Goal: Information Seeking & Learning: Learn about a topic

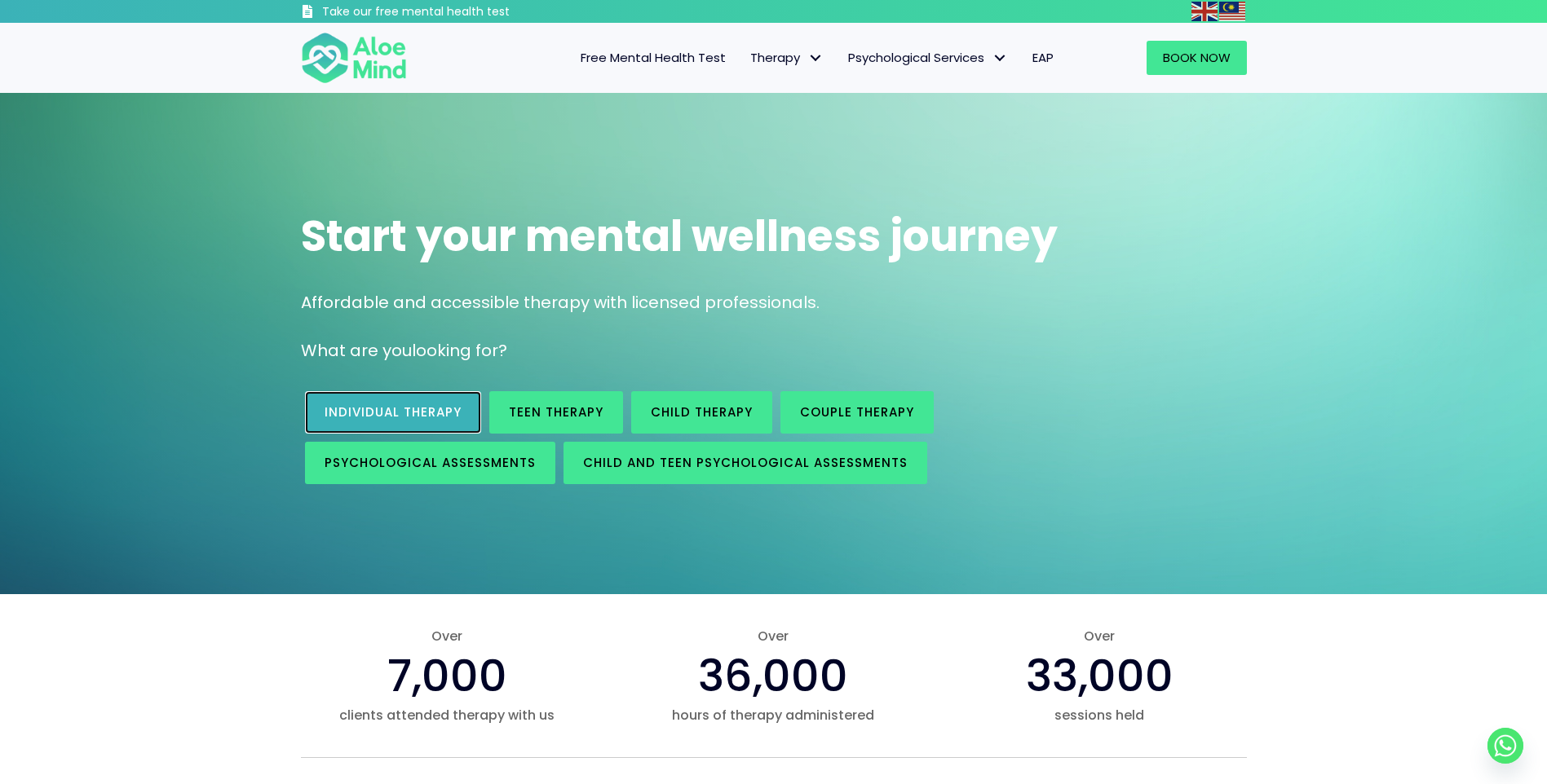
click at [433, 422] on link "Individual therapy" at bounding box center [393, 412] width 176 height 43
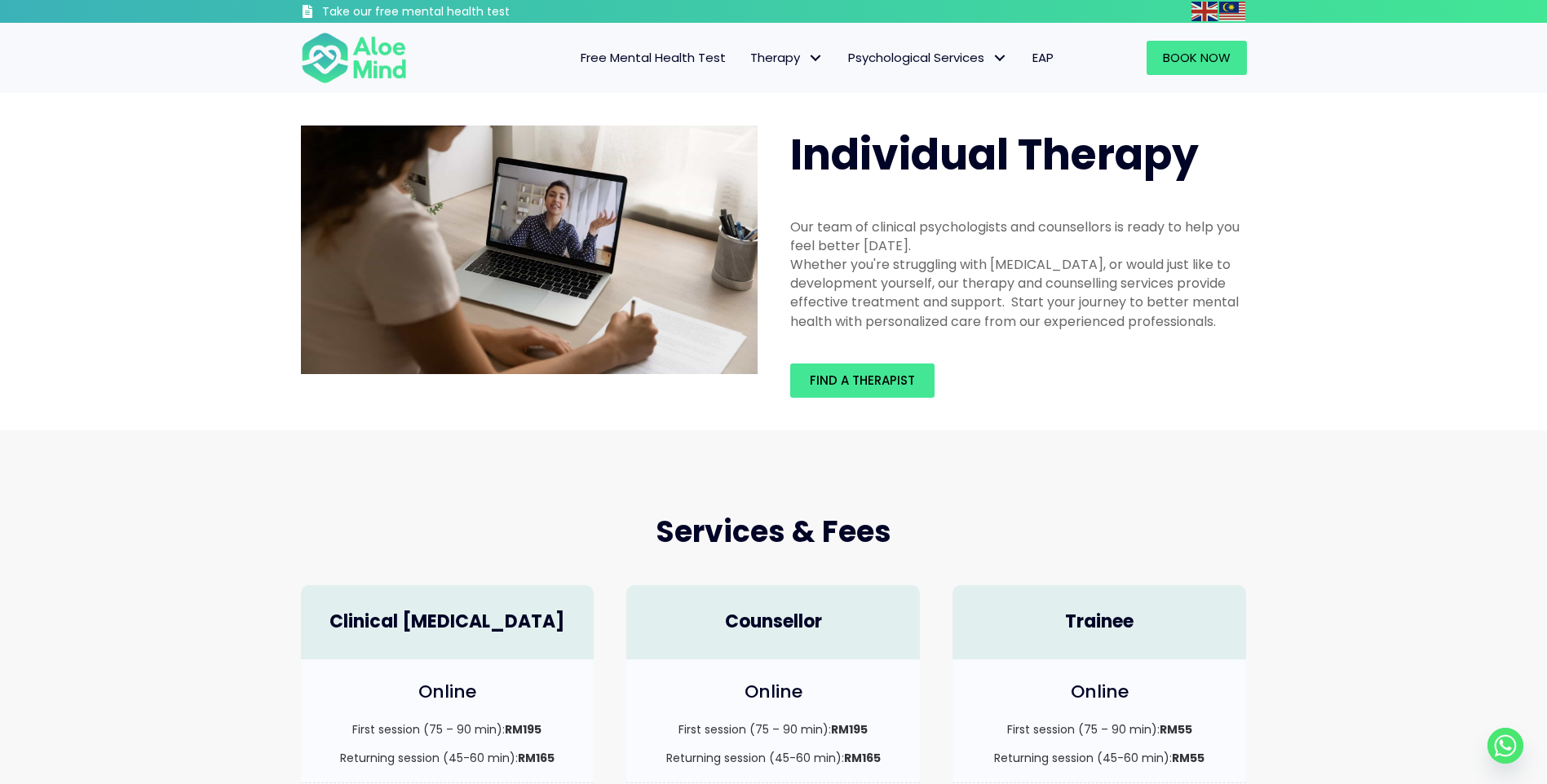
drag, startPoint x: 794, startPoint y: 266, endPoint x: 1264, endPoint y: 328, distance: 474.1
click at [1264, 328] on div "Individual Therapy Our team of clinical psychologists and counsellors is ready …" at bounding box center [774, 261] width 1547 height 337
copy div "Whether you're struggling with depression, anxiety, or would just like to devel…"
click at [865, 379] on span "Find a therapist" at bounding box center [862, 380] width 105 height 17
click at [728, 626] on h4 "Counsellor" at bounding box center [773, 622] width 261 height 25
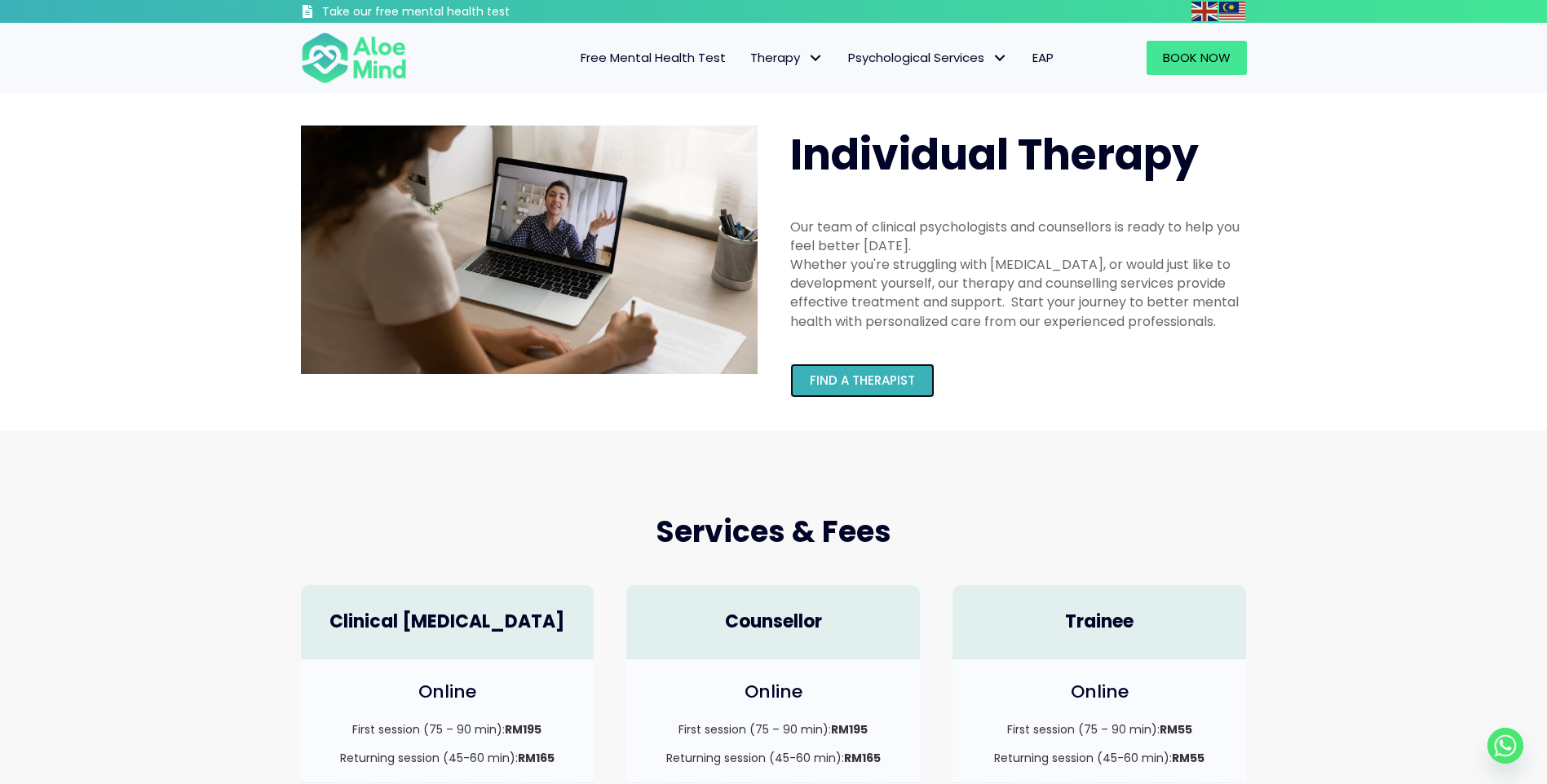
click at [862, 379] on span "Find a therapist" at bounding box center [862, 380] width 105 height 17
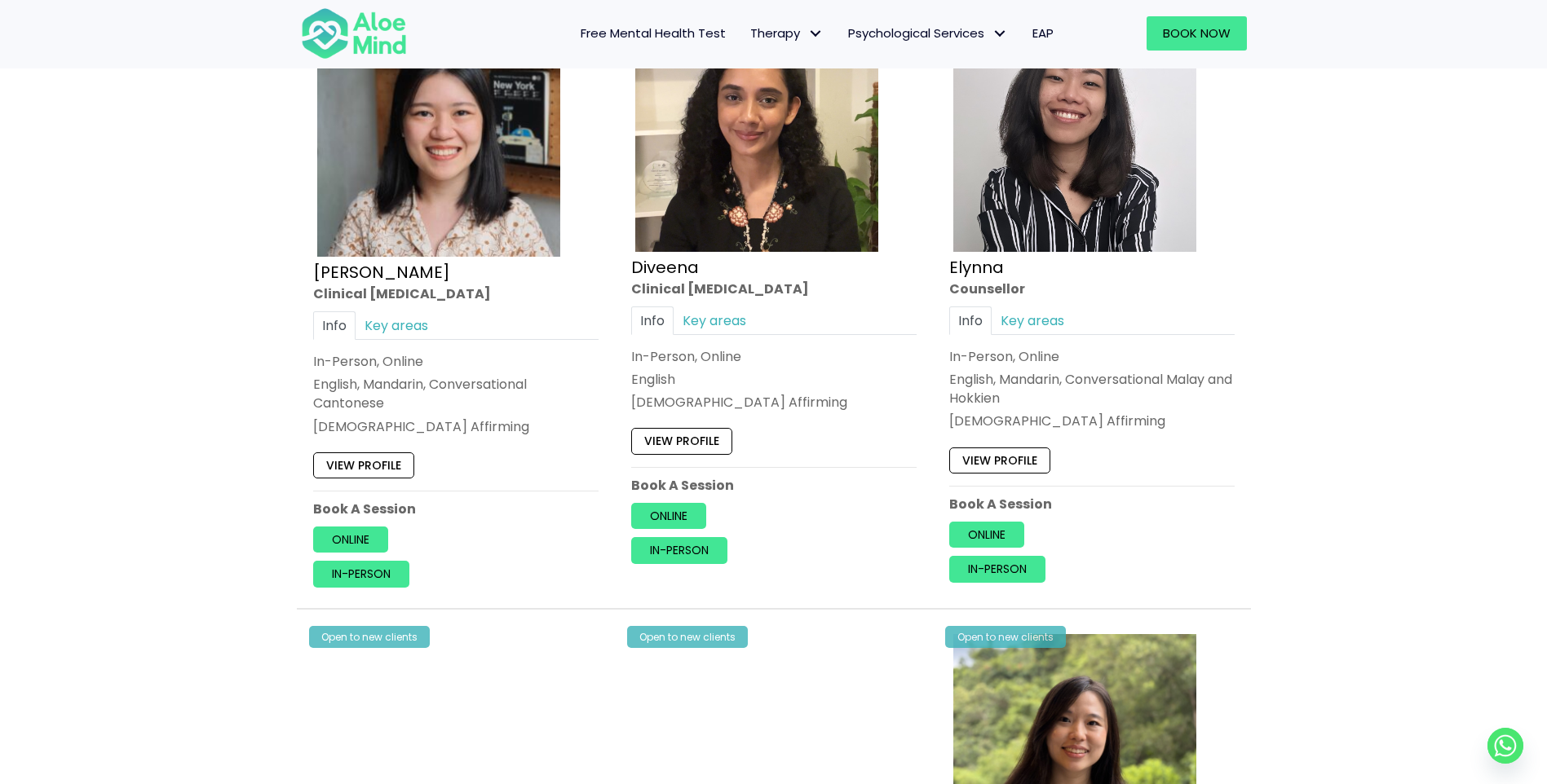
scroll to position [2037, 0]
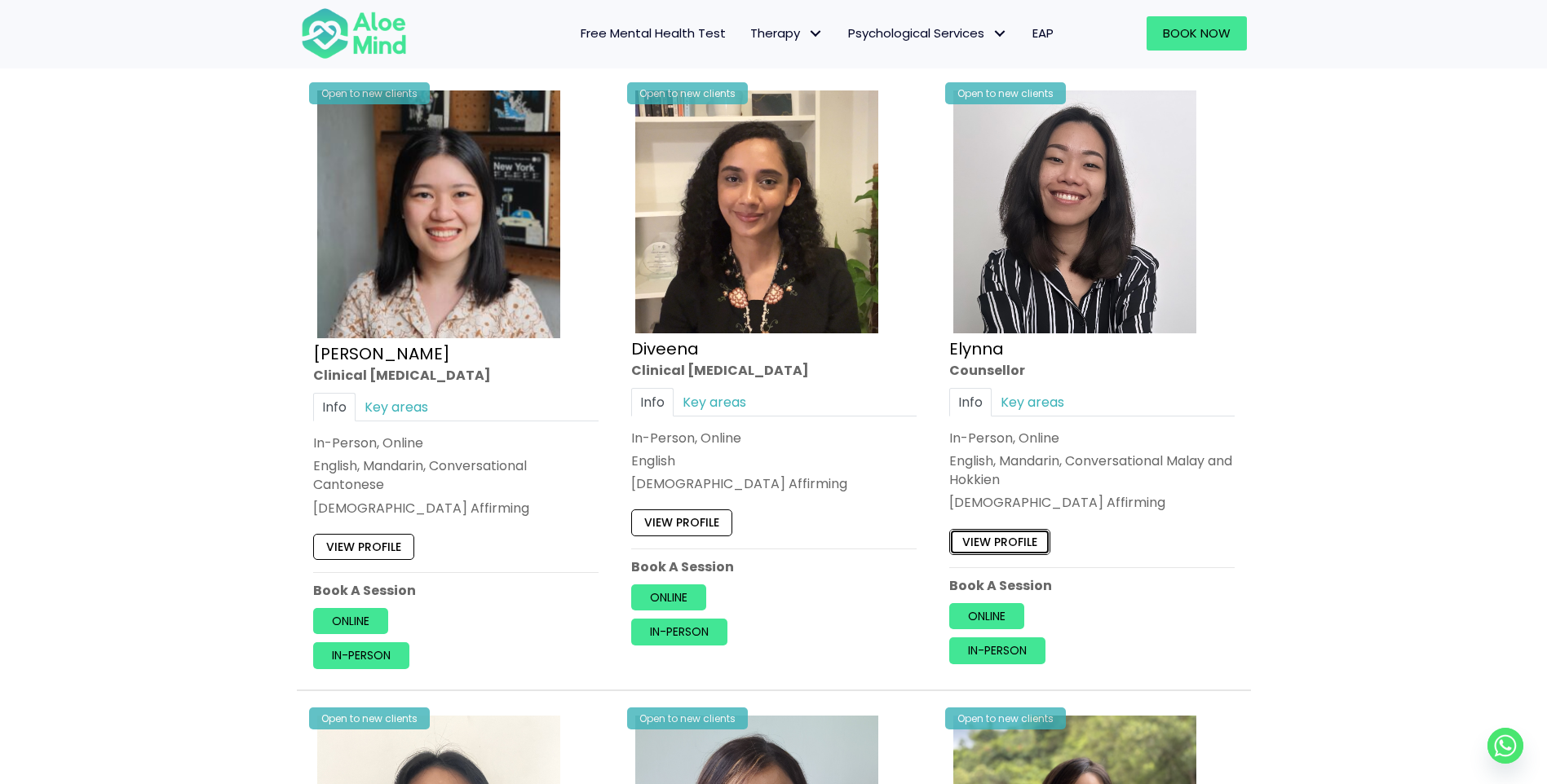
click at [972, 544] on link "View profile" at bounding box center [999, 541] width 101 height 26
click at [384, 540] on link "View profile" at bounding box center [363, 546] width 101 height 26
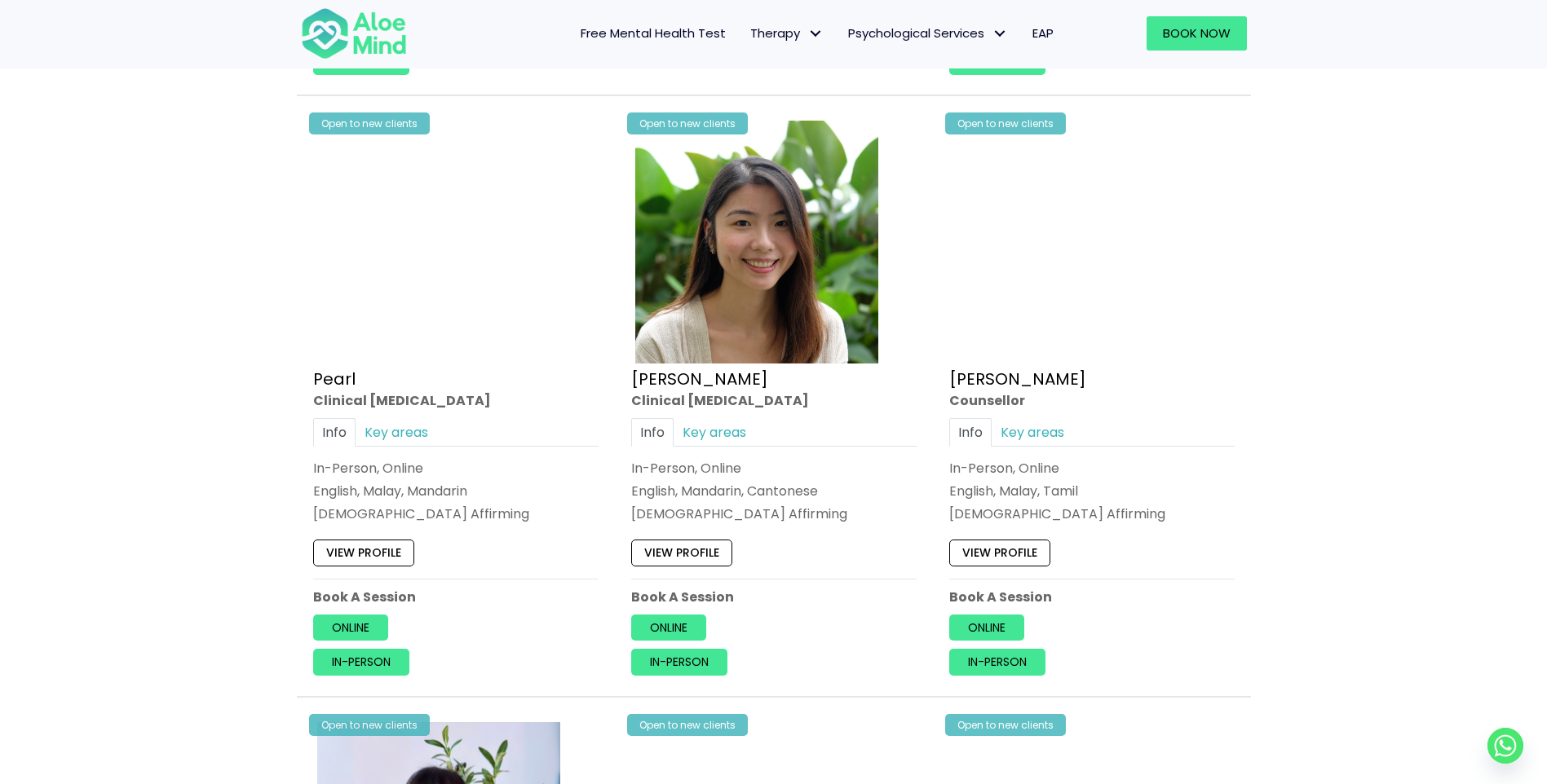
scroll to position [4483, 0]
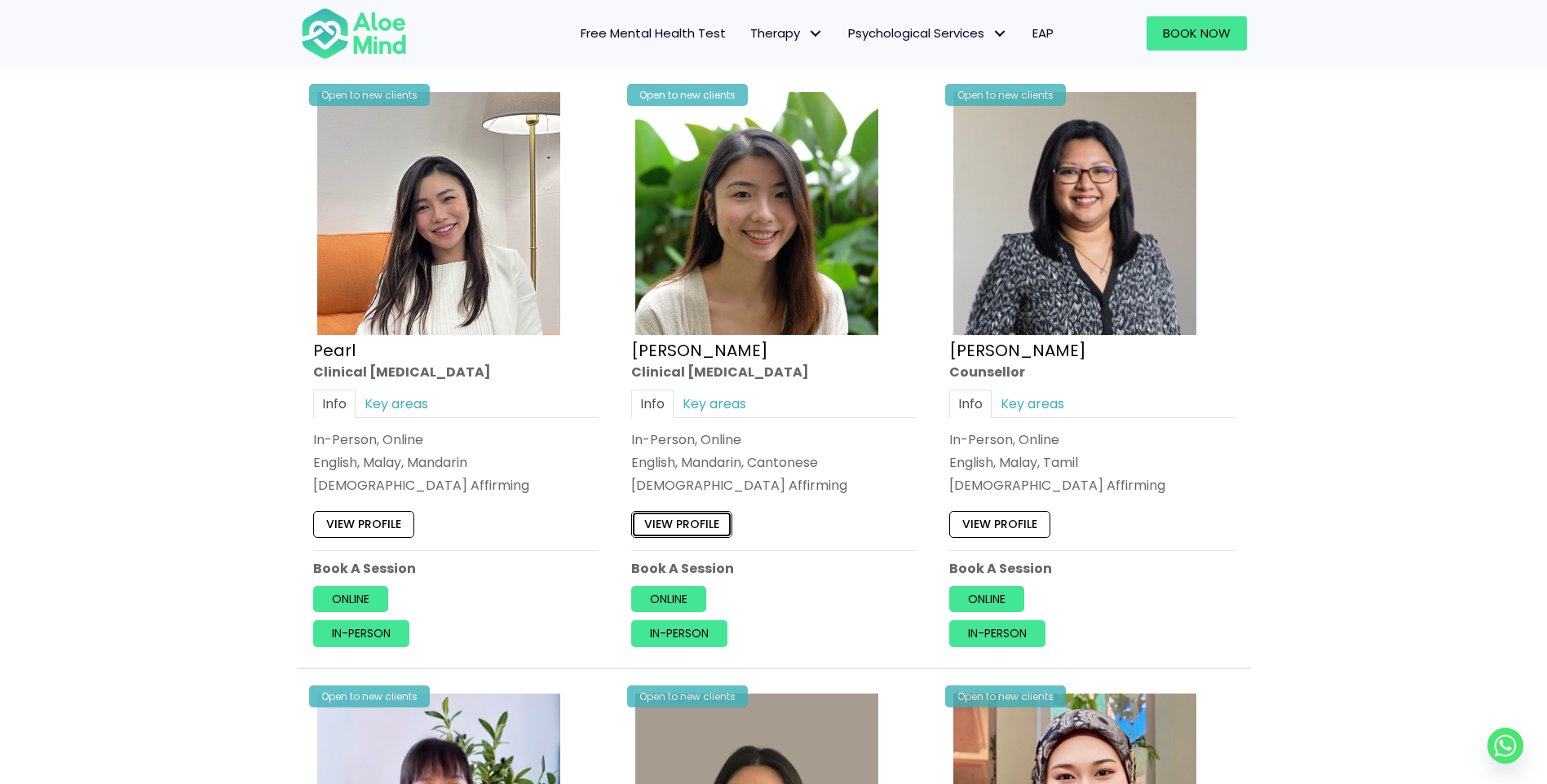
click at [687, 515] on link "View profile" at bounding box center [682, 524] width 101 height 26
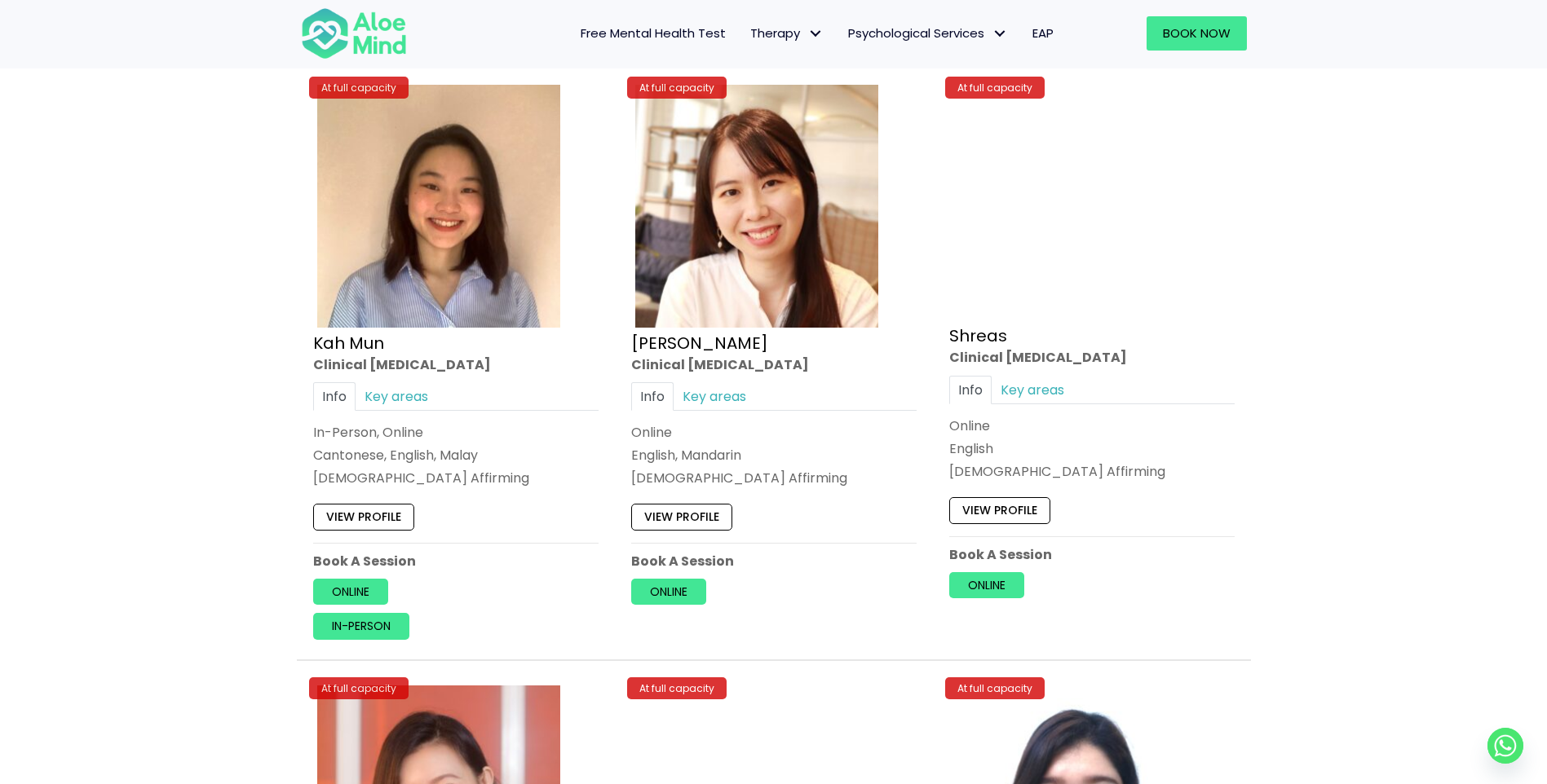
scroll to position [6275, 0]
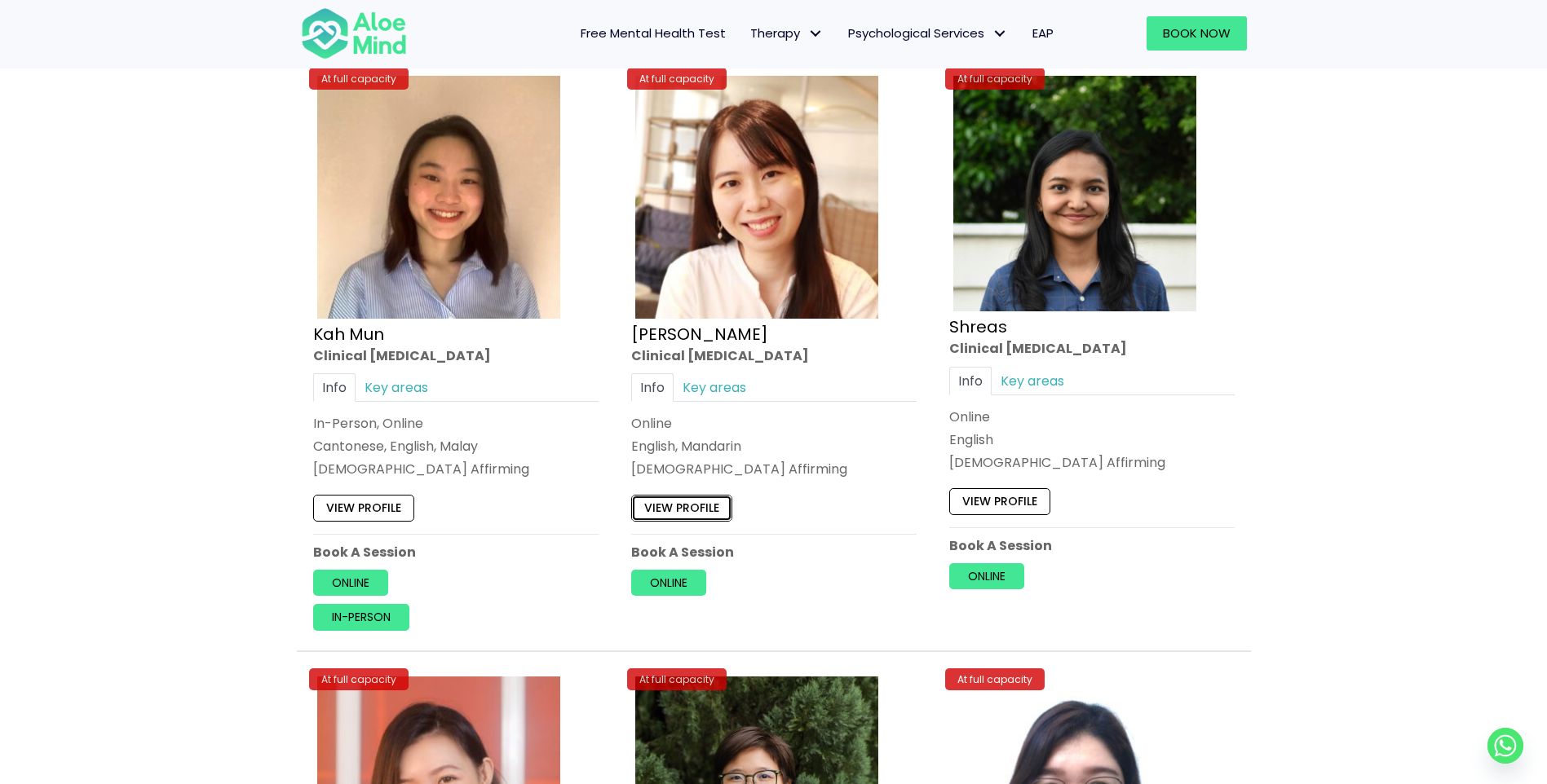
click at [718, 502] on link "View profile" at bounding box center [682, 507] width 101 height 26
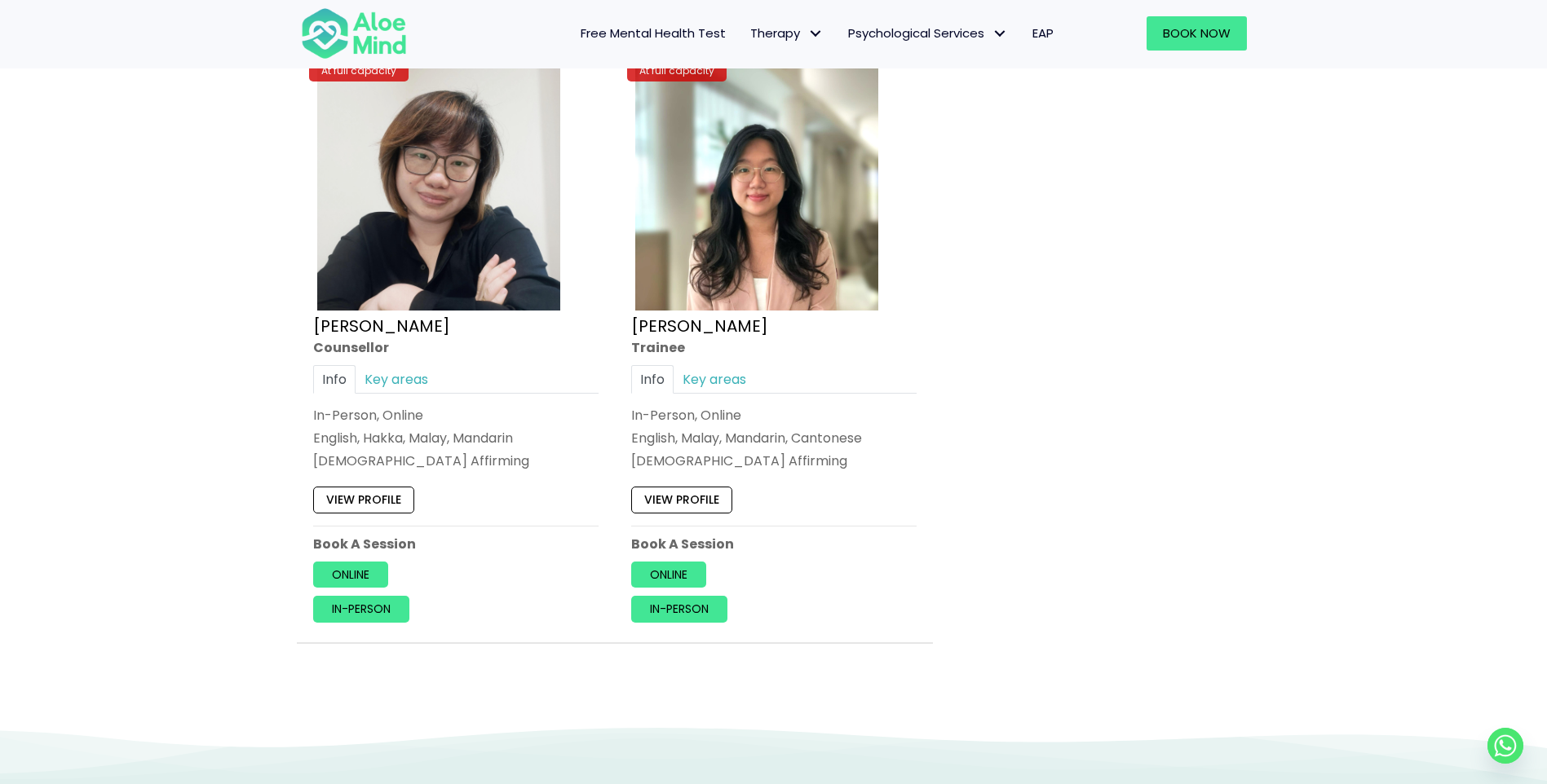
scroll to position [7498, 0]
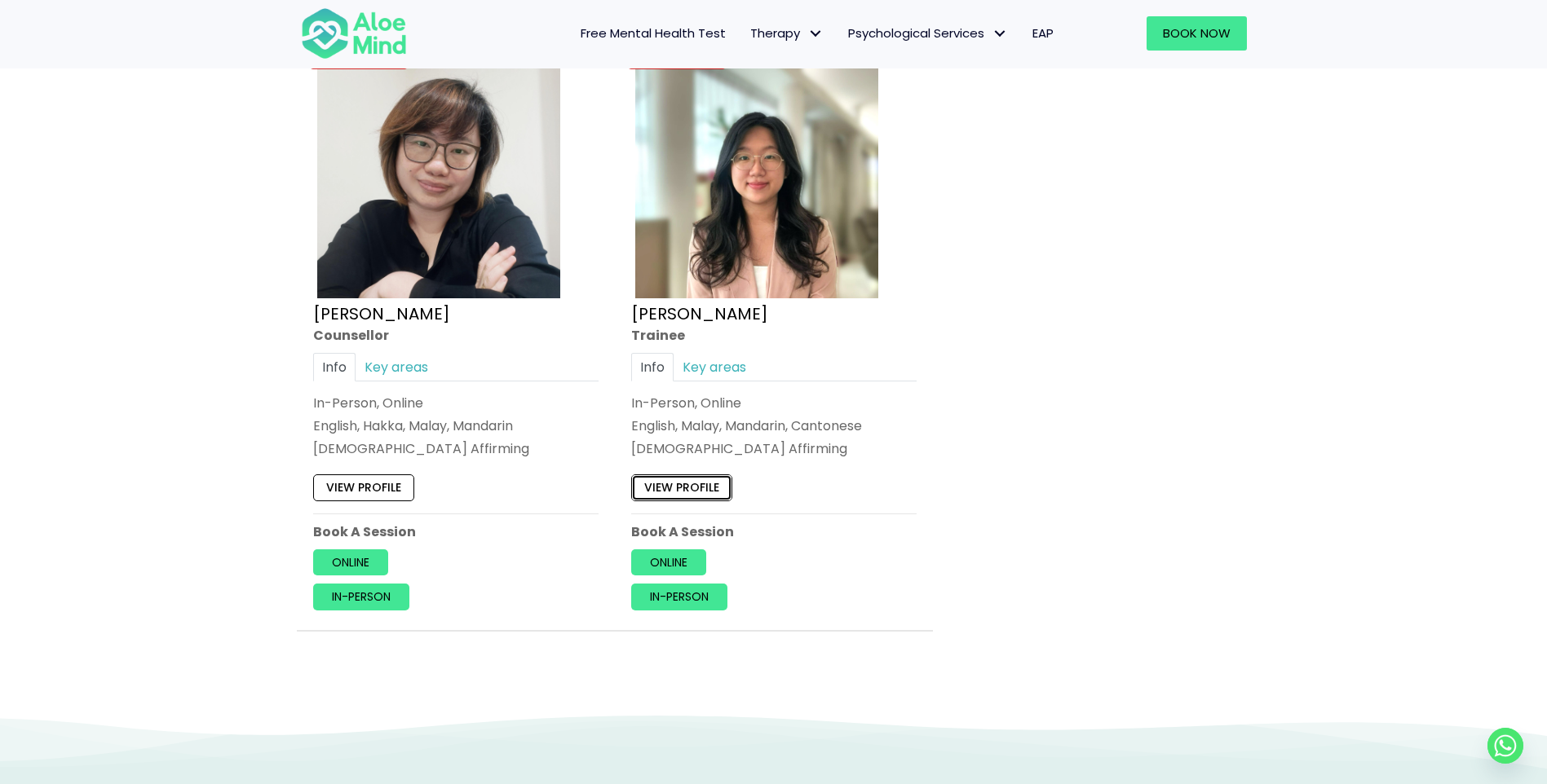
click at [673, 488] on link "View profile" at bounding box center [682, 487] width 101 height 26
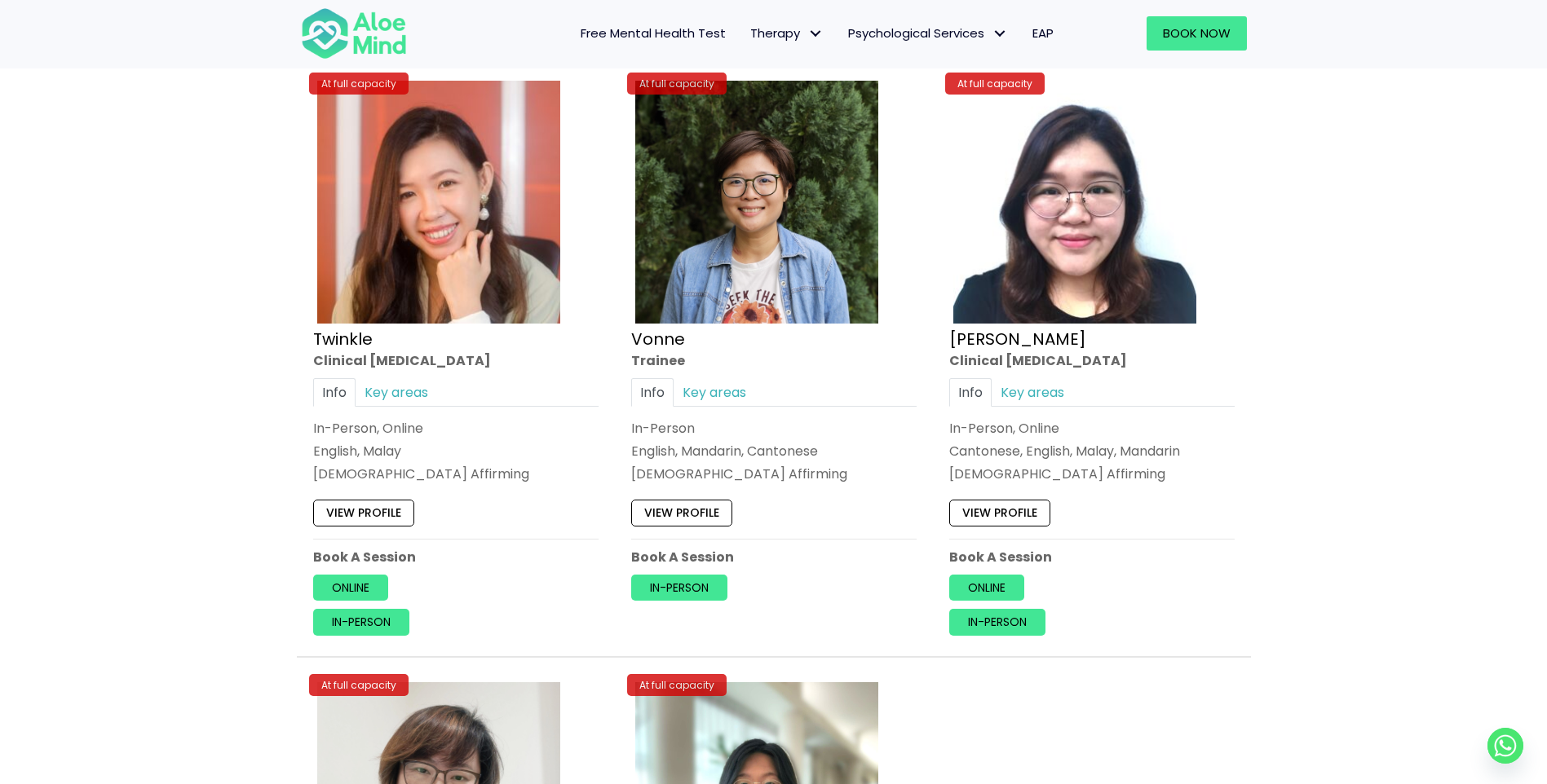
scroll to position [6846, 0]
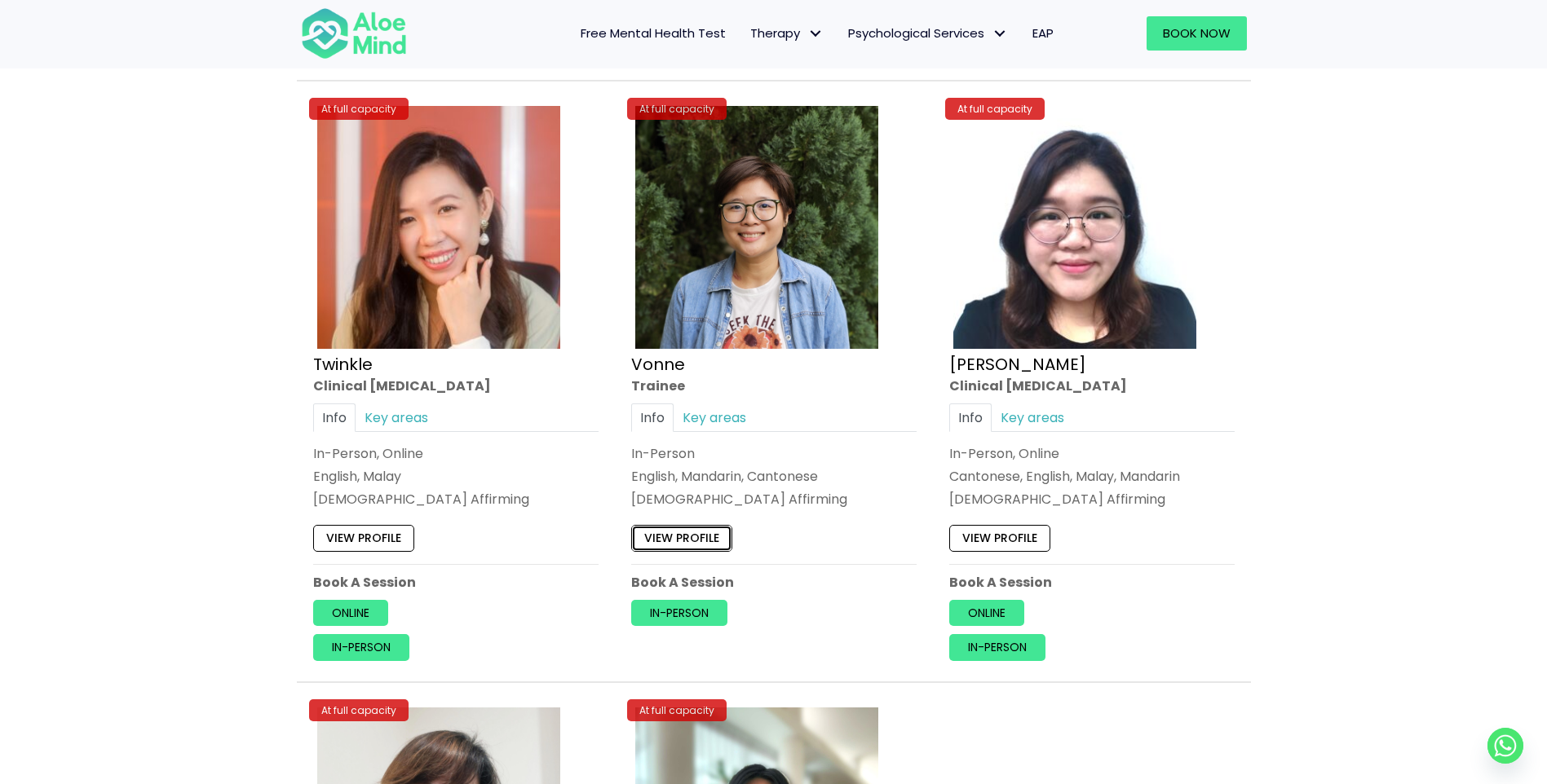
click at [667, 540] on link "View profile" at bounding box center [682, 539] width 101 height 26
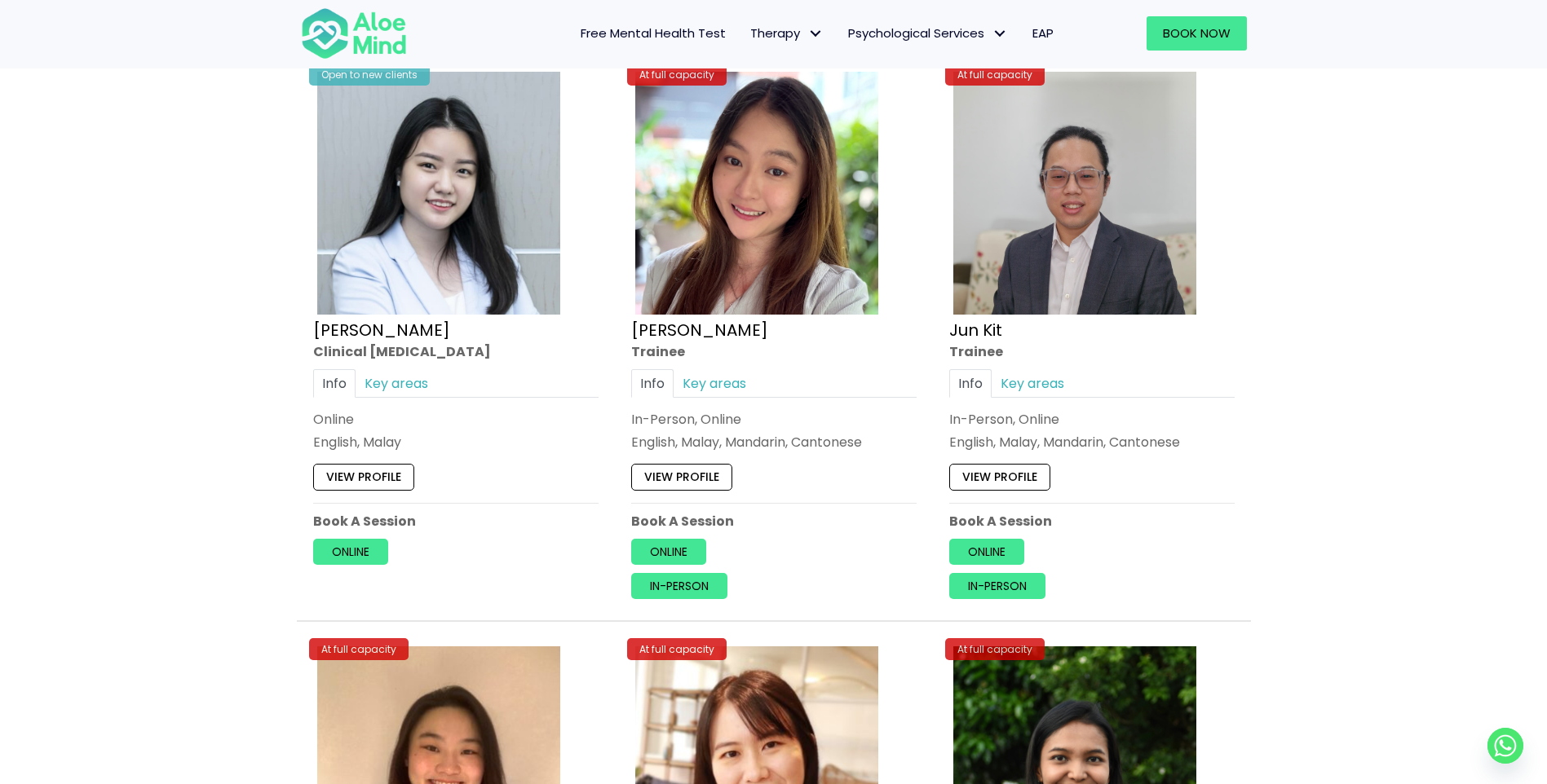
scroll to position [5623, 0]
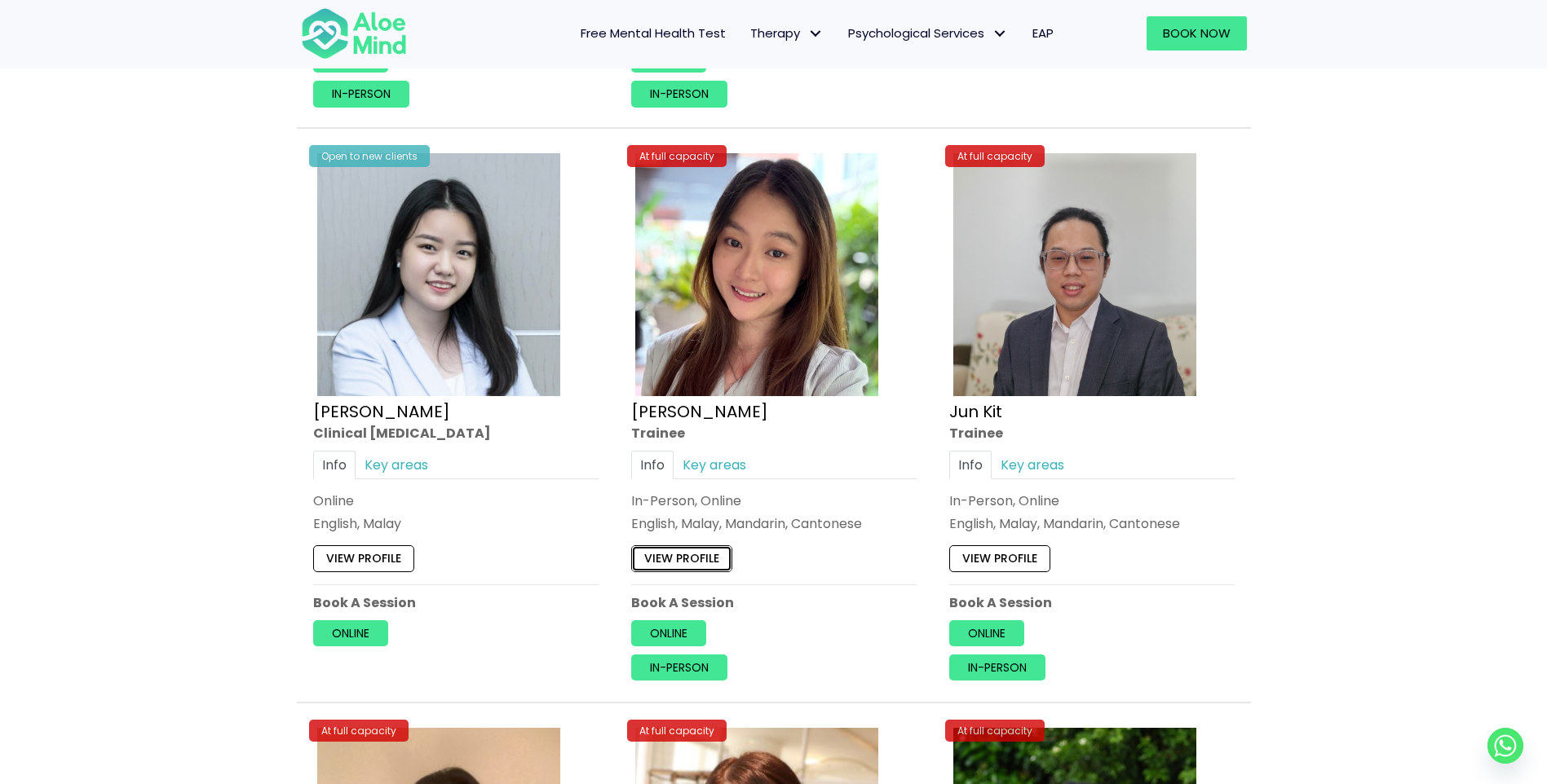
click at [691, 558] on link "View profile" at bounding box center [682, 559] width 101 height 26
click at [1005, 552] on link "View profile" at bounding box center [999, 559] width 101 height 26
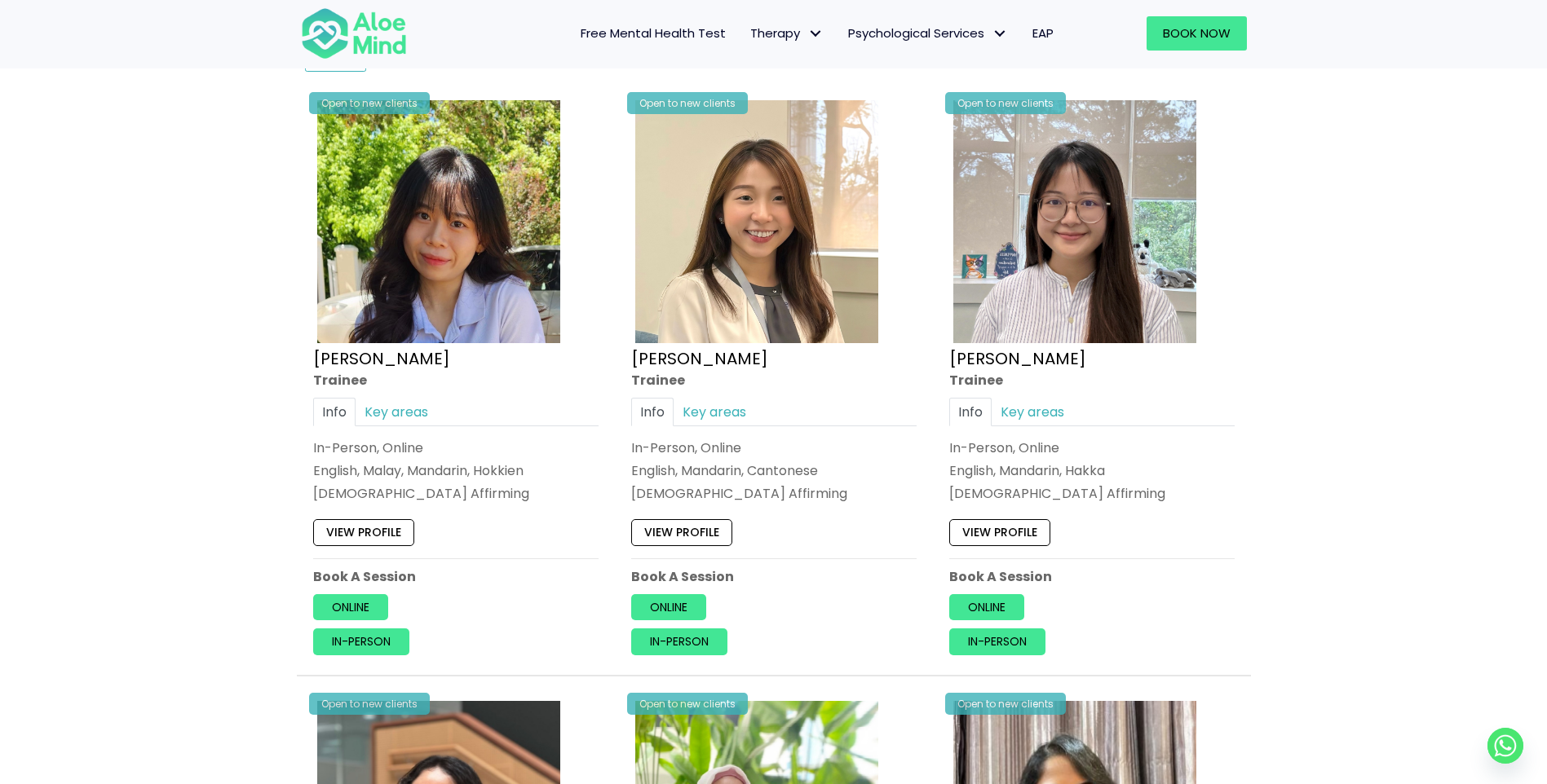
scroll to position [876, 0]
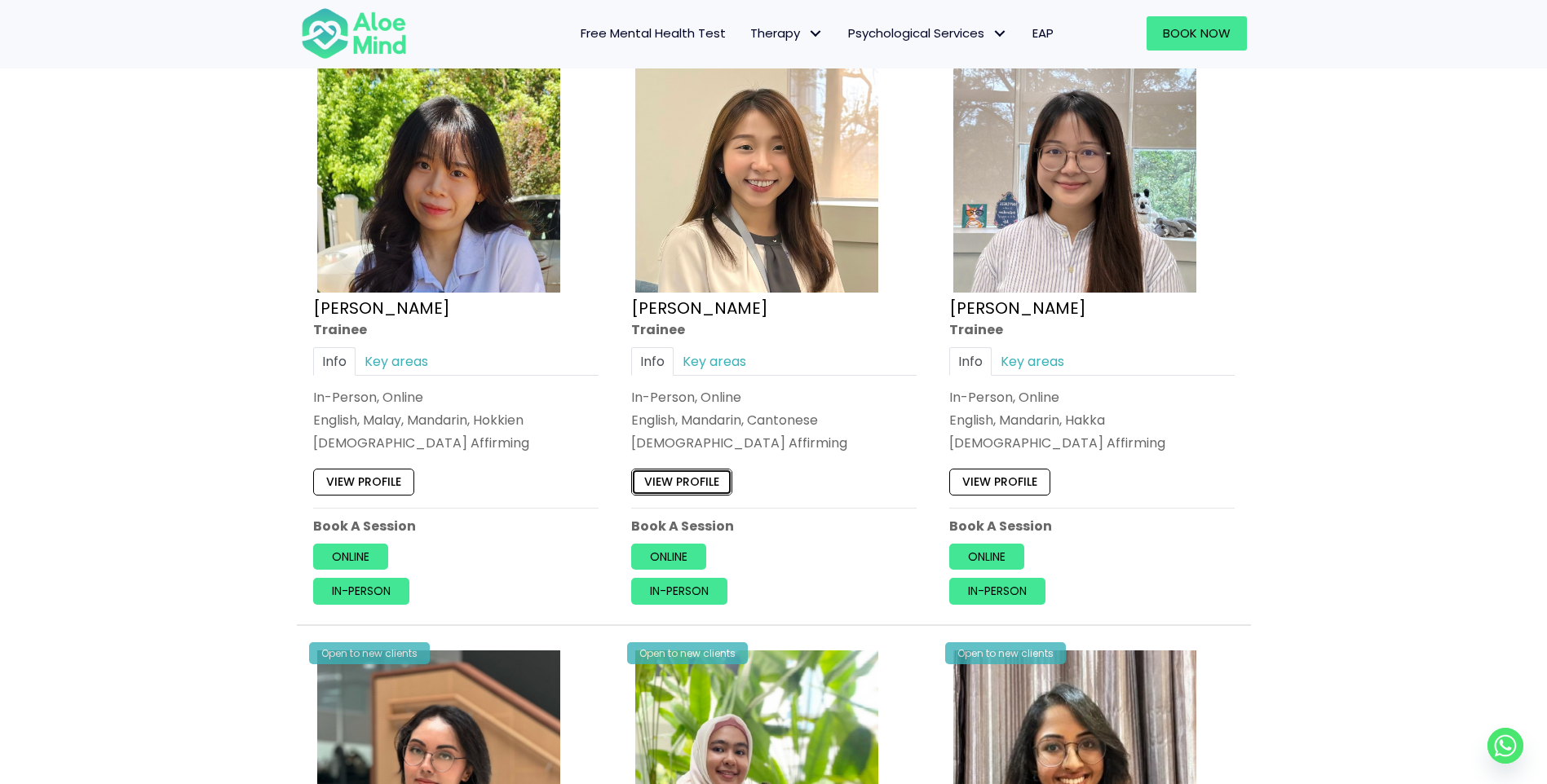
click at [723, 480] on link "View profile" at bounding box center [682, 481] width 101 height 26
click at [411, 231] on img at bounding box center [439, 171] width 243 height 243
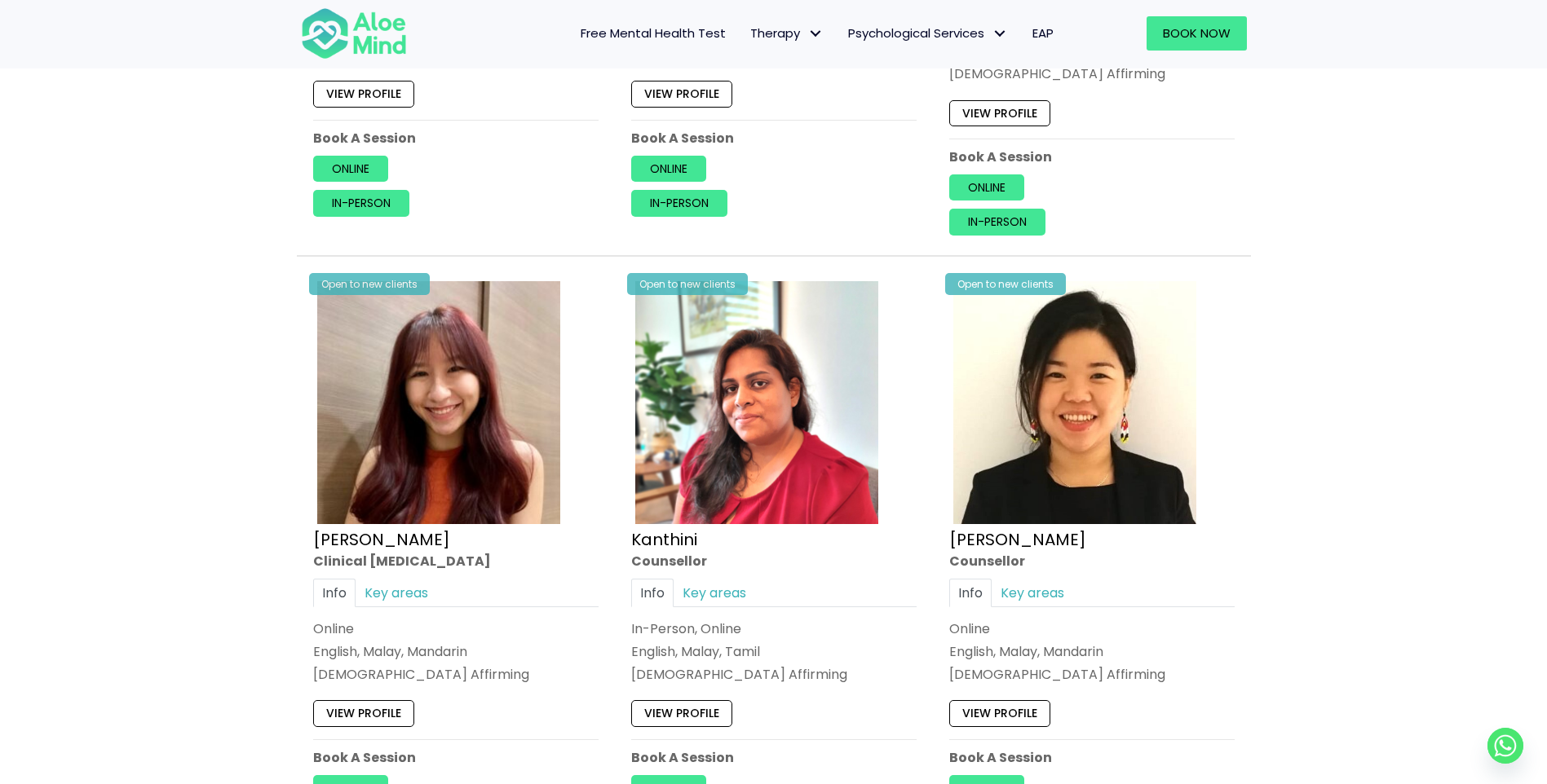
scroll to position [3158, 0]
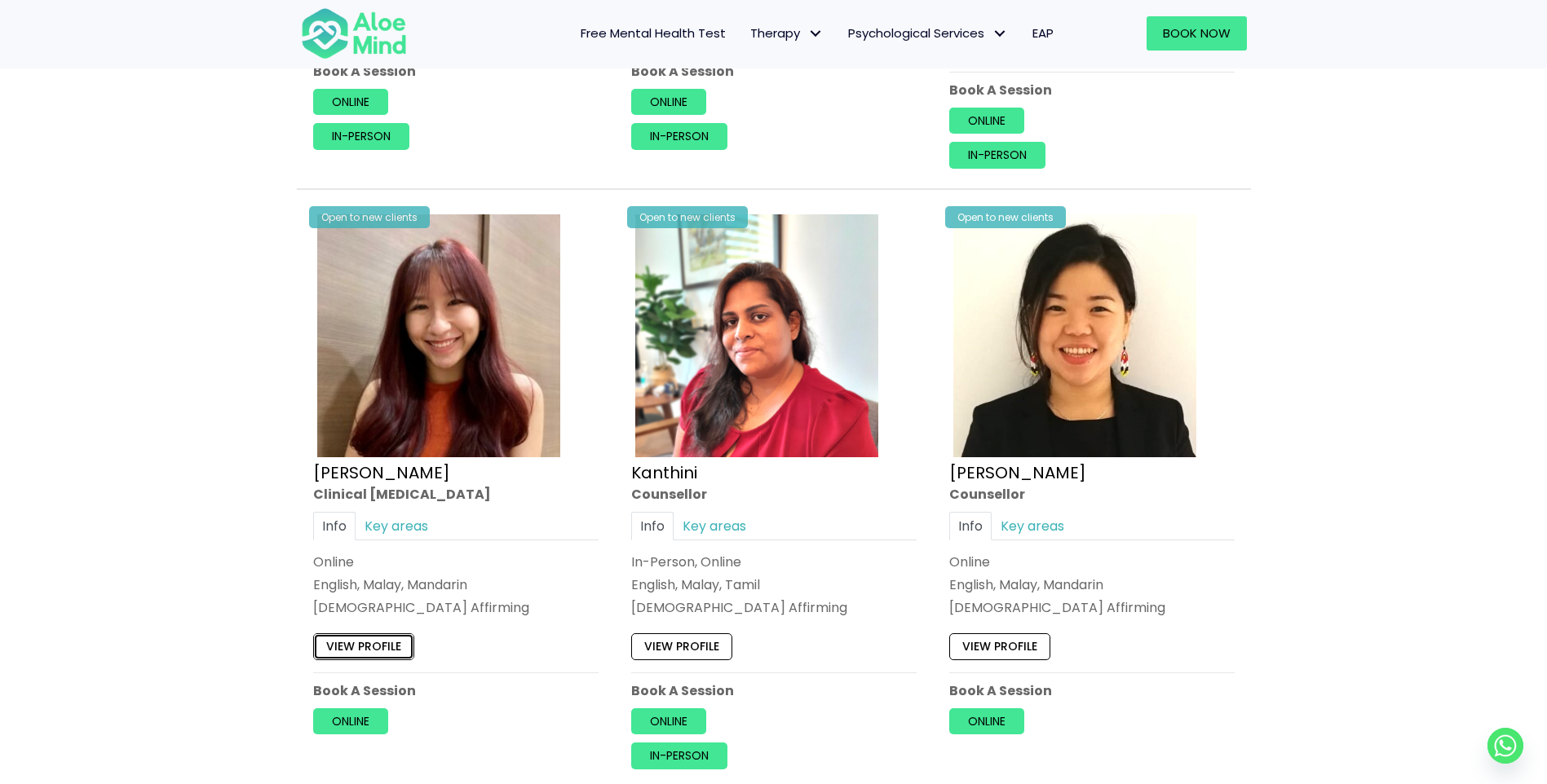
click at [393, 640] on link "View profile" at bounding box center [363, 646] width 101 height 26
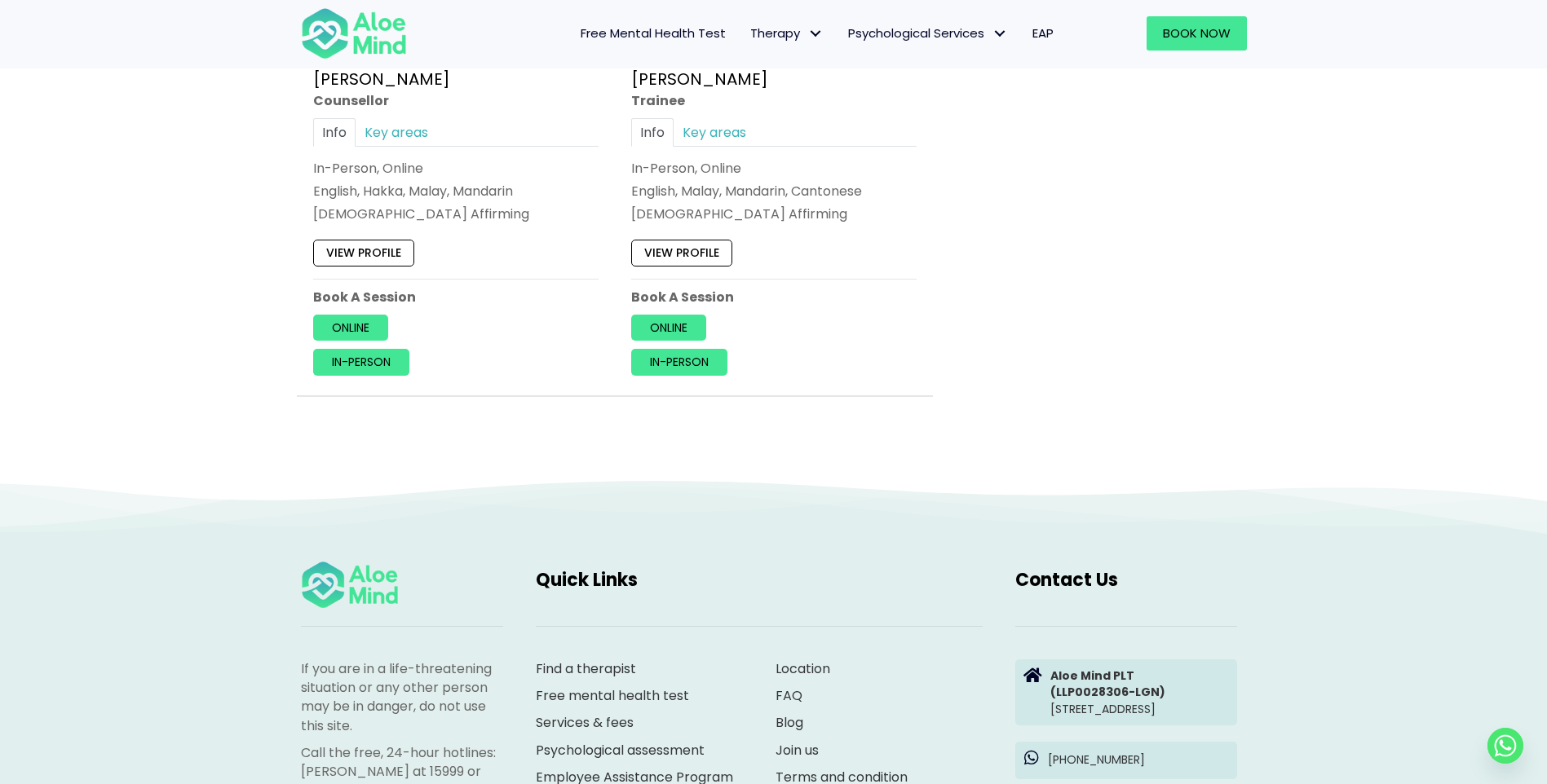
scroll to position [7559, 0]
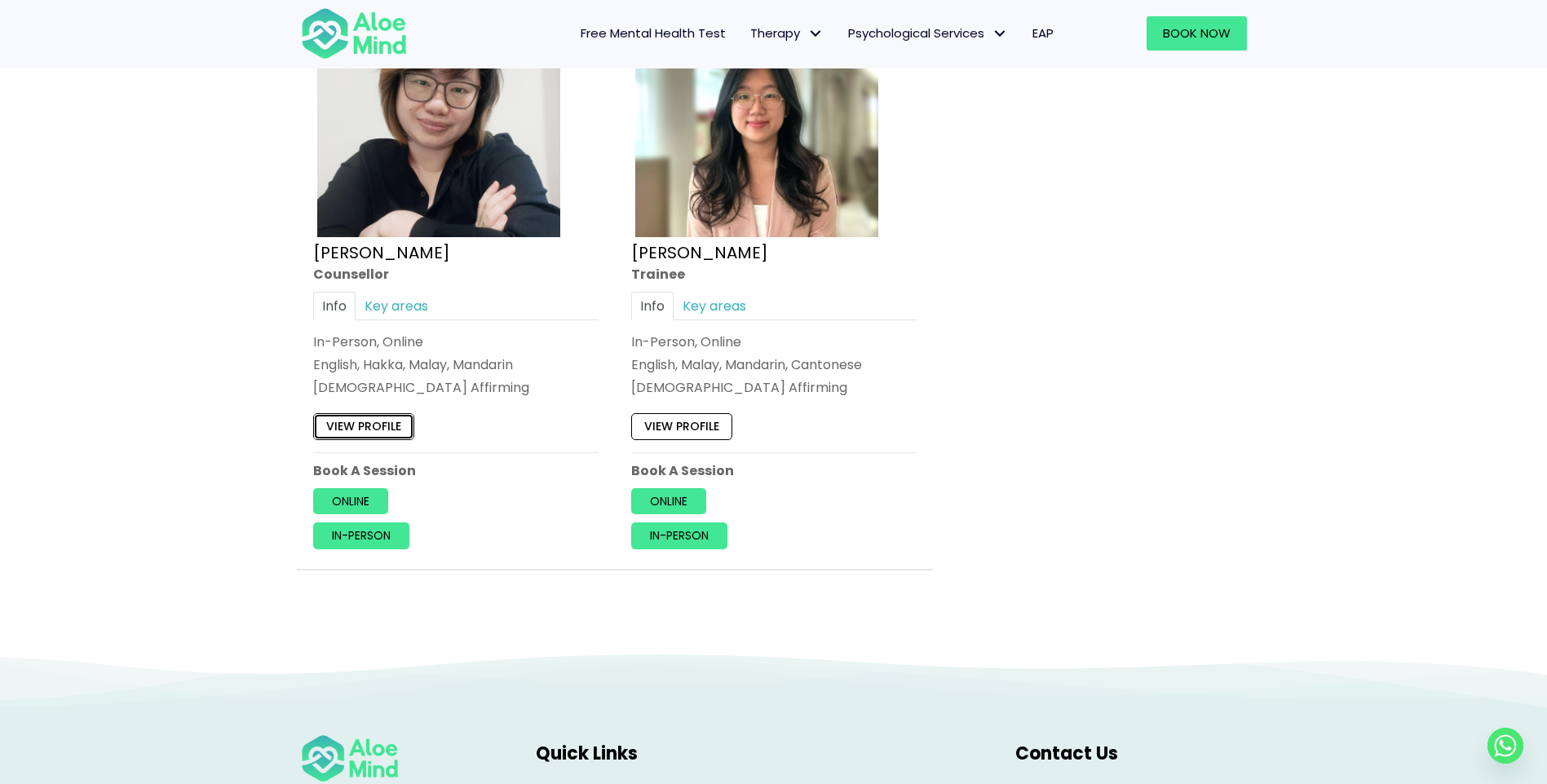
click at [364, 425] on link "View profile" at bounding box center [363, 426] width 101 height 26
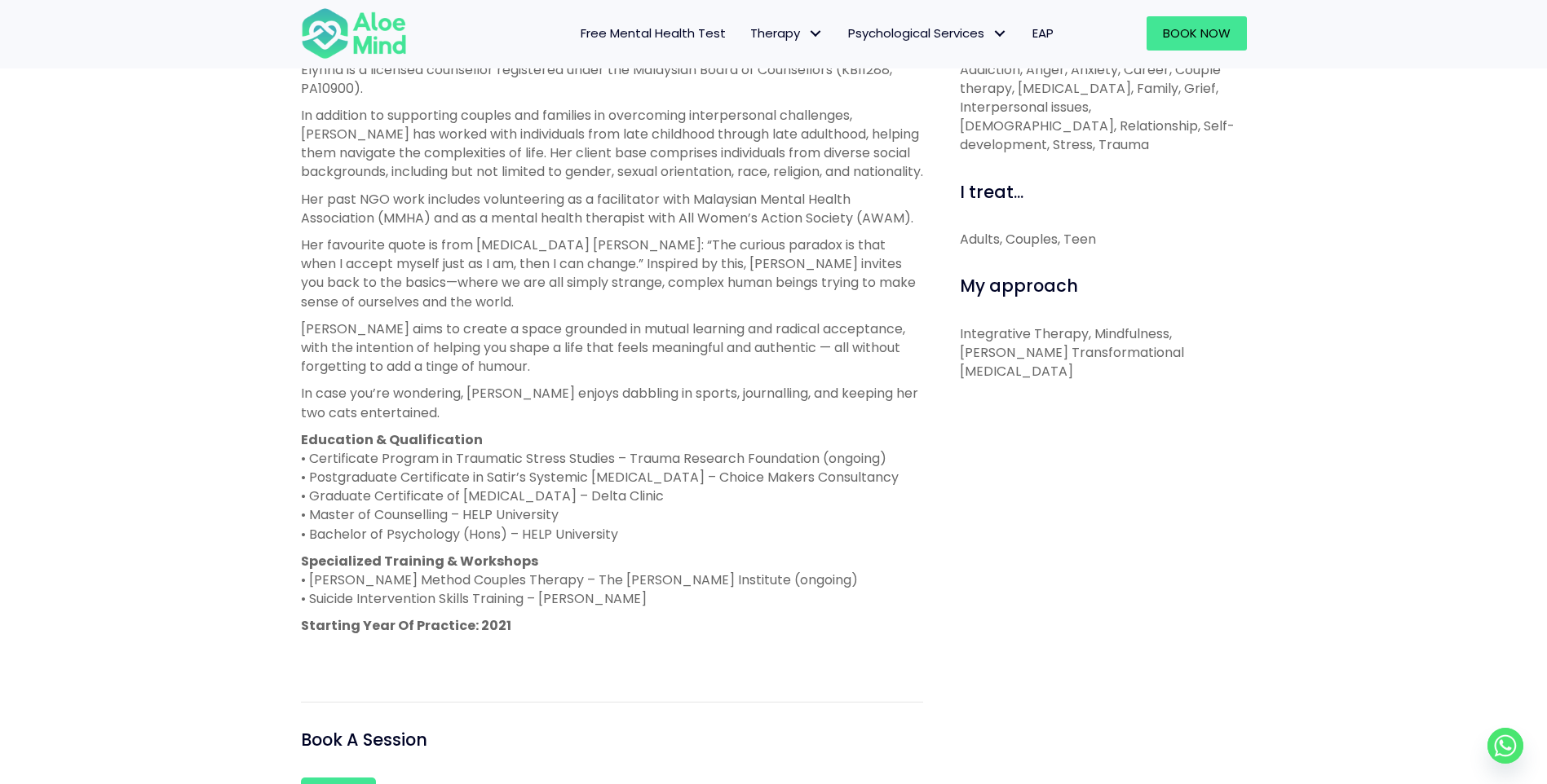
scroll to position [733, 0]
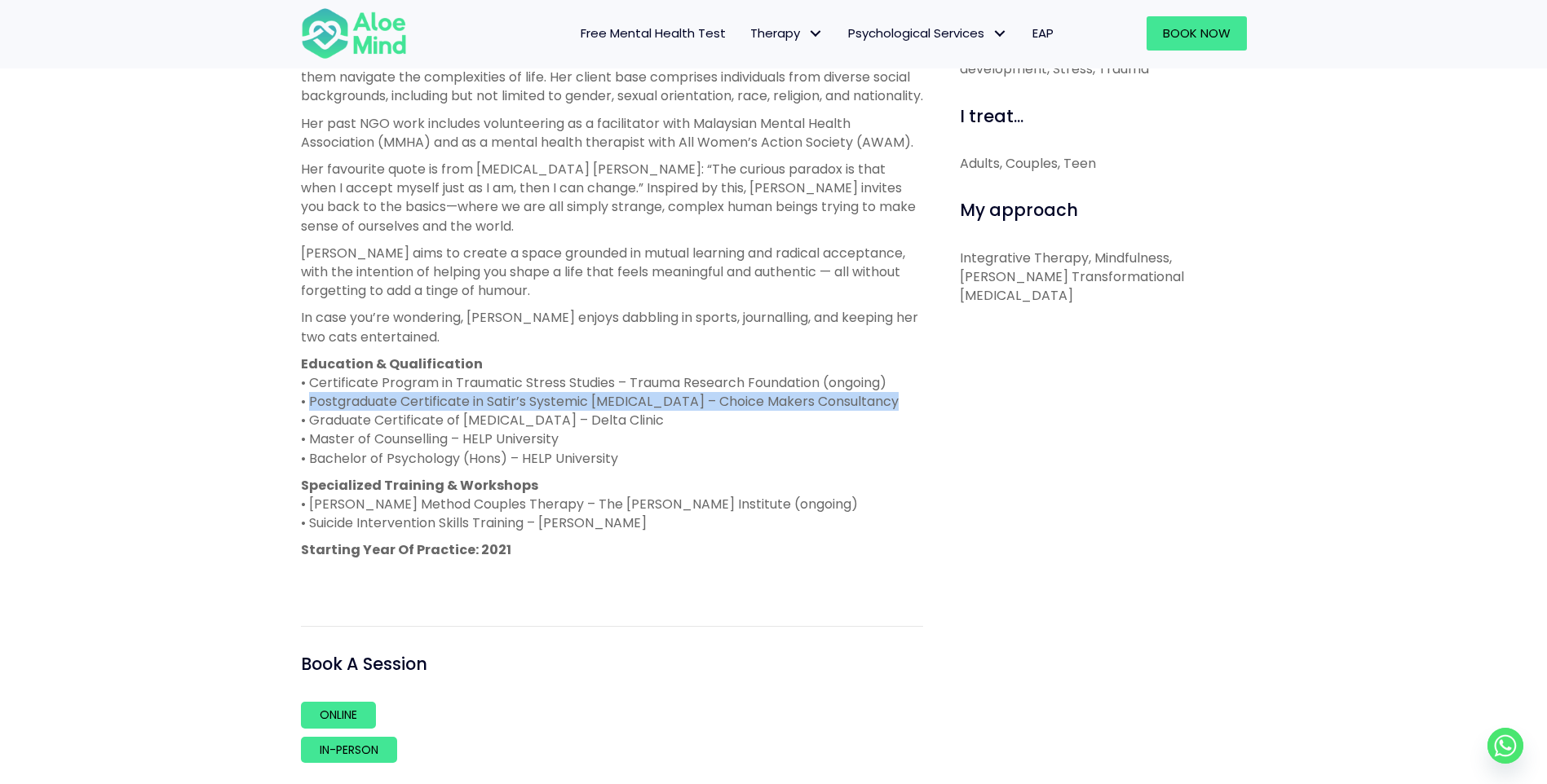
drag, startPoint x: 305, startPoint y: 399, endPoint x: 910, endPoint y: 409, distance: 605.1
click at [910, 409] on p "Education & Qualification • Certificate Program in Traumatic Stress Studies – T…" at bounding box center [611, 412] width 622 height 114
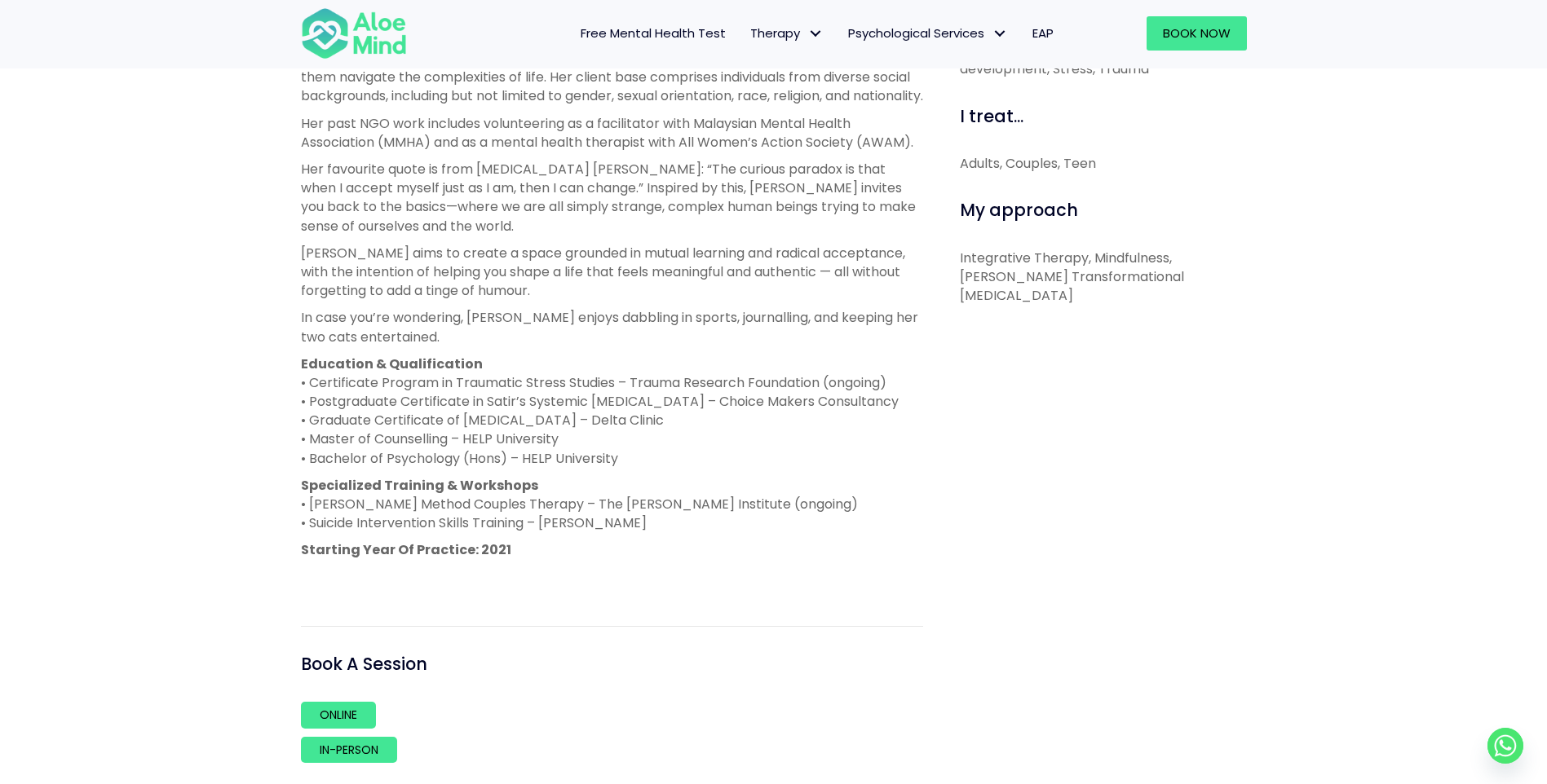
click at [436, 421] on p "Education & Qualification • Certificate Program in Traumatic Stress Studies – T…" at bounding box center [611, 412] width 622 height 114
drag, startPoint x: 358, startPoint y: 458, endPoint x: 626, endPoint y: 456, distance: 268.0
click at [626, 456] on p "Education & Qualification • Certificate Program in Traumatic Stress Studies – T…" at bounding box center [611, 412] width 622 height 114
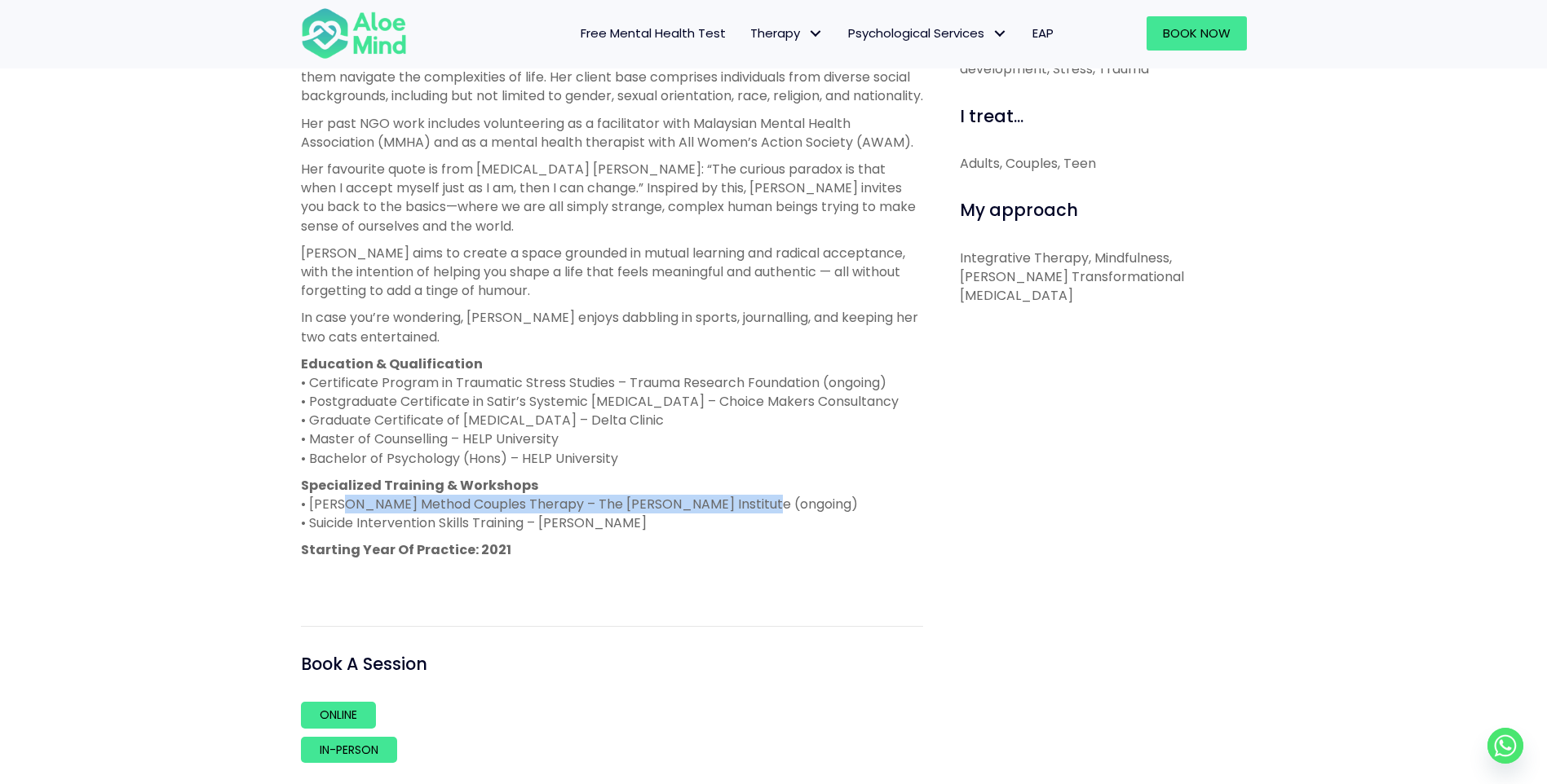
drag, startPoint x: 337, startPoint y: 503, endPoint x: 763, endPoint y: 506, distance: 426.0
click at [763, 506] on p "Specialized Training & Workshops • Gottman Method Couples Therapy – The Gottman…" at bounding box center [611, 504] width 622 height 57
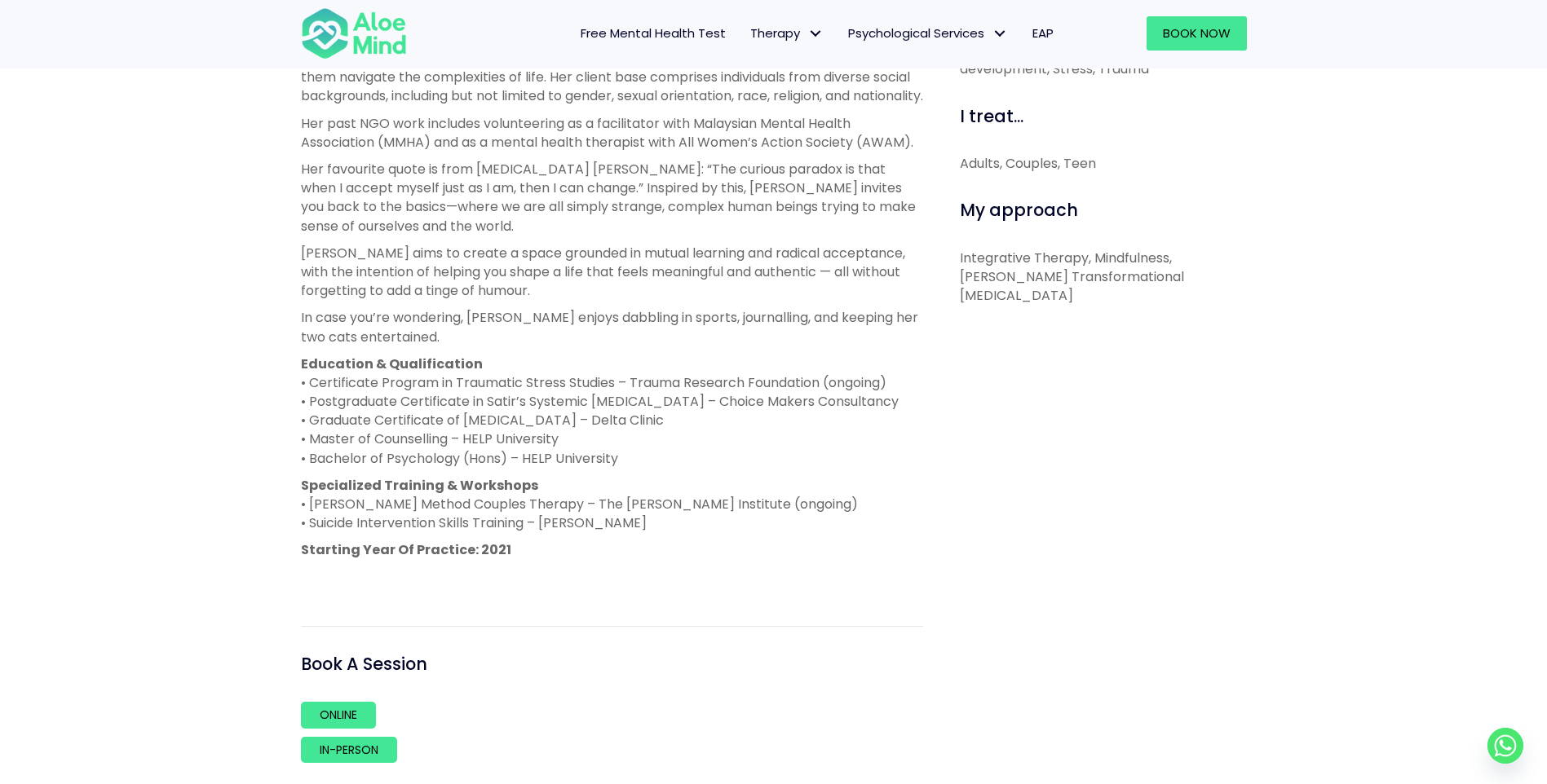
drag, startPoint x: 763, startPoint y: 506, endPoint x: 474, endPoint y: 581, distance: 298.6
click at [474, 581] on p at bounding box center [611, 577] width 622 height 18
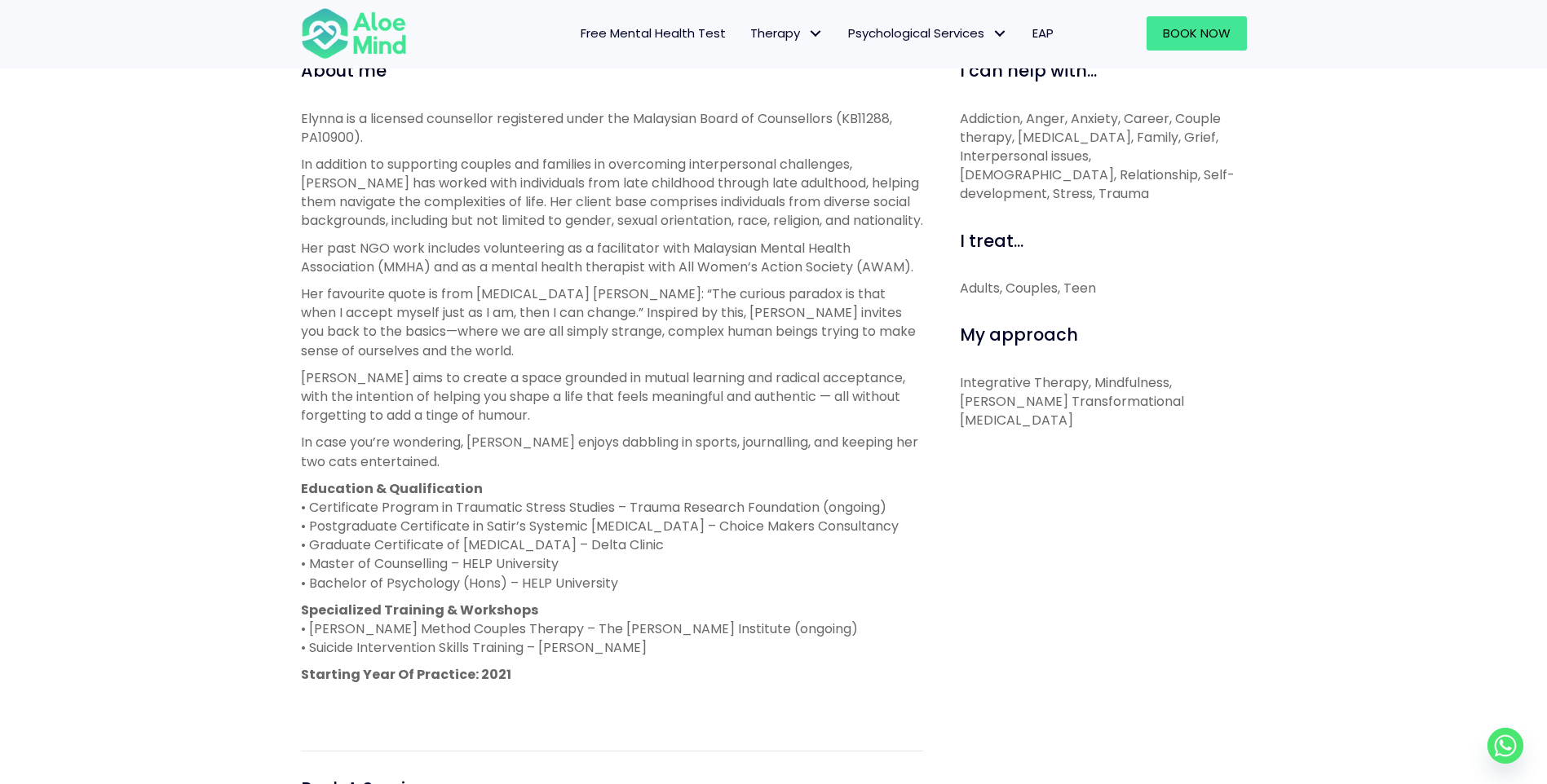
scroll to position [570, 0]
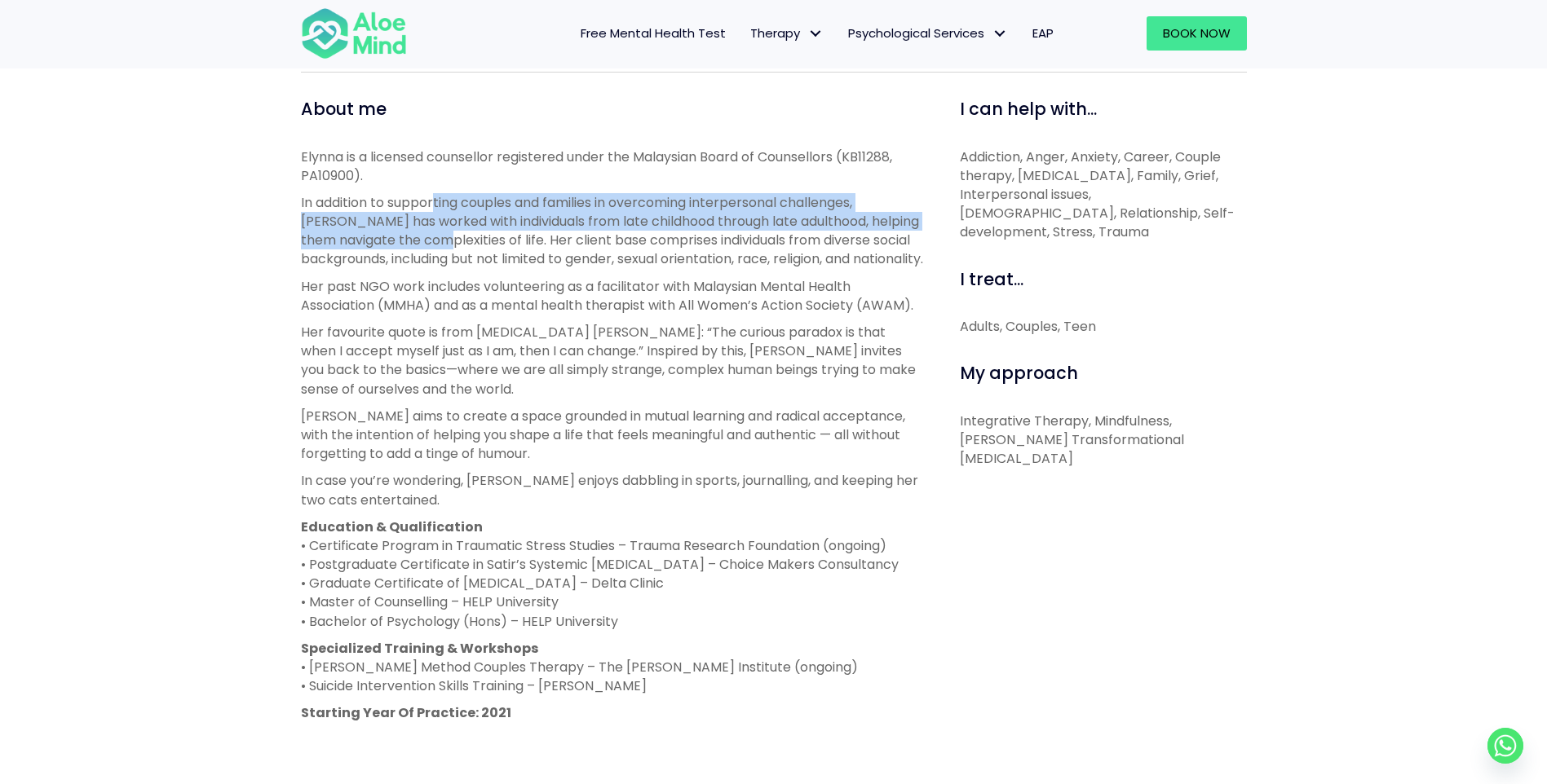
drag, startPoint x: 435, startPoint y: 200, endPoint x: 396, endPoint y: 235, distance: 52.4
click at [396, 235] on p "In addition to supporting couples and families in overcoming interpersonal chal…" at bounding box center [611, 230] width 622 height 76
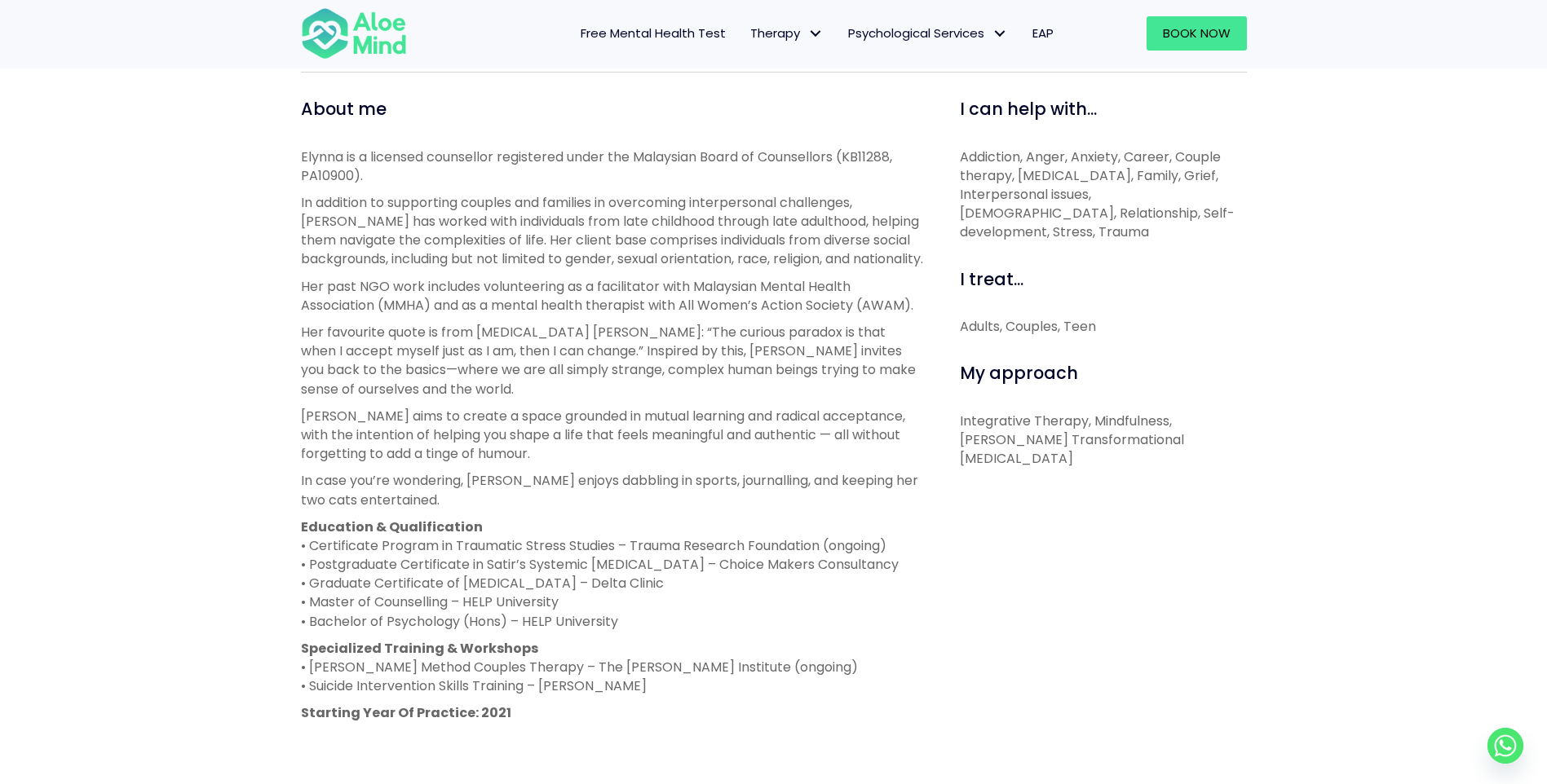
drag, startPoint x: 396, startPoint y: 235, endPoint x: 416, endPoint y: 337, distance: 103.9
click at [416, 337] on p "Her favourite quote is from psychologist Carl R. Rogers: “The curious paradox i…" at bounding box center [611, 361] width 622 height 76
drag, startPoint x: 529, startPoint y: 220, endPoint x: 631, endPoint y: 215, distance: 102.1
click at [631, 215] on p "In addition to supporting couples and families in overcoming interpersonal chal…" at bounding box center [611, 230] width 622 height 76
click at [359, 240] on p "In addition to supporting couples and families in overcoming interpersonal chal…" at bounding box center [611, 230] width 622 height 76
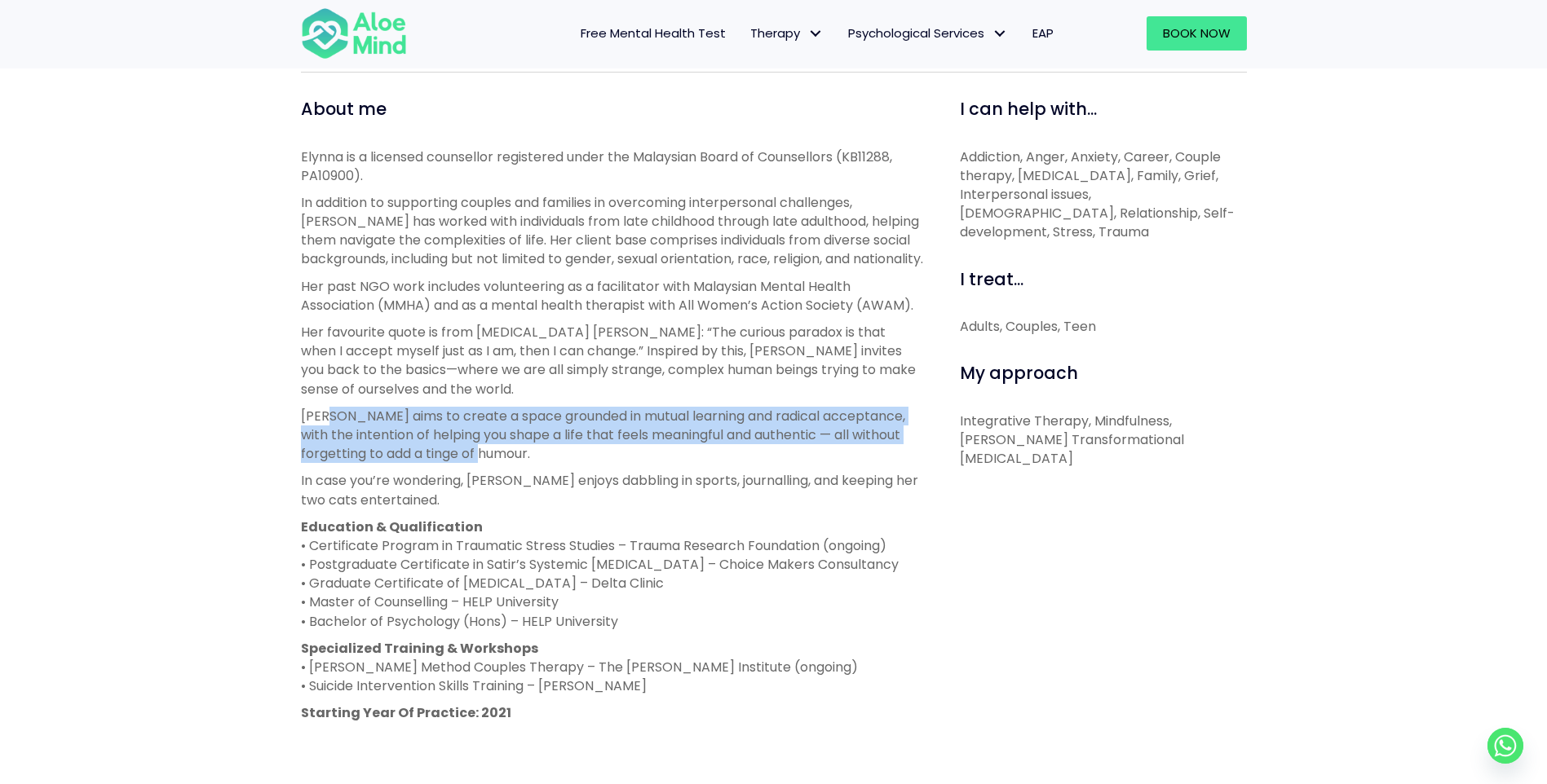
drag, startPoint x: 324, startPoint y: 422, endPoint x: 573, endPoint y: 448, distance: 250.4
click at [573, 448] on p "Elynna aims to create a space grounded in mutual learning and radical acceptanc…" at bounding box center [611, 435] width 622 height 57
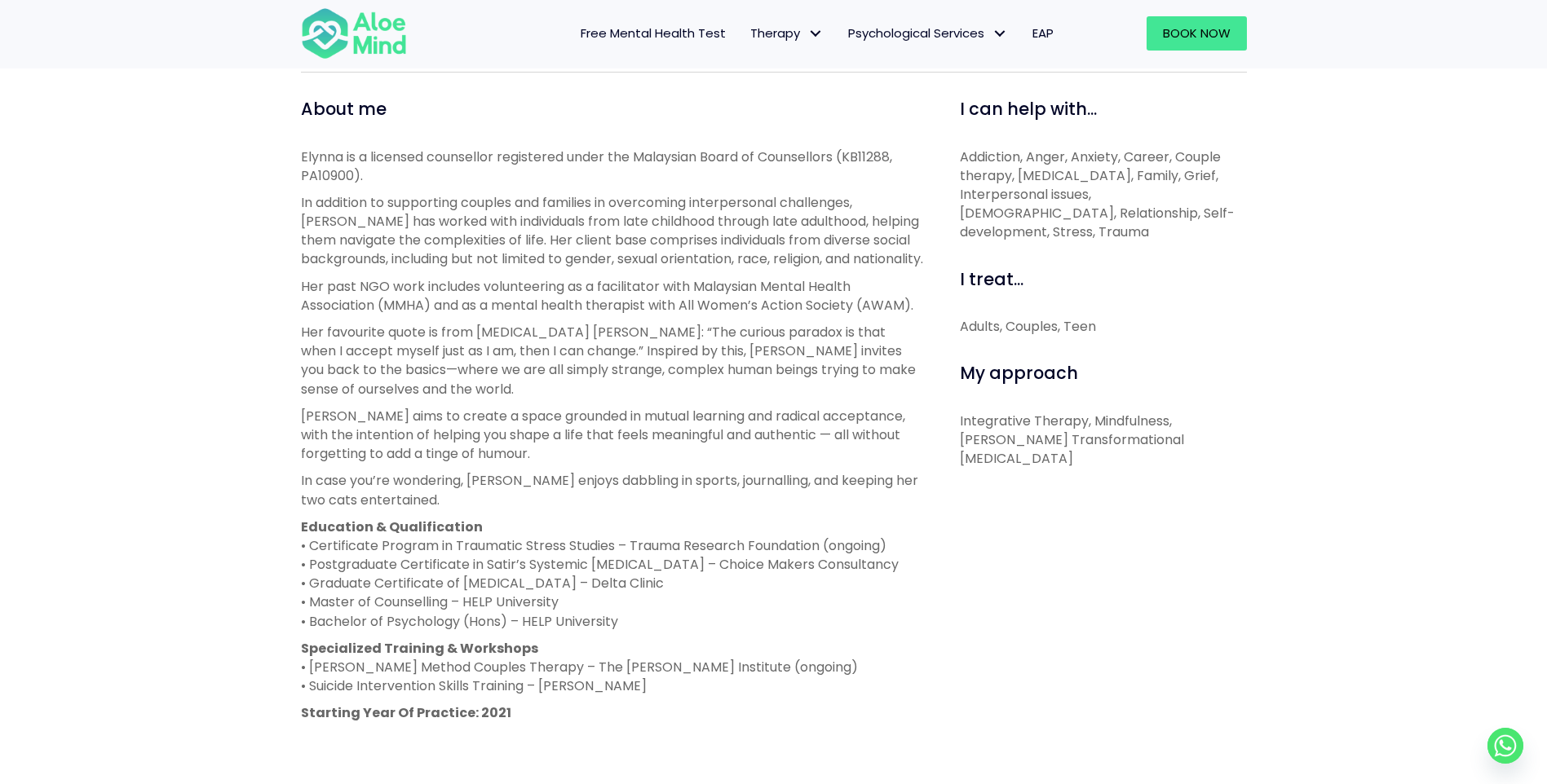
drag, startPoint x: 573, startPoint y: 448, endPoint x: 498, endPoint y: 479, distance: 81.2
click at [498, 479] on p "In case you’re wondering, Elynna enjoys dabbling in sports, journalling, and ke…" at bounding box center [611, 489] width 622 height 38
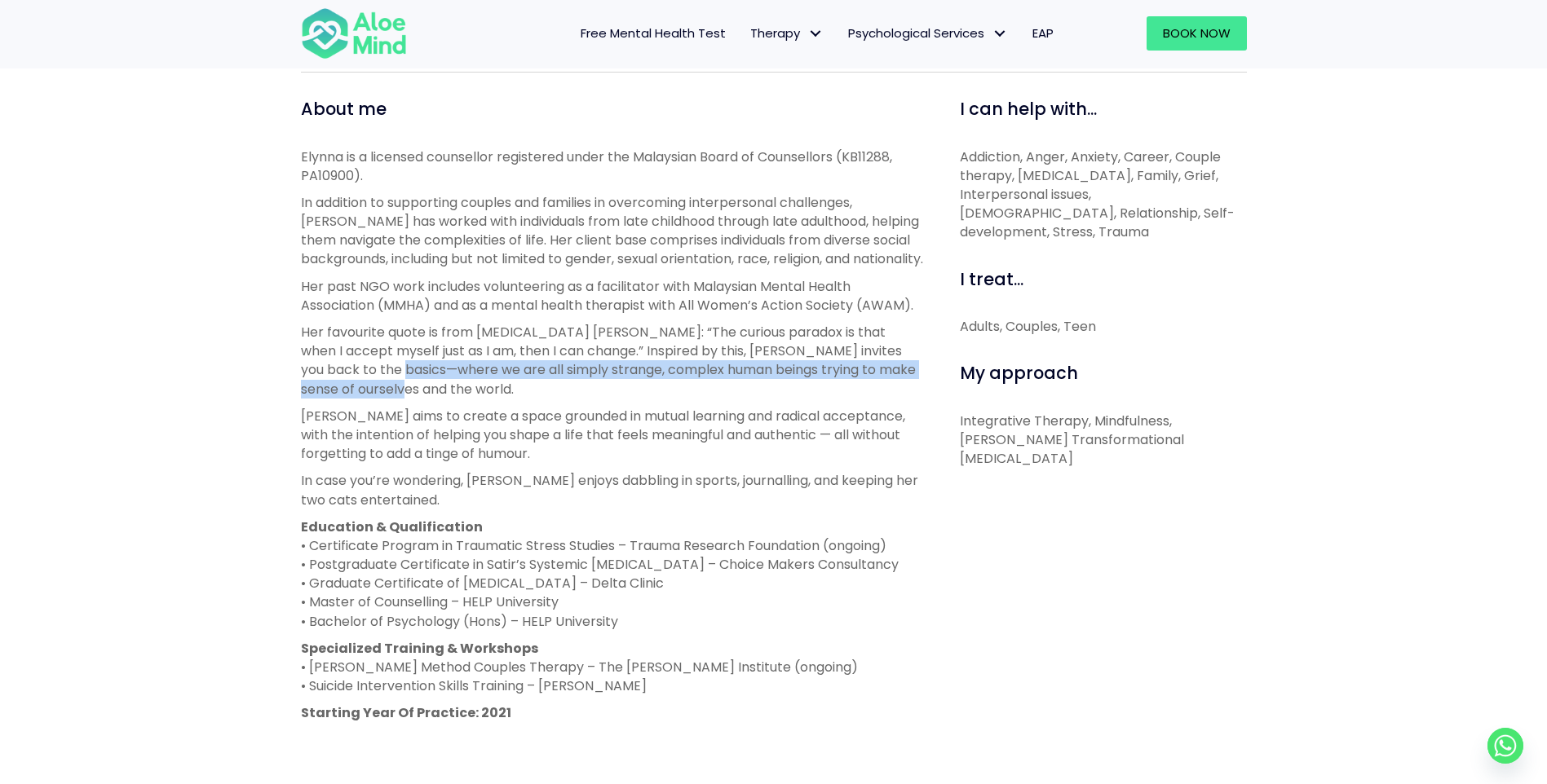
drag, startPoint x: 368, startPoint y: 367, endPoint x: 400, endPoint y: 387, distance: 37.7
click at [400, 387] on p "Her favourite quote is from psychologist Carl R. Rogers: “The curious paradox i…" at bounding box center [611, 361] width 622 height 76
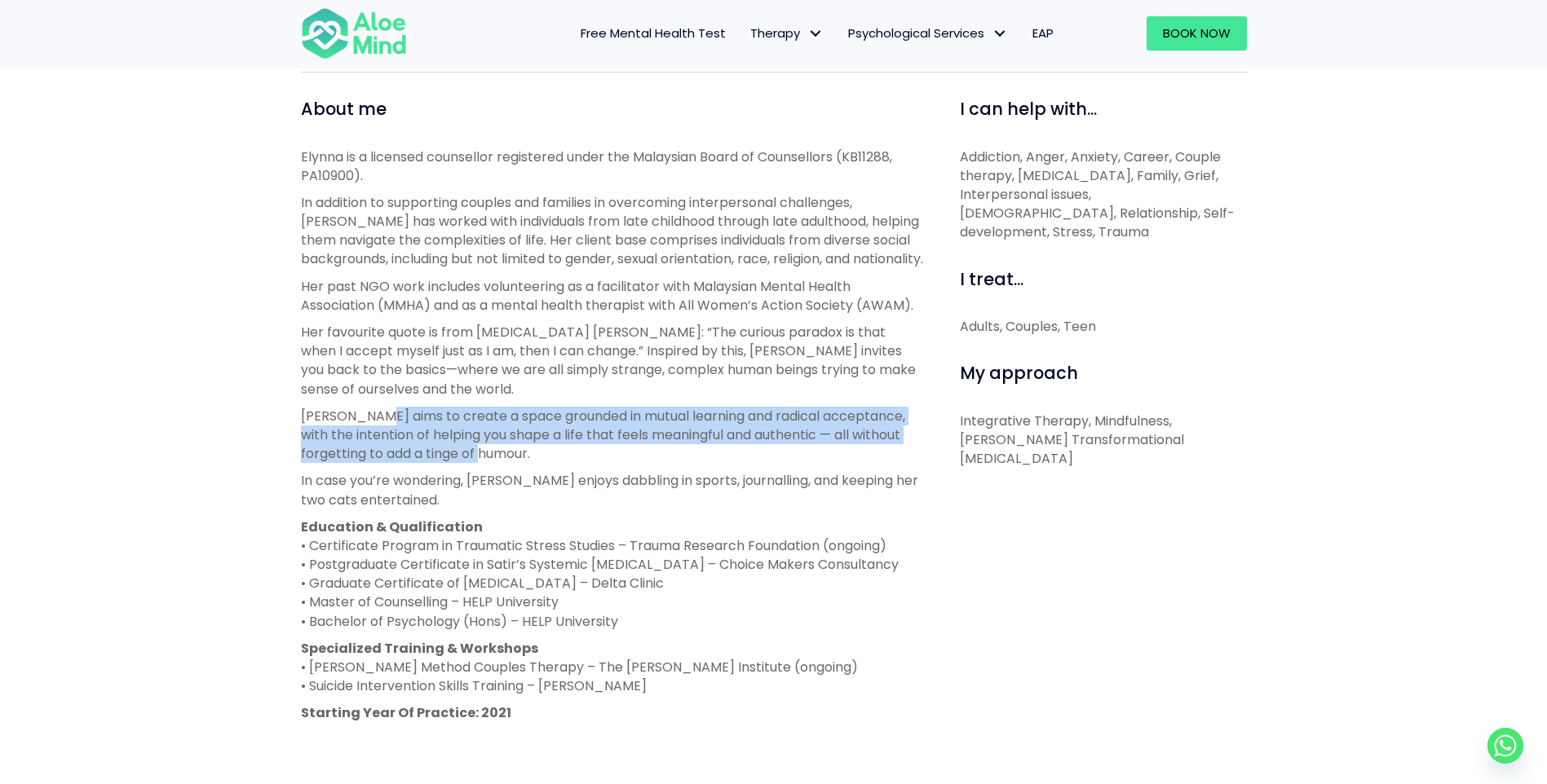
drag, startPoint x: 400, startPoint y: 387, endPoint x: 559, endPoint y: 451, distance: 171.4
click at [559, 451] on p "Elynna aims to create a space grounded in mutual learning and radical acceptanc…" at bounding box center [611, 435] width 622 height 57
copy p "to create a space grounded in mutual learning and radical acceptance, with the …"
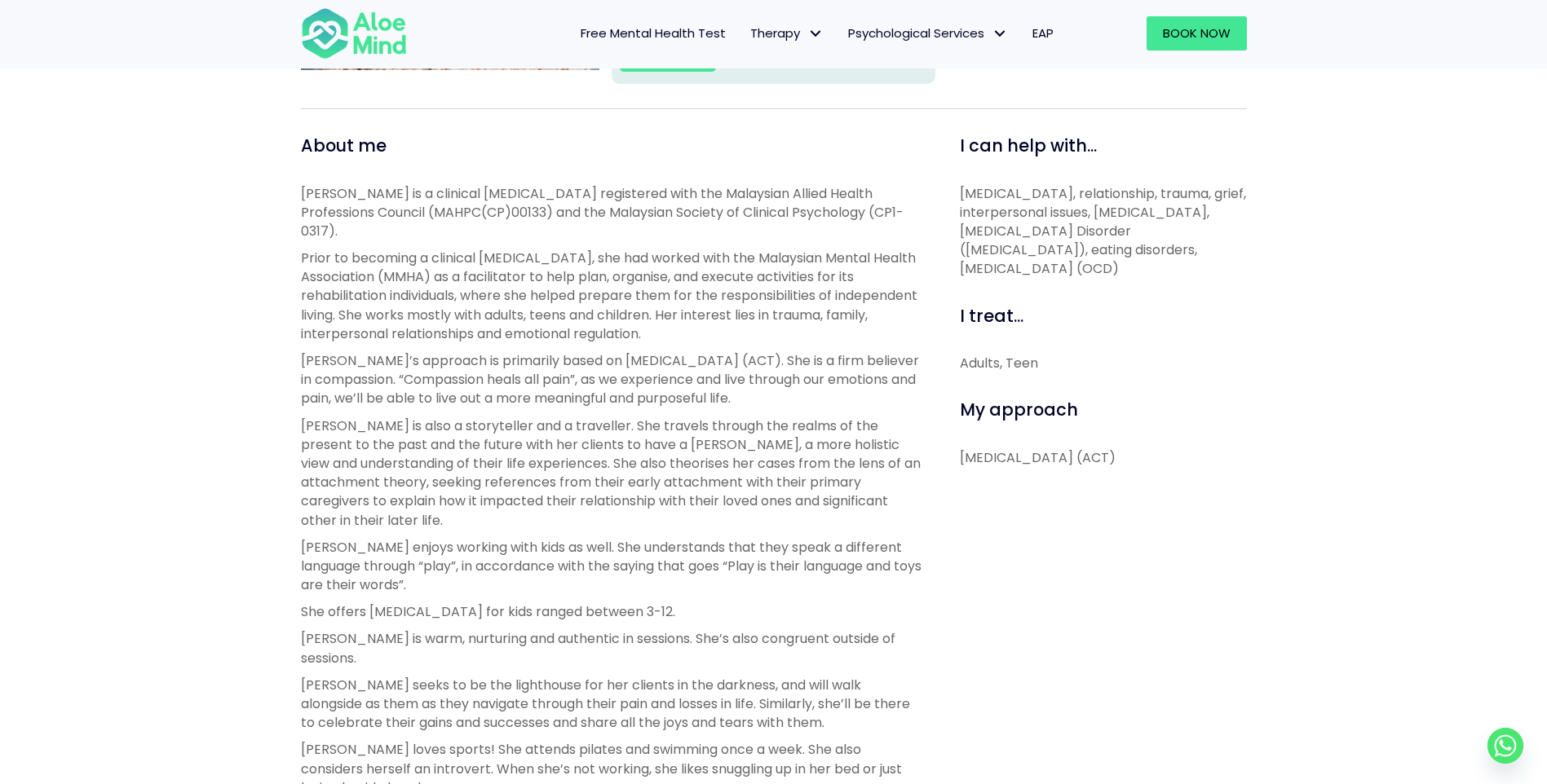
scroll to position [570, 0]
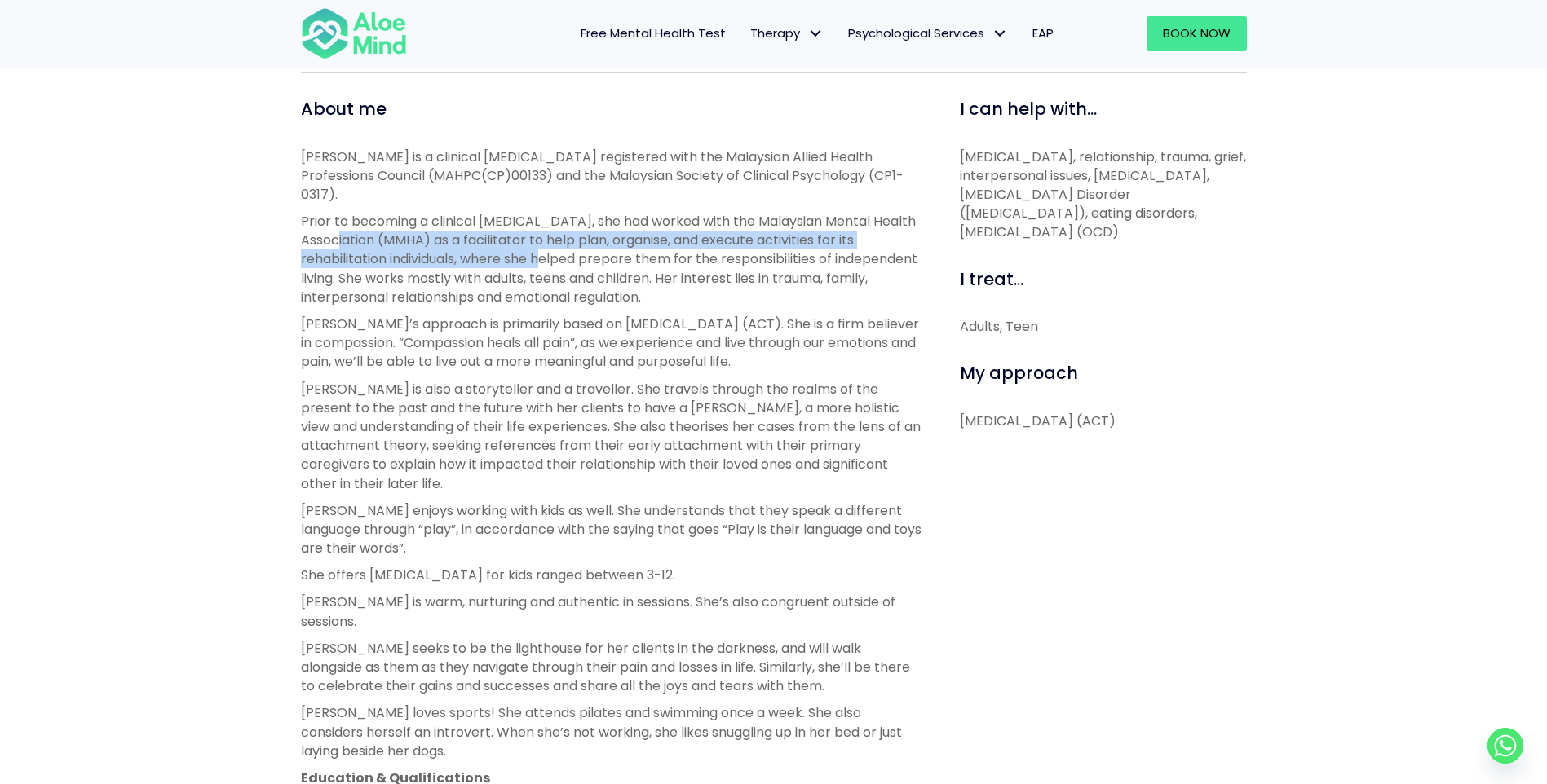
drag, startPoint x: 353, startPoint y: 218, endPoint x: 558, endPoint y: 245, distance: 206.8
click at [558, 245] on p "Prior to becoming a clinical psychologist, she had worked with the Malaysian Me…" at bounding box center [611, 259] width 622 height 94
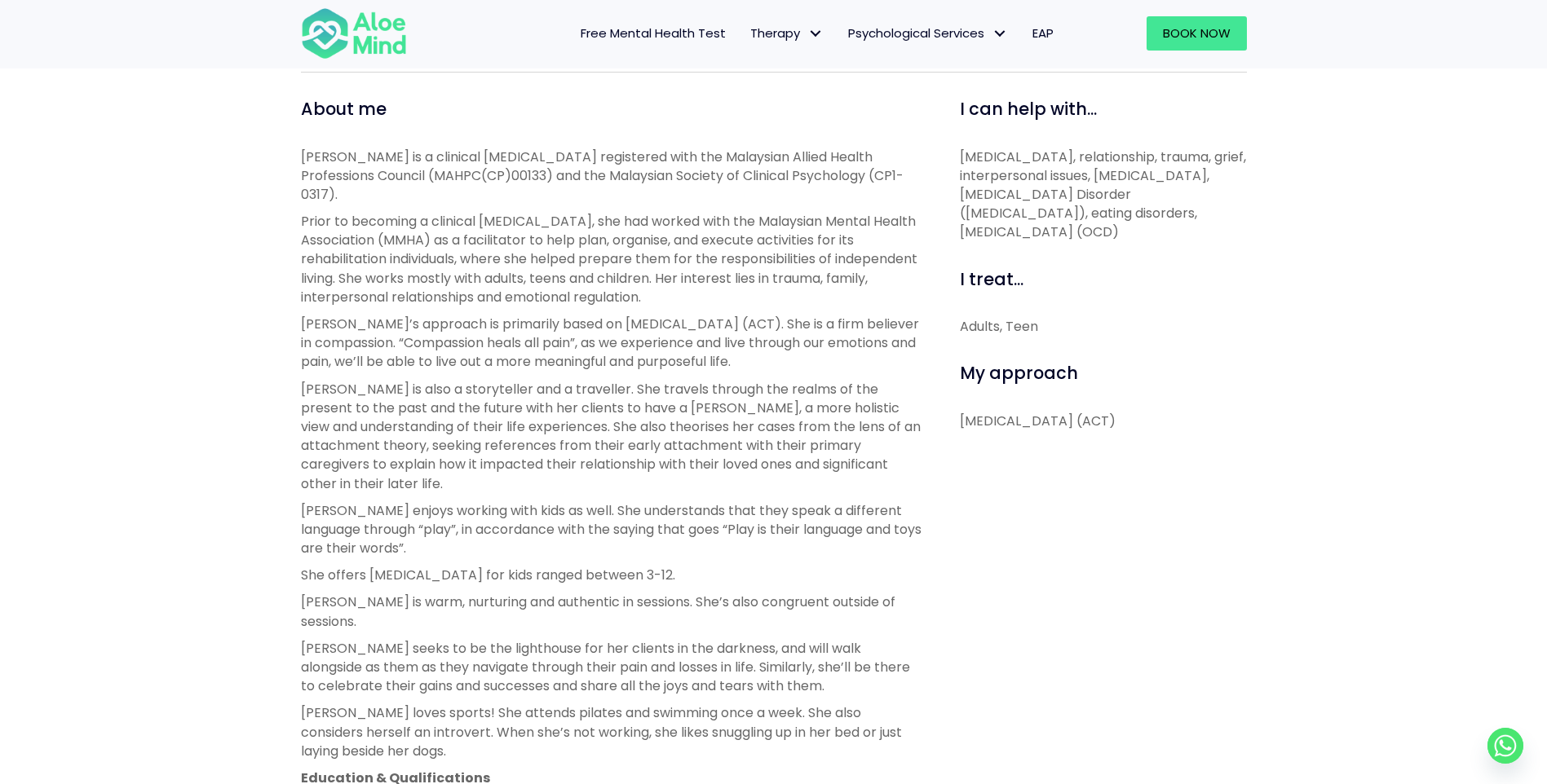
drag, startPoint x: 558, startPoint y: 245, endPoint x: 557, endPoint y: 353, distance: 108.0
click at [557, 353] on div "Chen Wen is a clinical psychologist registered with the Malaysian Allied Health…" at bounding box center [611, 580] width 622 height 865
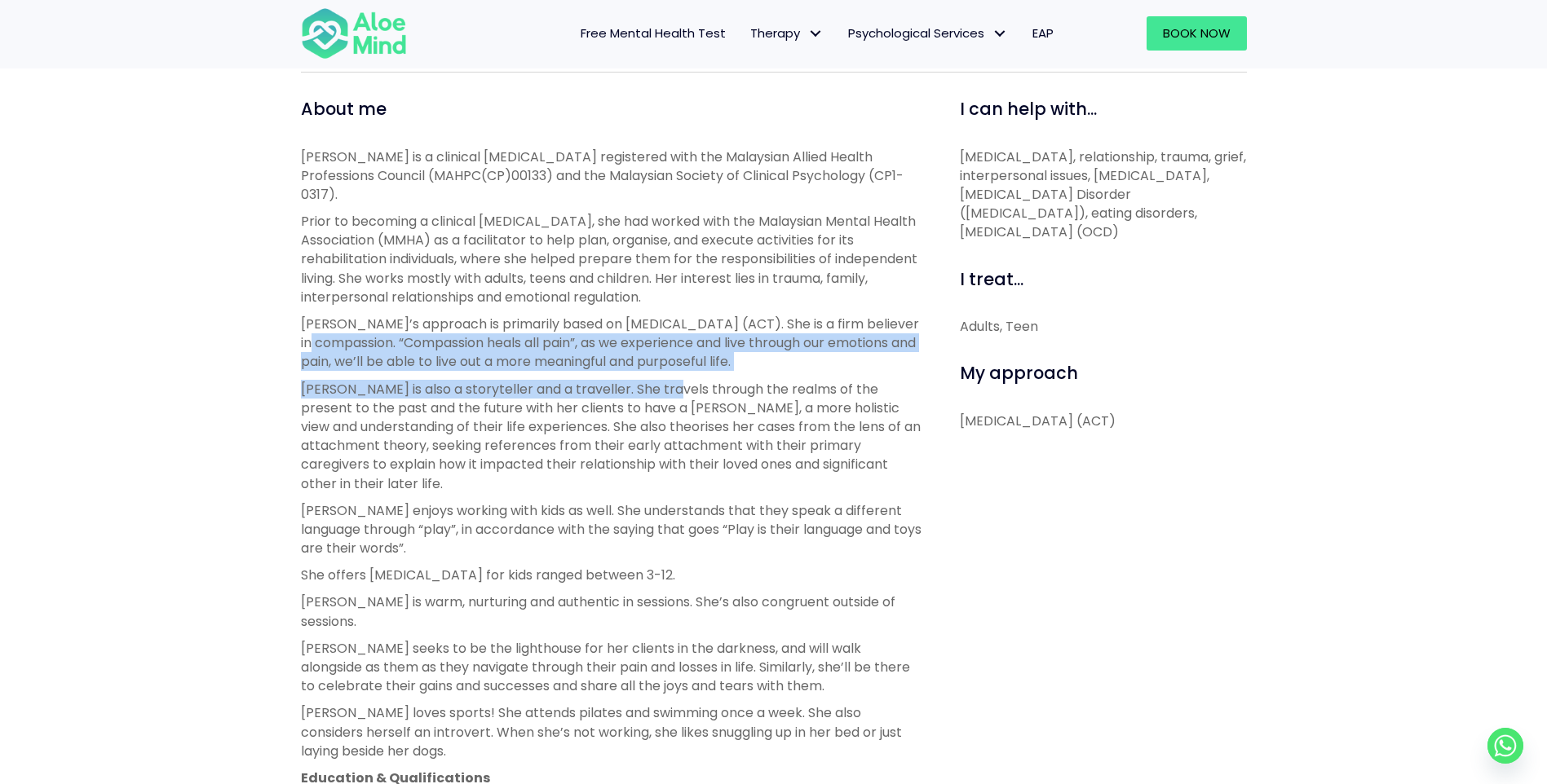
drag, startPoint x: 334, startPoint y: 321, endPoint x: 670, endPoint y: 362, distance: 338.5
click at [670, 362] on div "Chen Wen is a clinical psychologist registered with the Malaysian Allied Health…" at bounding box center [611, 580] width 622 height 865
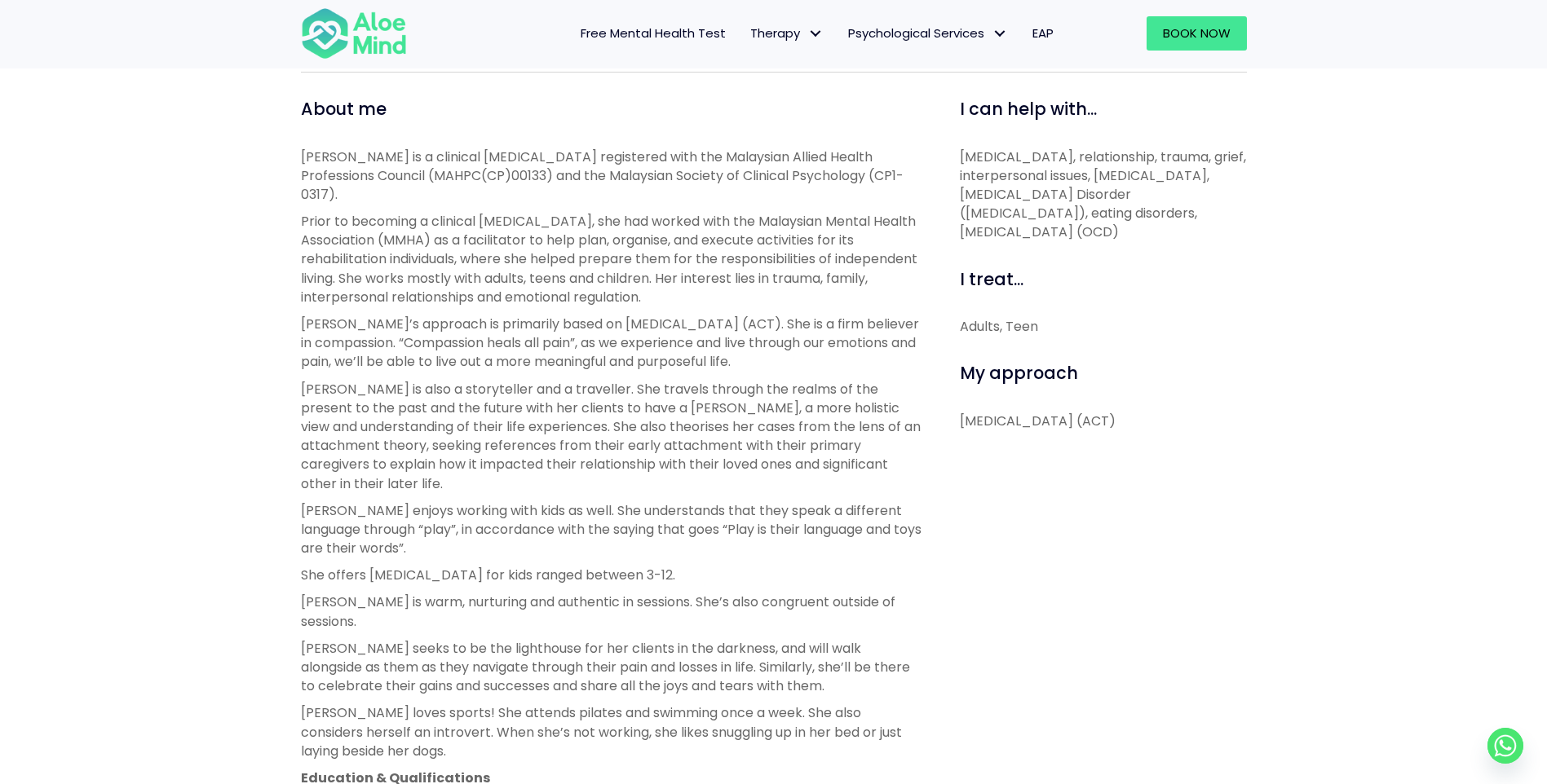
drag, startPoint x: 670, startPoint y: 362, endPoint x: 637, endPoint y: 414, distance: 61.6
click at [637, 414] on p "Chen Wen is also a storyteller and a traveller. She travels through the realms …" at bounding box center [611, 437] width 622 height 114
click at [487, 321] on p "Chen Wen’s approach is primarily based on Acceptance and Commitment Therapy (AC…" at bounding box center [611, 343] width 622 height 57
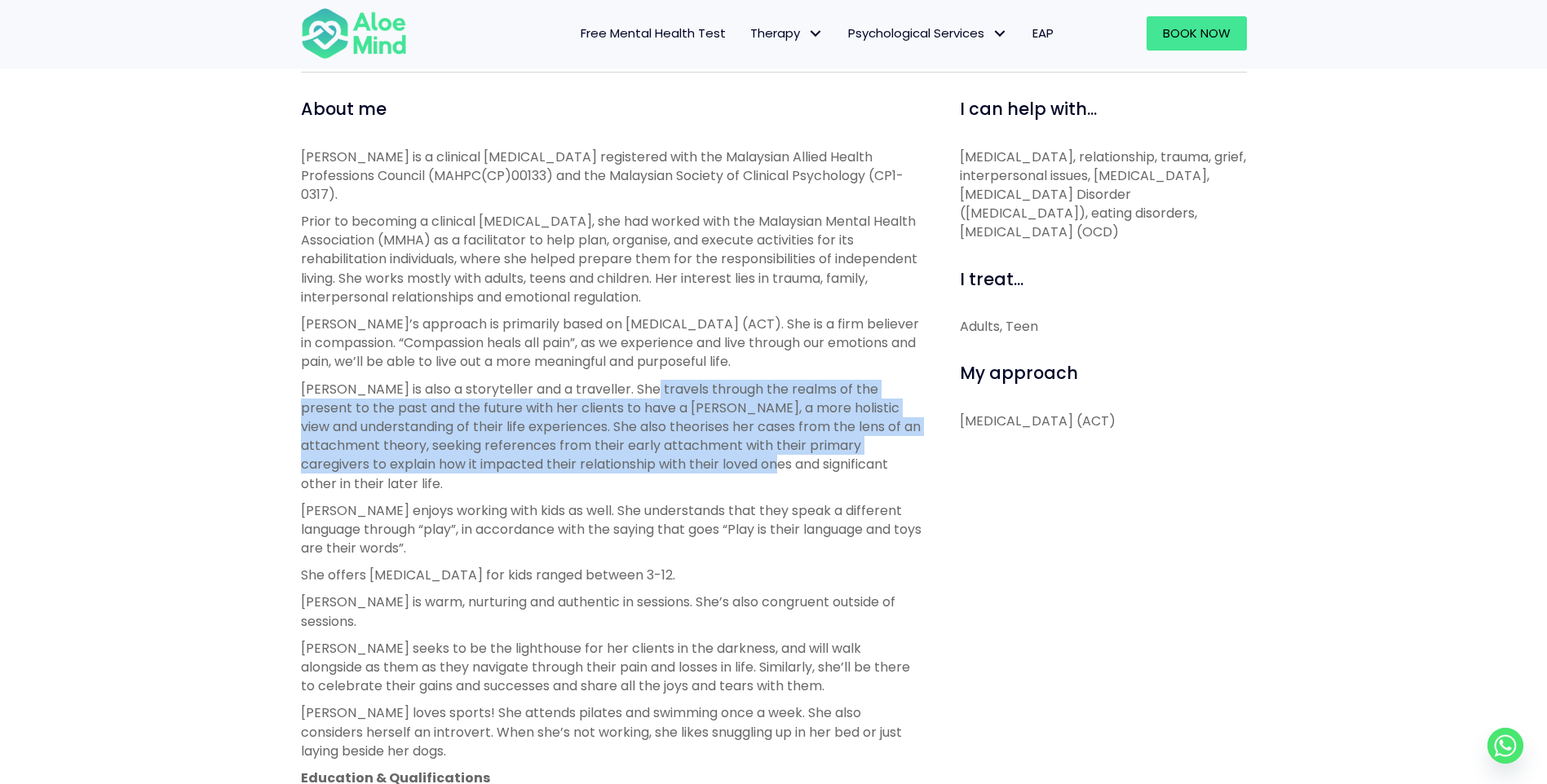
drag, startPoint x: 653, startPoint y: 374, endPoint x: 679, endPoint y: 447, distance: 77.5
click at [679, 447] on p "Chen Wen is also a storyteller and a traveller. She travels through the realms …" at bounding box center [611, 437] width 622 height 114
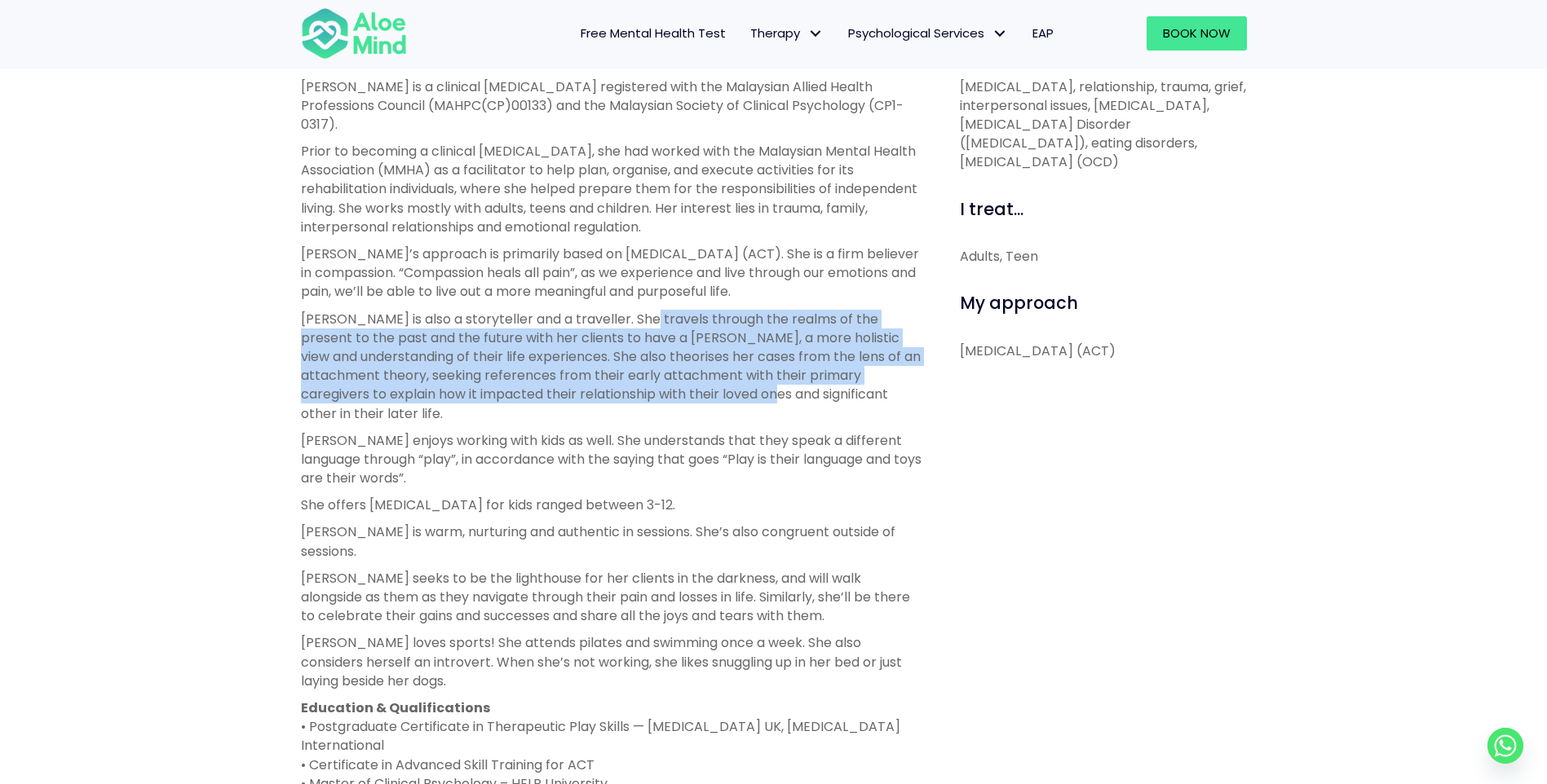
scroll to position [733, 0]
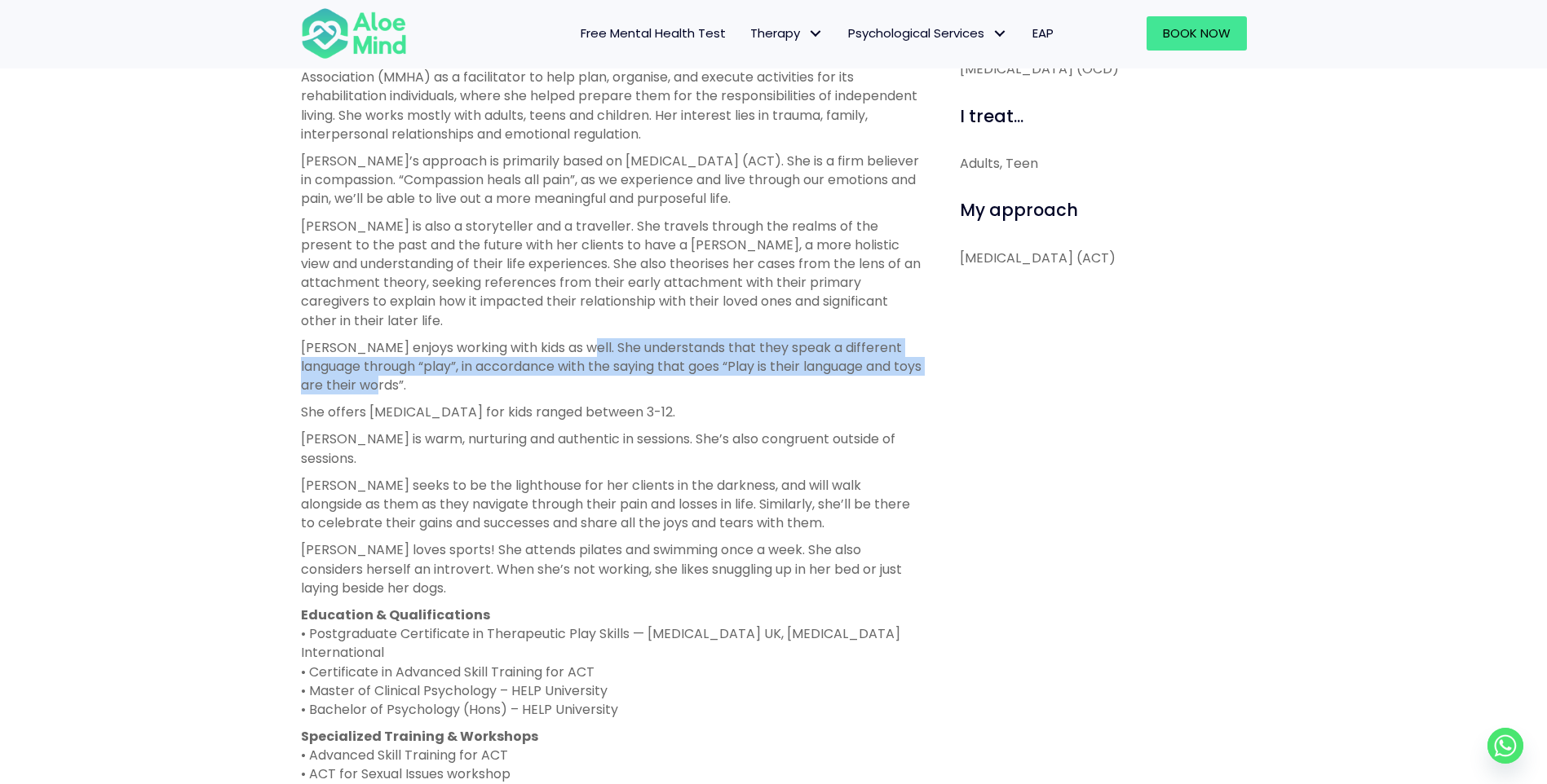
drag, startPoint x: 581, startPoint y: 307, endPoint x: 565, endPoint y: 348, distance: 44.0
click at [565, 348] on p "Chen Wen enjoys working with kids as well. She understands that they speak a di…" at bounding box center [611, 367] width 622 height 57
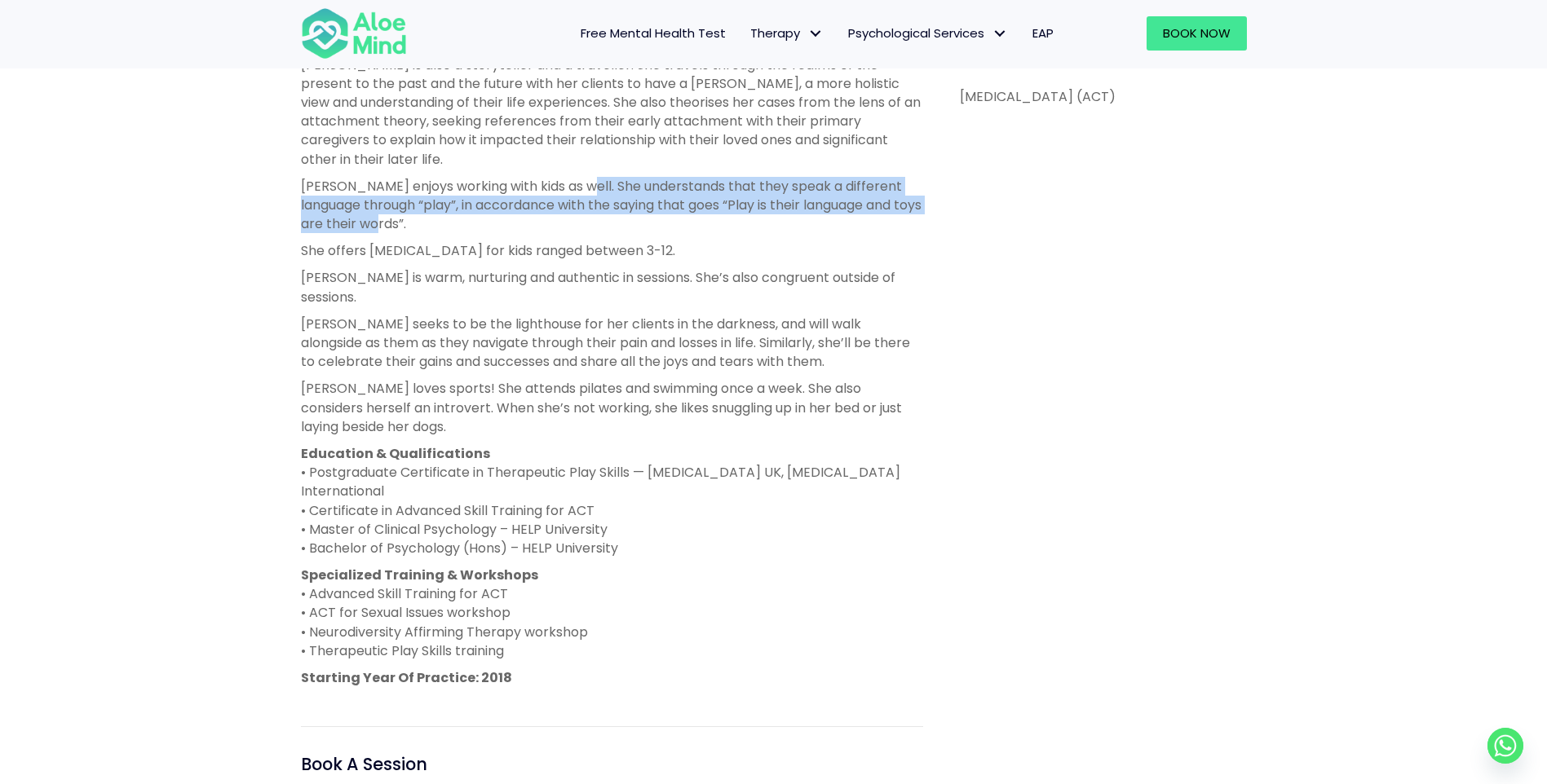
scroll to position [897, 0]
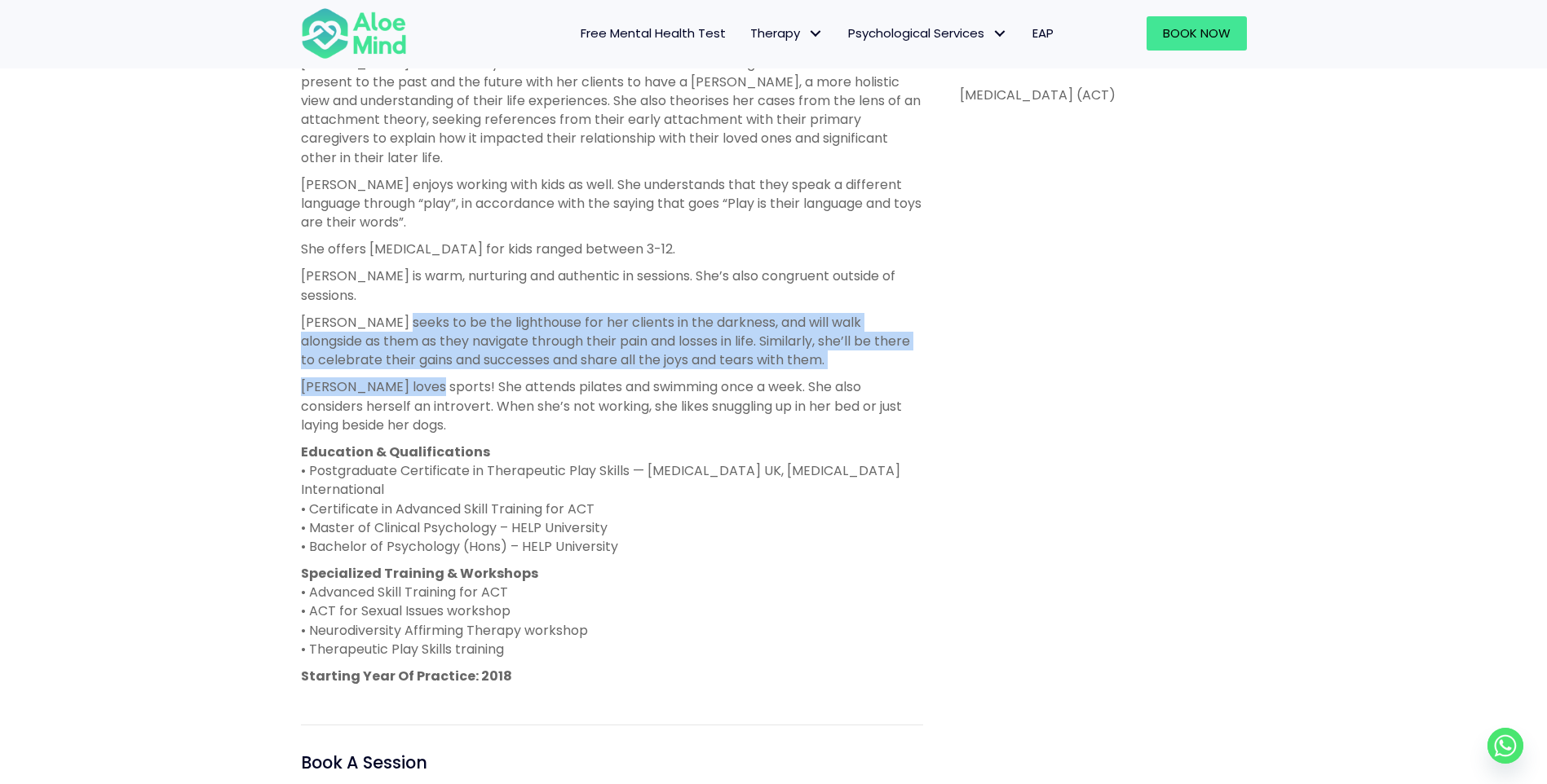
drag, startPoint x: 406, startPoint y: 290, endPoint x: 439, endPoint y: 347, distance: 65.9
click at [439, 347] on div "Chen Wen is a clinical psychologist registered with the Malaysian Allied Health…" at bounding box center [611, 254] width 622 height 865
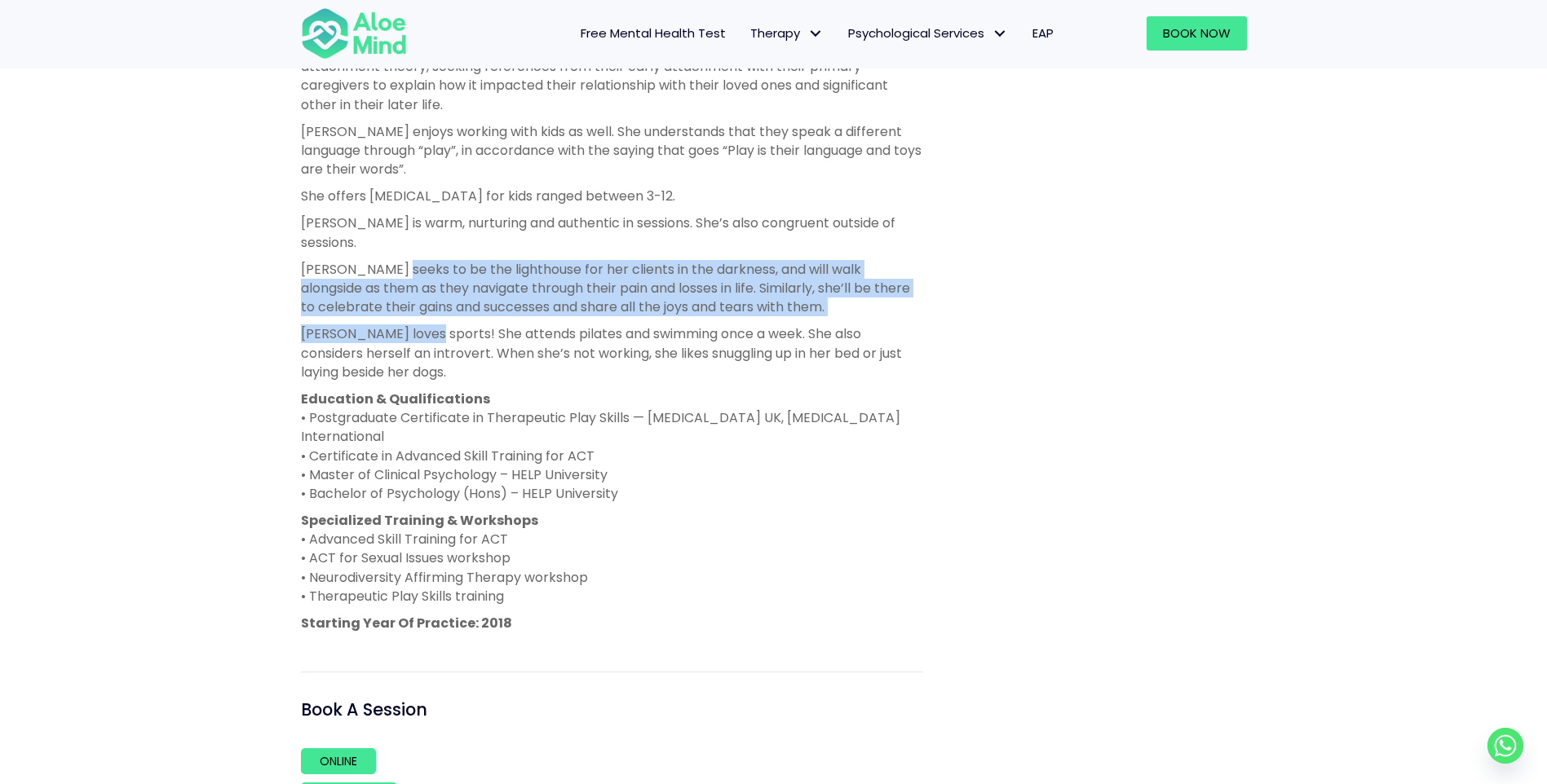
scroll to position [978, 0]
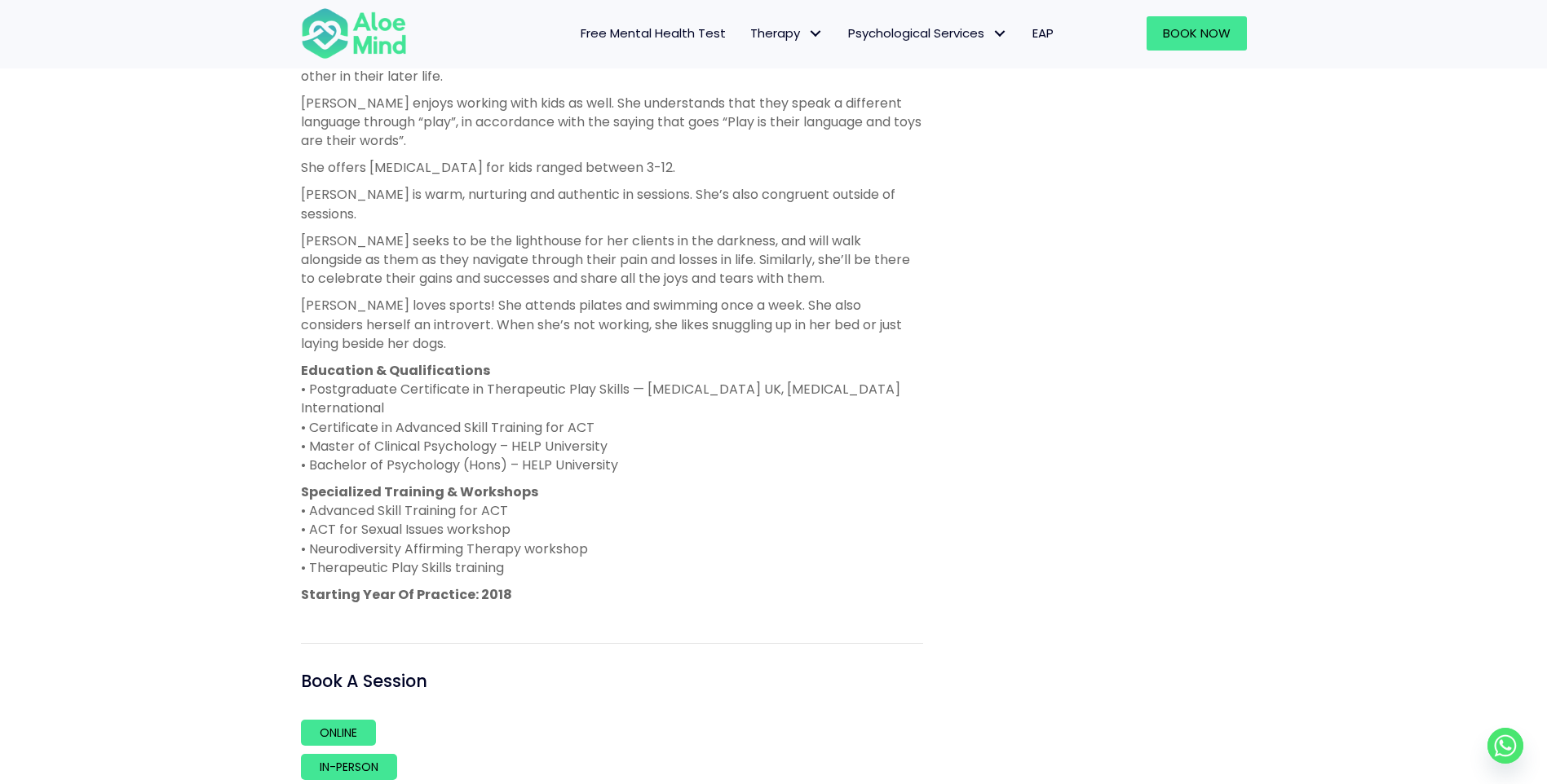
click at [597, 255] on div "Chen Wen is a clinical psychologist registered with the Malaysian Allied Health…" at bounding box center [611, 173] width 622 height 865
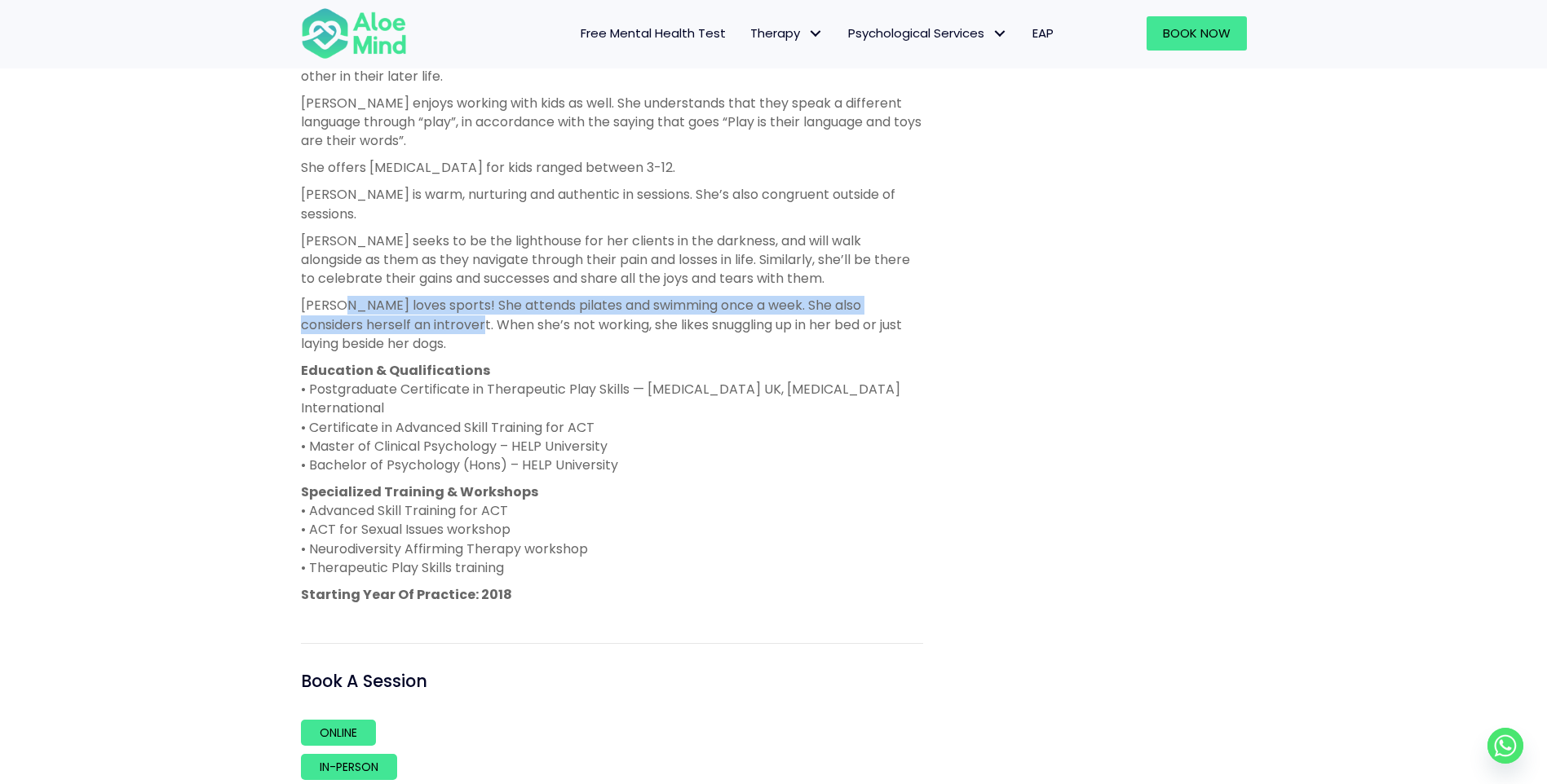
drag, startPoint x: 351, startPoint y: 265, endPoint x: 450, endPoint y: 279, distance: 100.0
click at [450, 296] on p "Chen Wen loves sports! She attends pilates and swimming once a week. She also c…" at bounding box center [611, 324] width 622 height 57
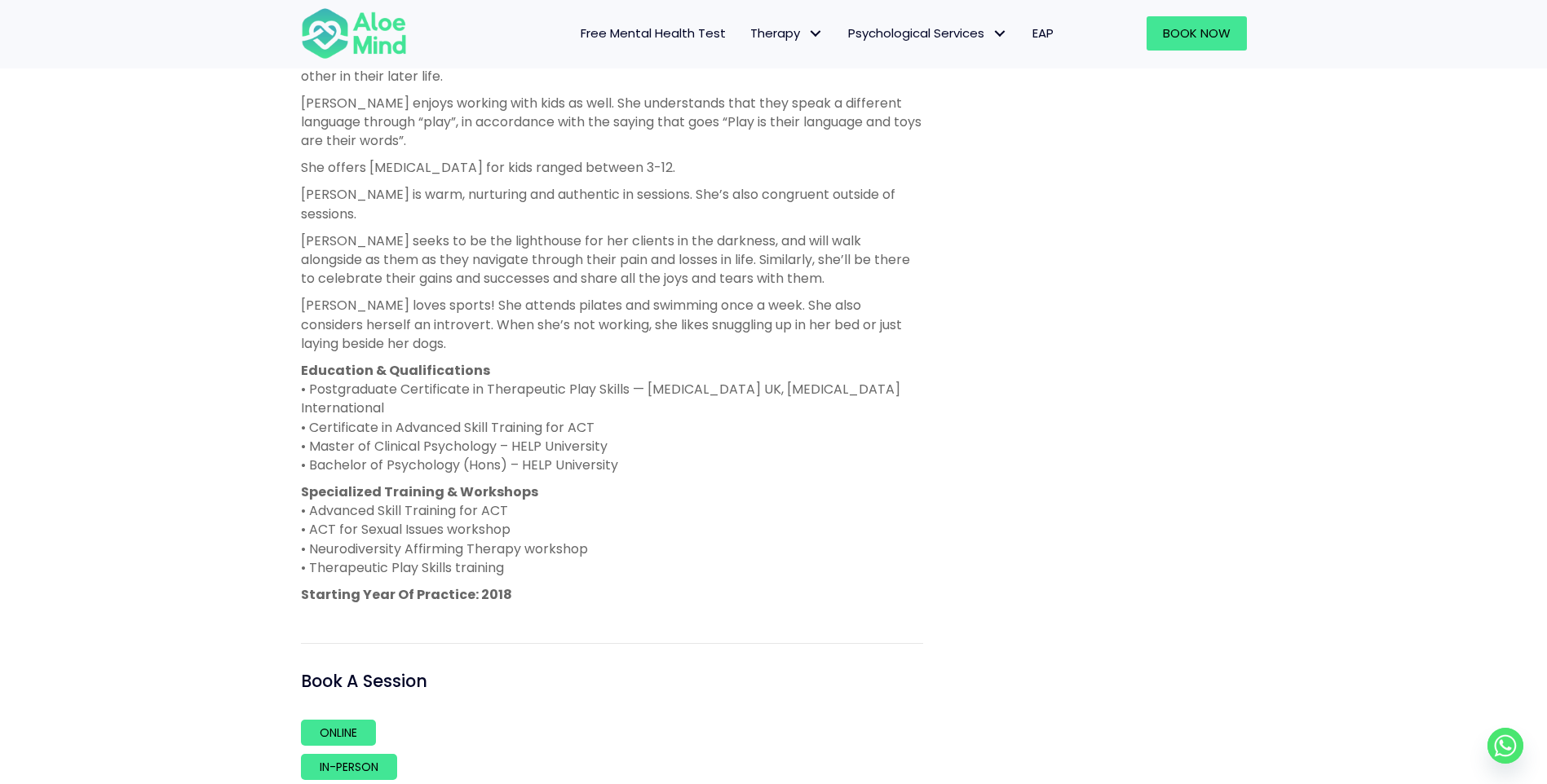
drag, startPoint x: 450, startPoint y: 279, endPoint x: 454, endPoint y: 300, distance: 21.4
click at [454, 300] on p "Chen Wen loves sports! She attends pilates and swimming once a week. She also c…" at bounding box center [611, 324] width 622 height 57
click at [454, 296] on p "Chen Wen loves sports! She attends pilates and swimming once a week. She also c…" at bounding box center [611, 324] width 622 height 57
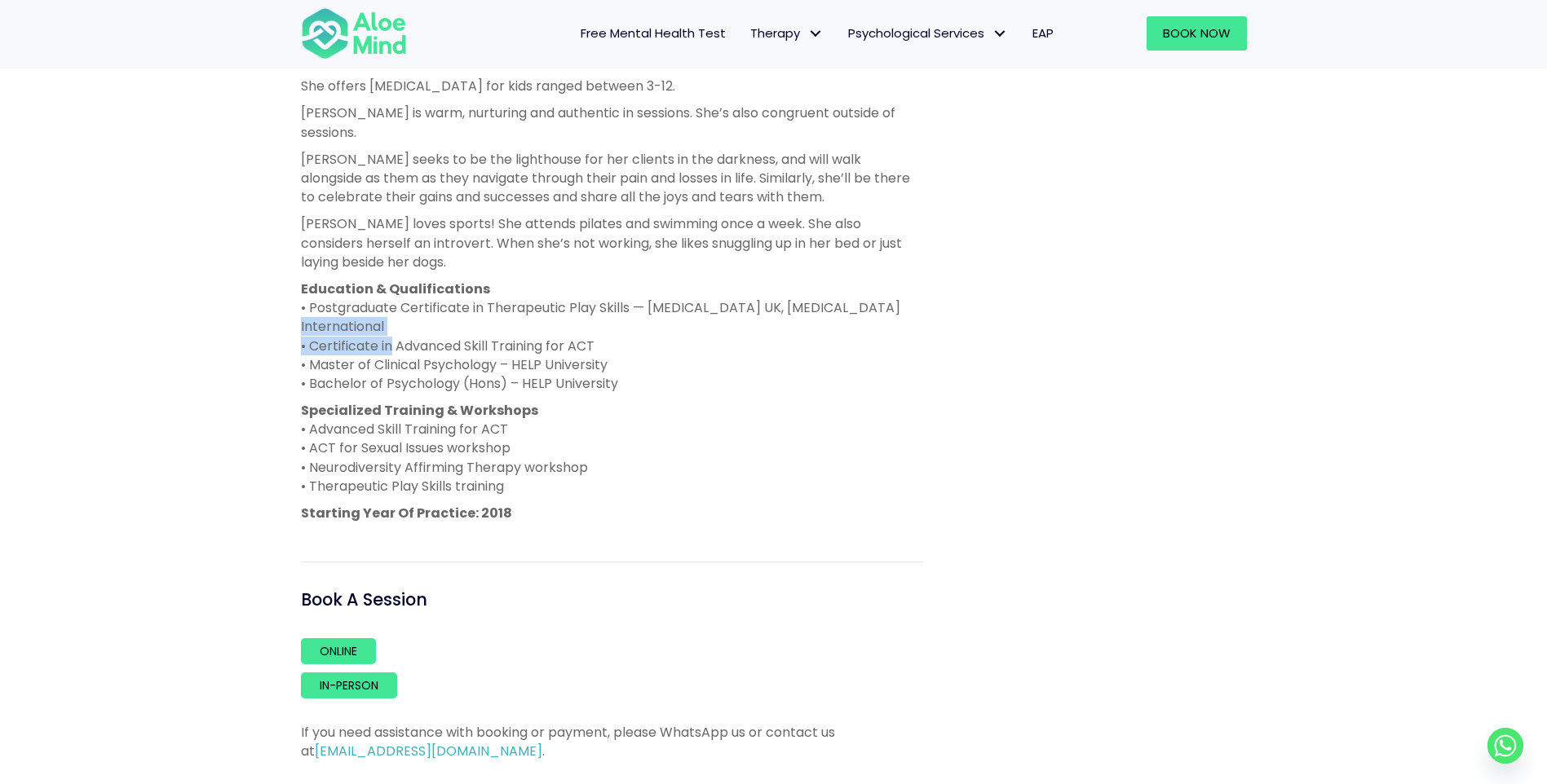
drag, startPoint x: 319, startPoint y: 290, endPoint x: 386, endPoint y: 306, distance: 68.9
click at [386, 306] on p "Education & Qualifications • Postgraduate Certificate in Therapeutic Play Skill…" at bounding box center [611, 336] width 622 height 114
drag, startPoint x: 386, startPoint y: 306, endPoint x: 423, endPoint y: 304, distance: 37.1
click at [423, 304] on p "Education & Qualifications • Postgraduate Certificate in Therapeutic Play Skill…" at bounding box center [611, 336] width 622 height 114
drag, startPoint x: 631, startPoint y: 308, endPoint x: 309, endPoint y: 309, distance: 322.0
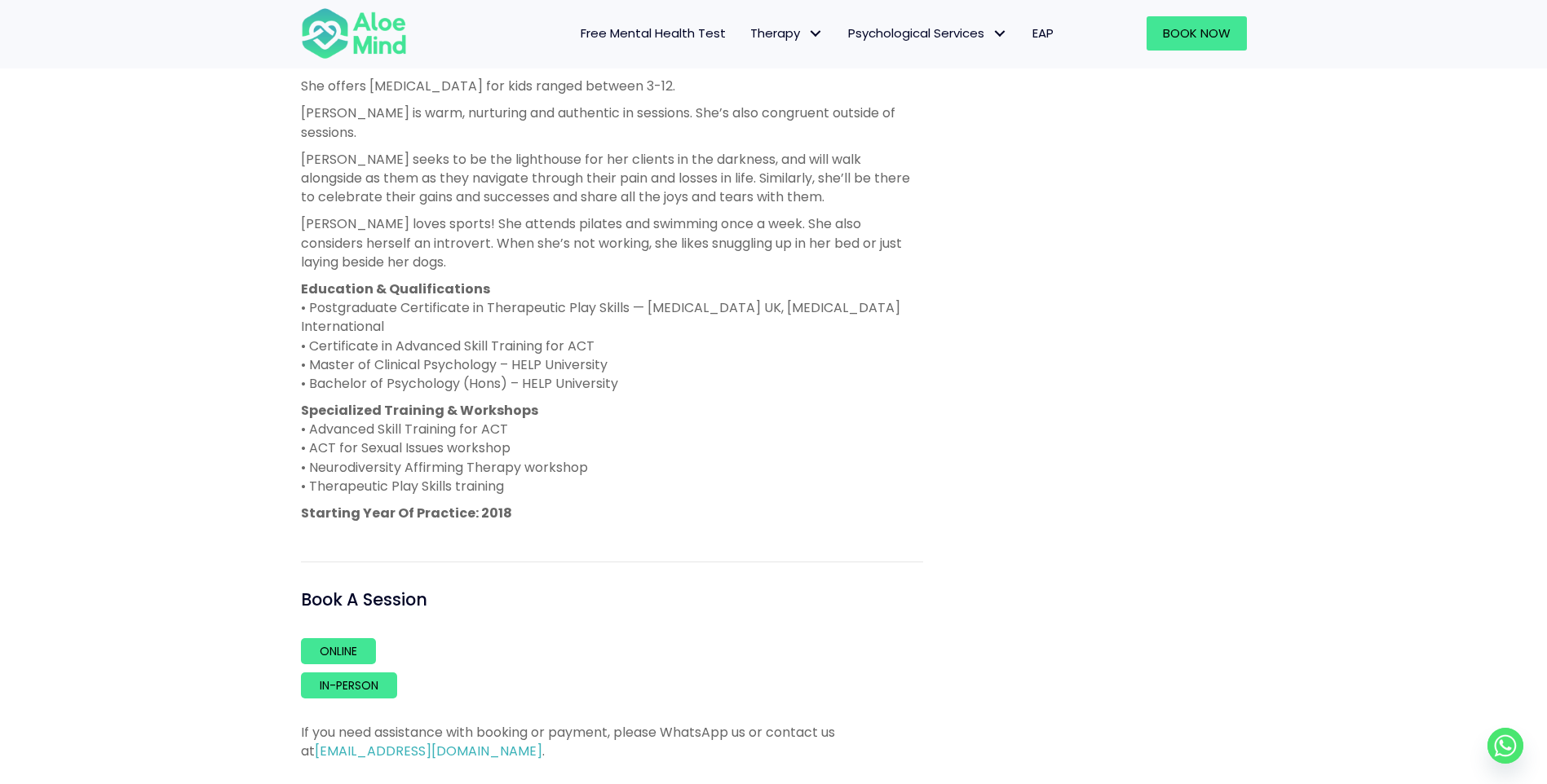
click at [309, 309] on p "Education & Qualifications • Postgraduate Certificate in Therapeutic Play Skill…" at bounding box center [611, 336] width 622 height 114
drag, startPoint x: 309, startPoint y: 309, endPoint x: 338, endPoint y: 342, distance: 43.9
click at [338, 342] on p "Education & Qualifications • Postgraduate Certificate in Therapeutic Play Skill…" at bounding box center [611, 336] width 622 height 114
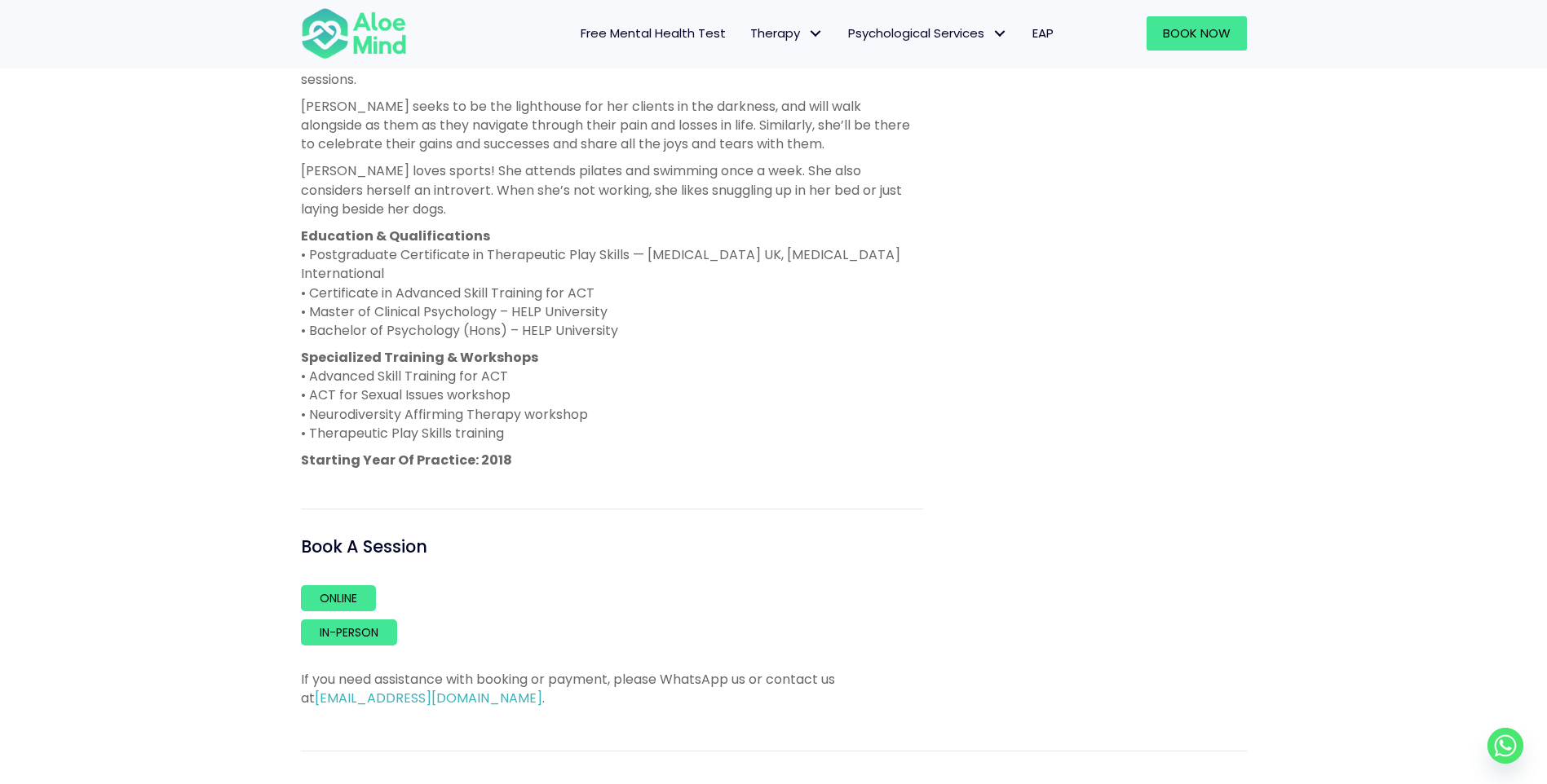
scroll to position [1141, 0]
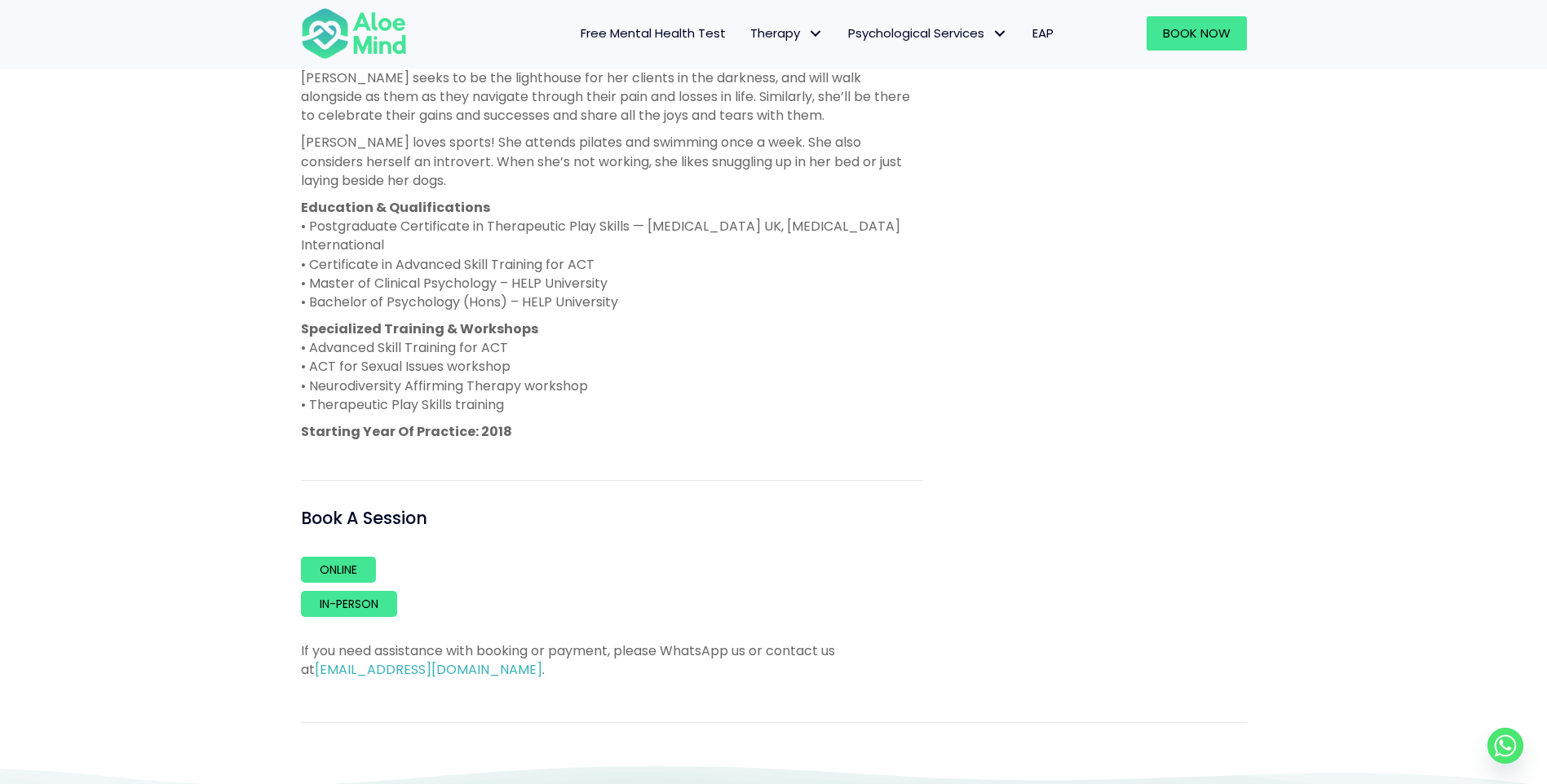
drag, startPoint x: 311, startPoint y: 326, endPoint x: 530, endPoint y: 328, distance: 219.0
click at [530, 328] on p "Specialized Training & Workshops • Advanced Skill Training for ACT • ACT for Se…" at bounding box center [611, 367] width 622 height 94
drag, startPoint x: 331, startPoint y: 347, endPoint x: 620, endPoint y: 348, distance: 289.0
click at [620, 348] on p "Specialized Training & Workshops • Advanced Skill Training for ACT • ACT for Se…" at bounding box center [611, 367] width 622 height 94
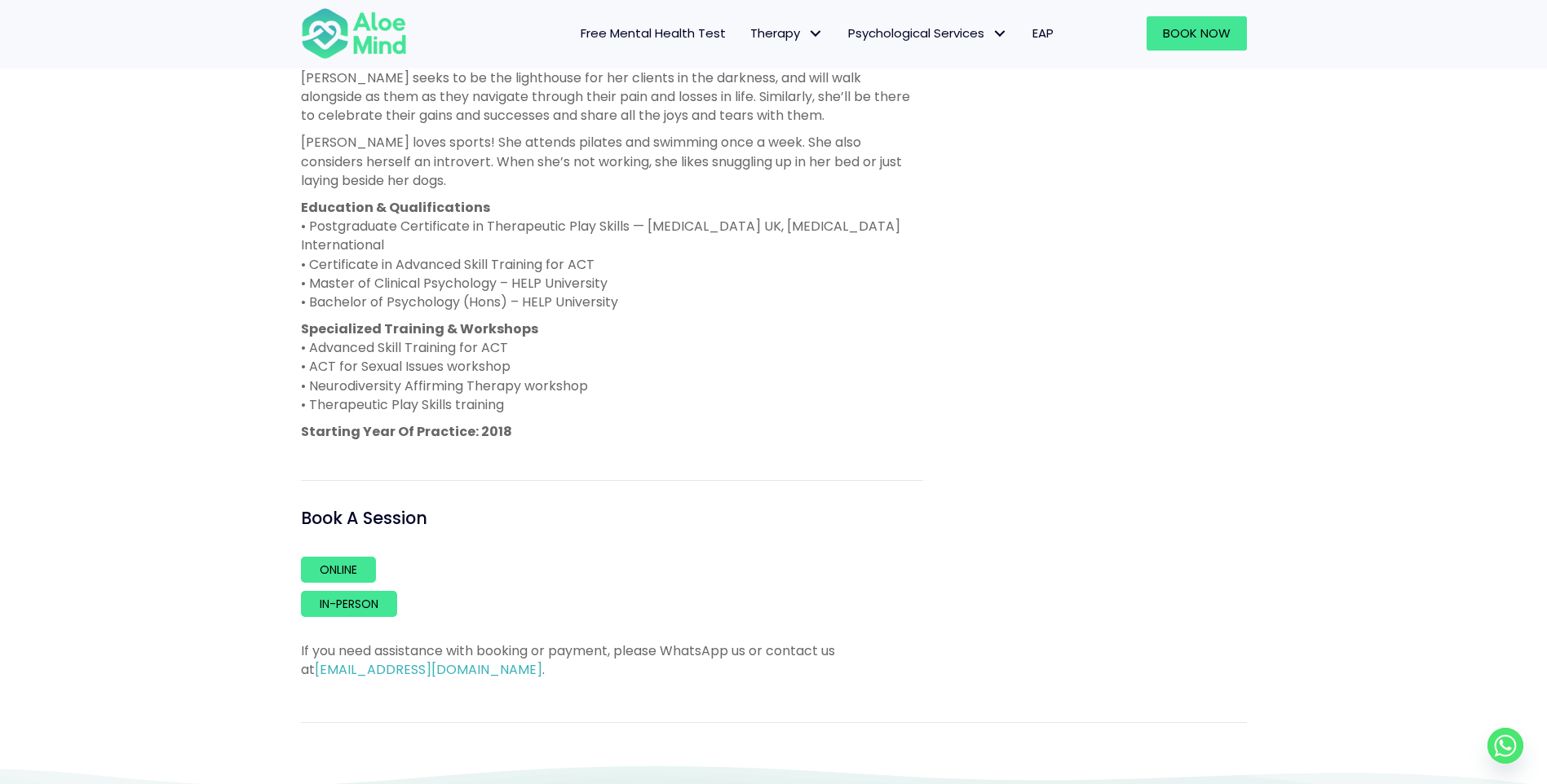
scroll to position [1060, 0]
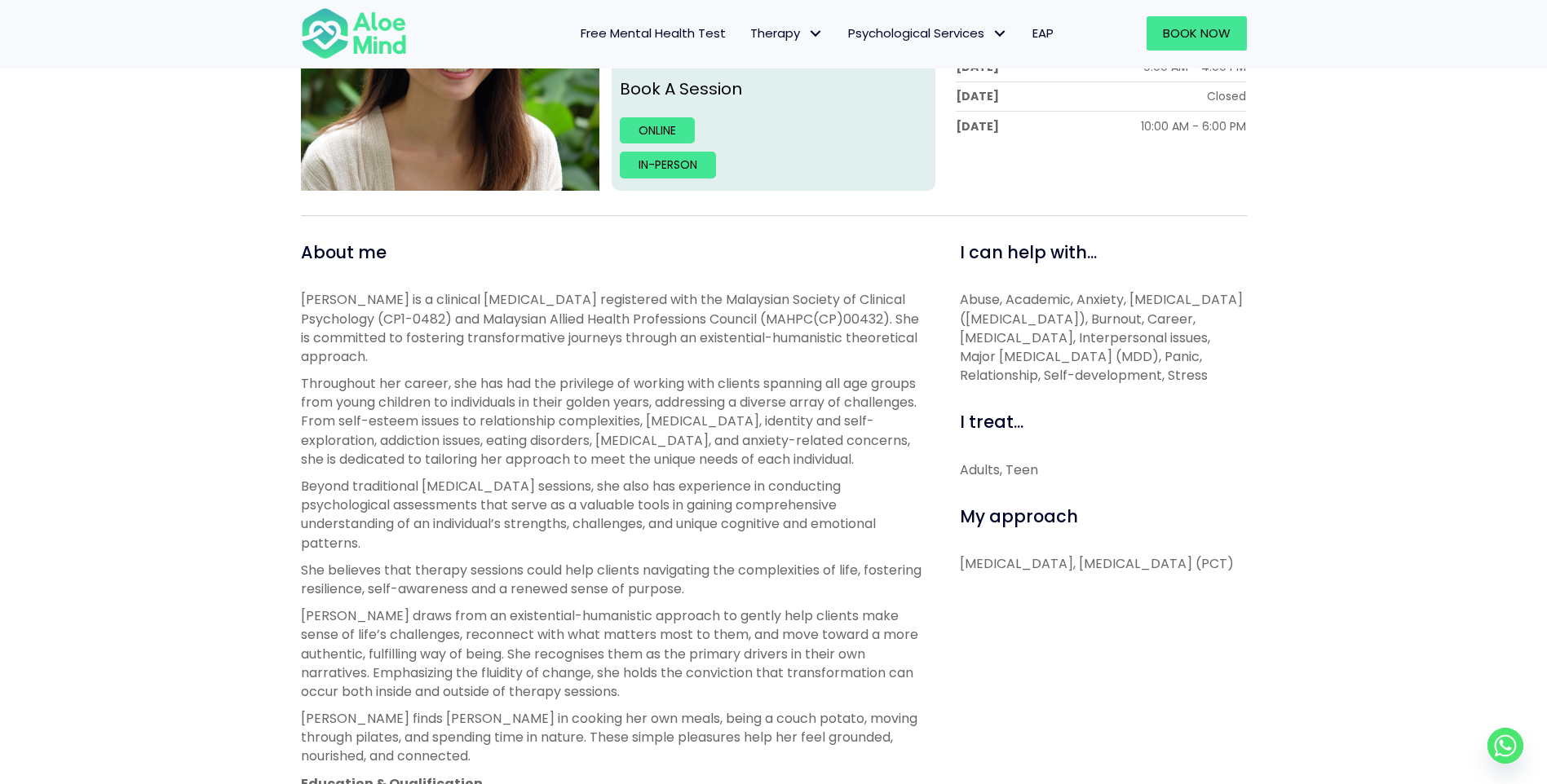
scroll to position [815, 0]
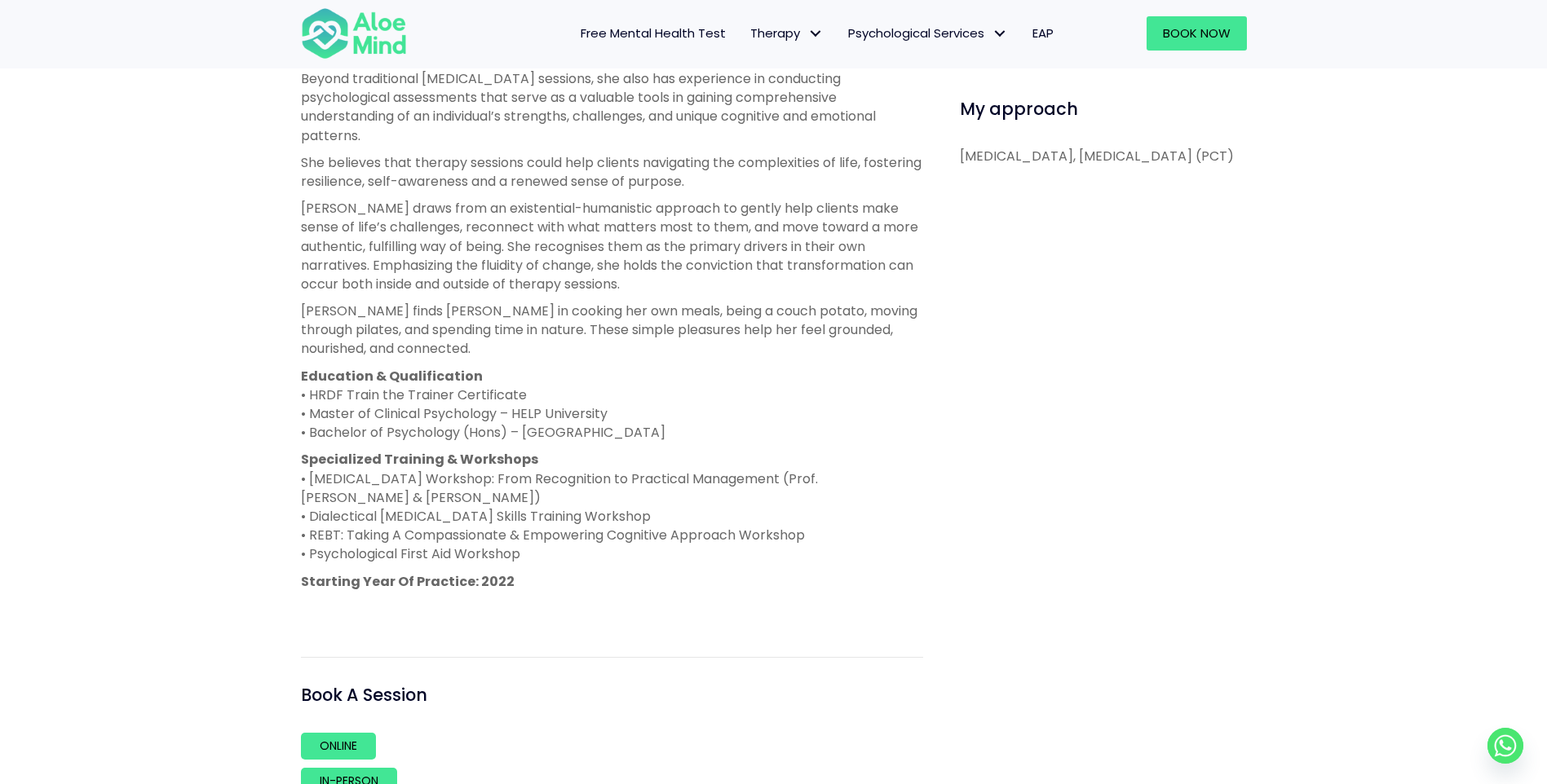
drag, startPoint x: 393, startPoint y: 417, endPoint x: 537, endPoint y: 418, distance: 144.0
click at [537, 418] on p "Education & Qualification • HRDF Train the Trainer Certificate • Master of Clin…" at bounding box center [611, 404] width 622 height 76
drag, startPoint x: 537, startPoint y: 418, endPoint x: 662, endPoint y: 412, distance: 125.1
click at [662, 412] on p "Education & Qualification • HRDF Train the Trainer Certificate • Master of Clin…" at bounding box center [611, 404] width 622 height 76
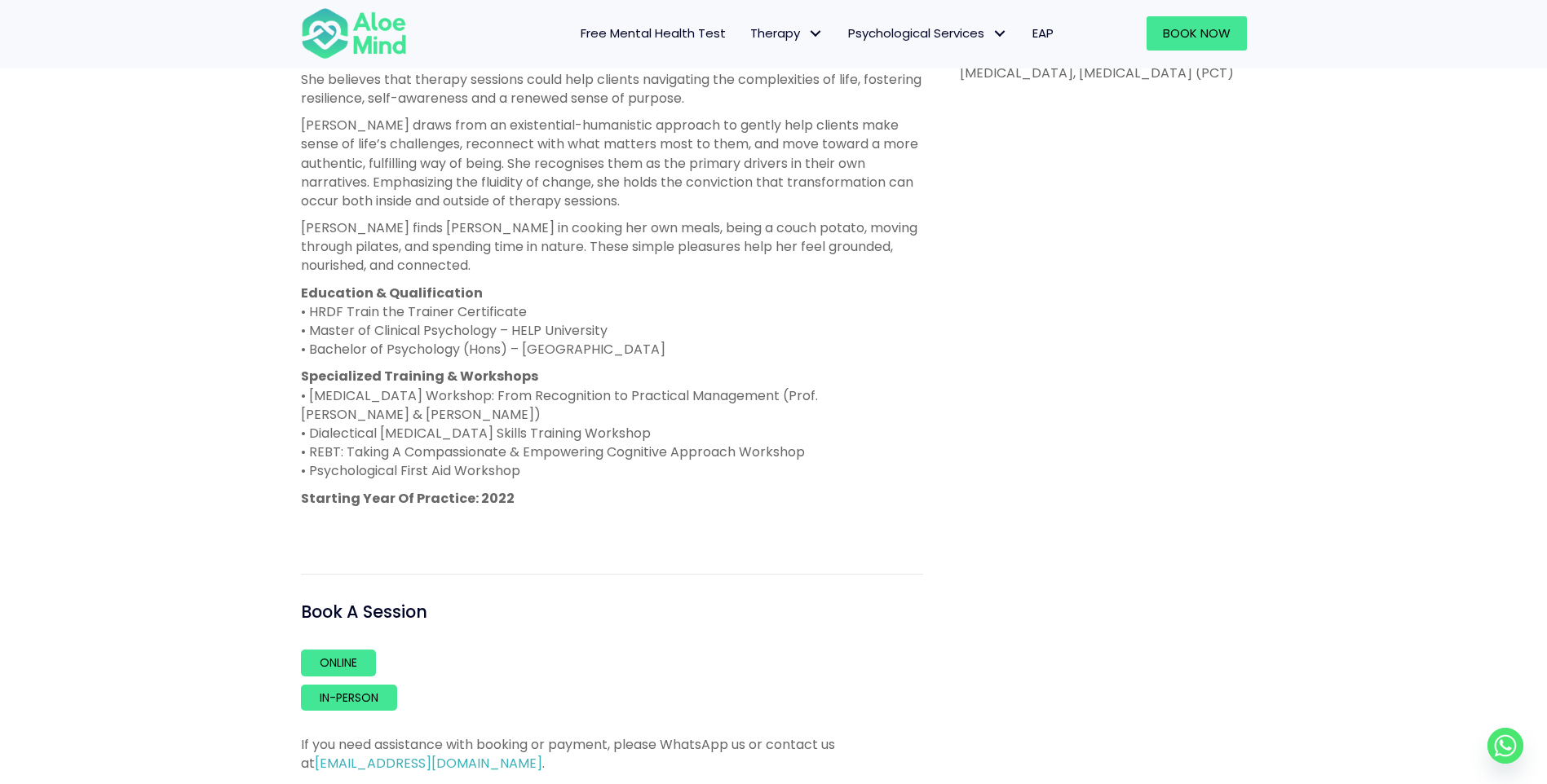
scroll to position [897, 0]
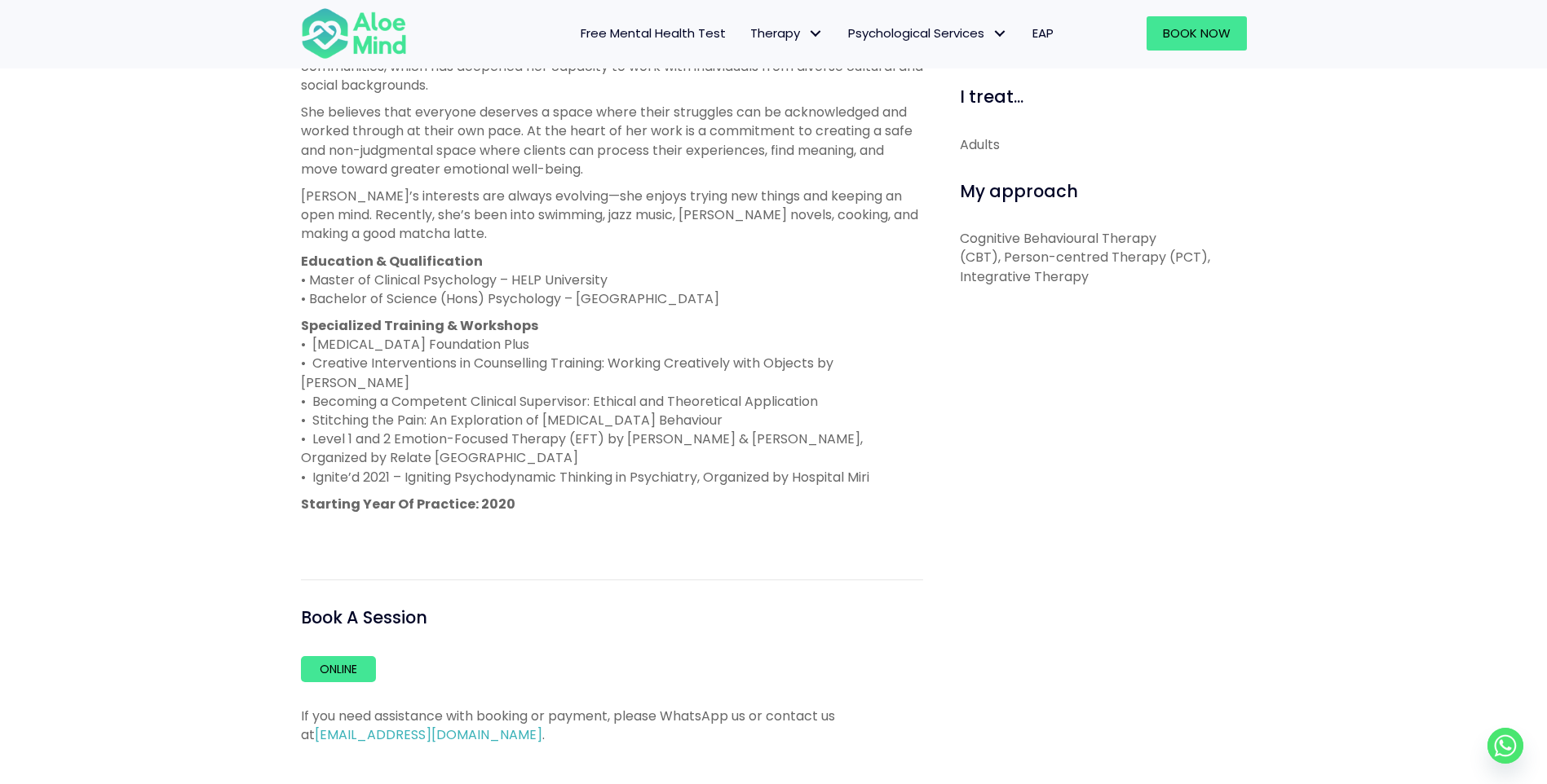
scroll to position [815, 0]
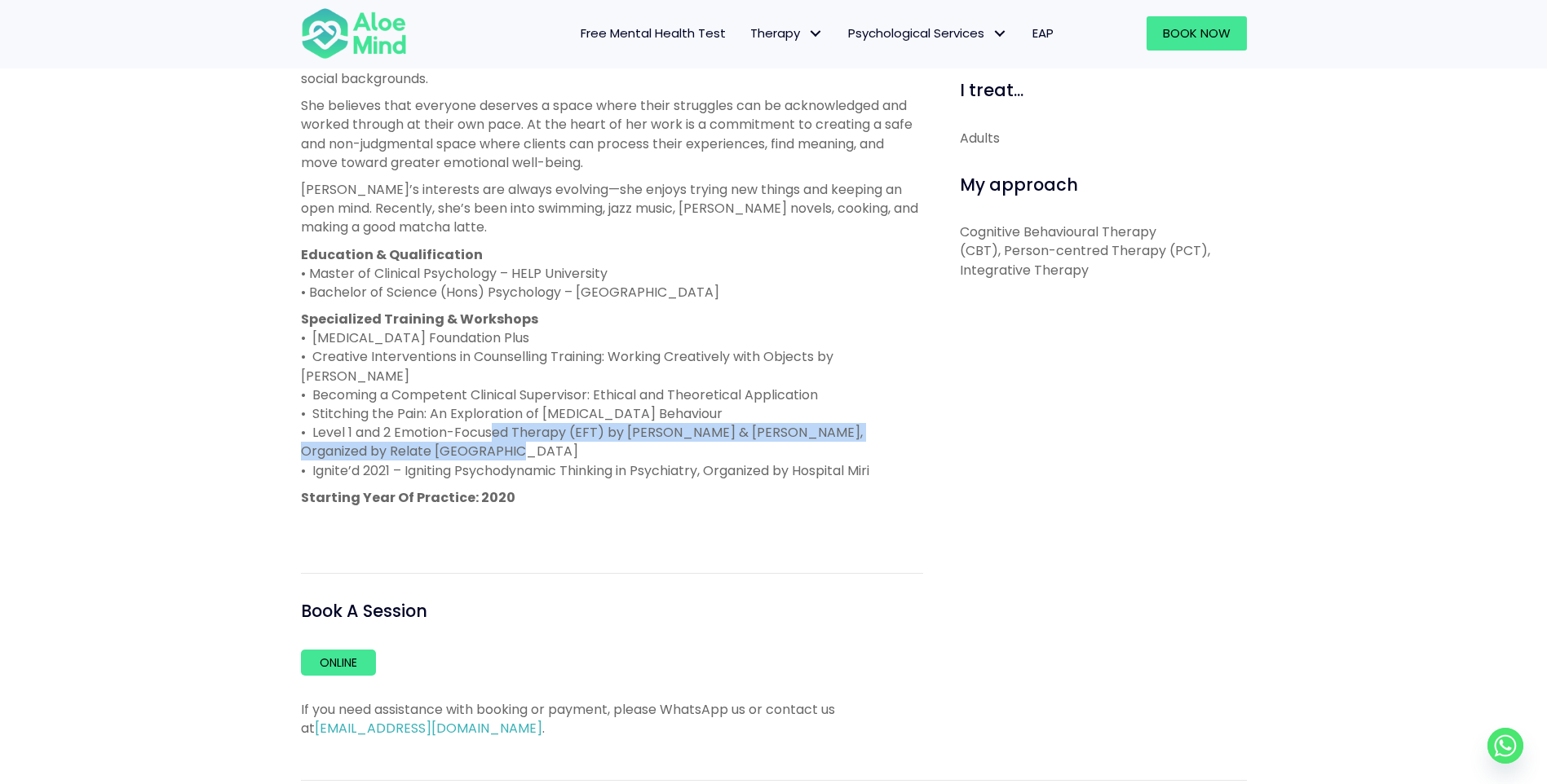
drag, startPoint x: 432, startPoint y: 425, endPoint x: 489, endPoint y: 416, distance: 57.7
click at [489, 416] on p "Specialized Training & Workshops • [MEDICAL_DATA] Foundation Plus • Creative In…" at bounding box center [611, 395] width 622 height 170
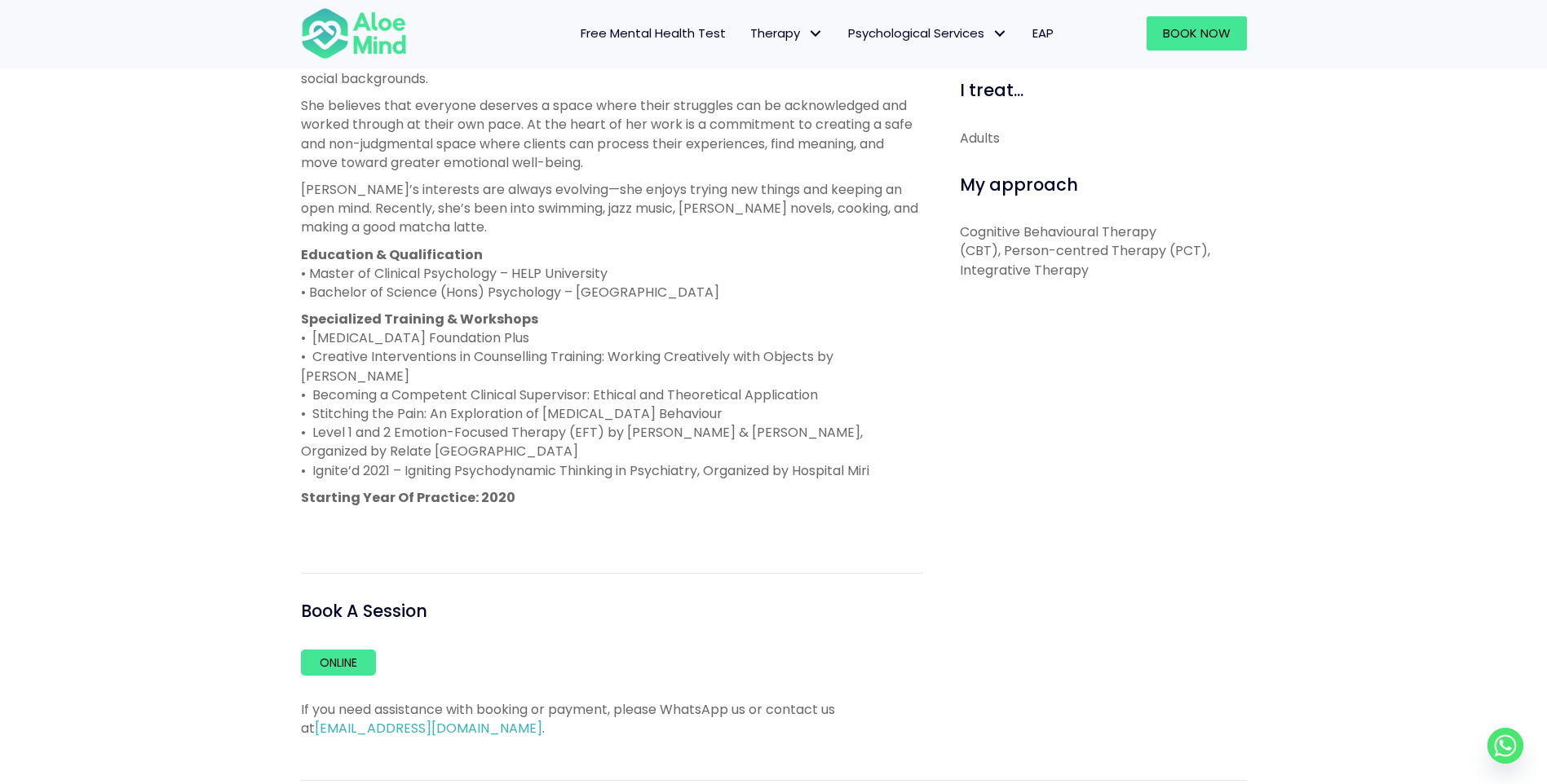
drag, startPoint x: 489, startPoint y: 416, endPoint x: 633, endPoint y: 459, distance: 150.3
click at [634, 468] on div "[PERSON_NAME] is a Clinical [MEDICAL_DATA] registered with the Malaysian Allied…" at bounding box center [611, 208] width 622 height 651
drag, startPoint x: 393, startPoint y: 318, endPoint x: 701, endPoint y: 321, distance: 308.0
click at [701, 321] on p "Specialized Training & Workshops • [MEDICAL_DATA] Foundation Plus • Creative In…" at bounding box center [611, 395] width 622 height 170
click at [345, 342] on p "Specialized Training & Workshops • [MEDICAL_DATA] Foundation Plus • Creative In…" at bounding box center [611, 395] width 622 height 170
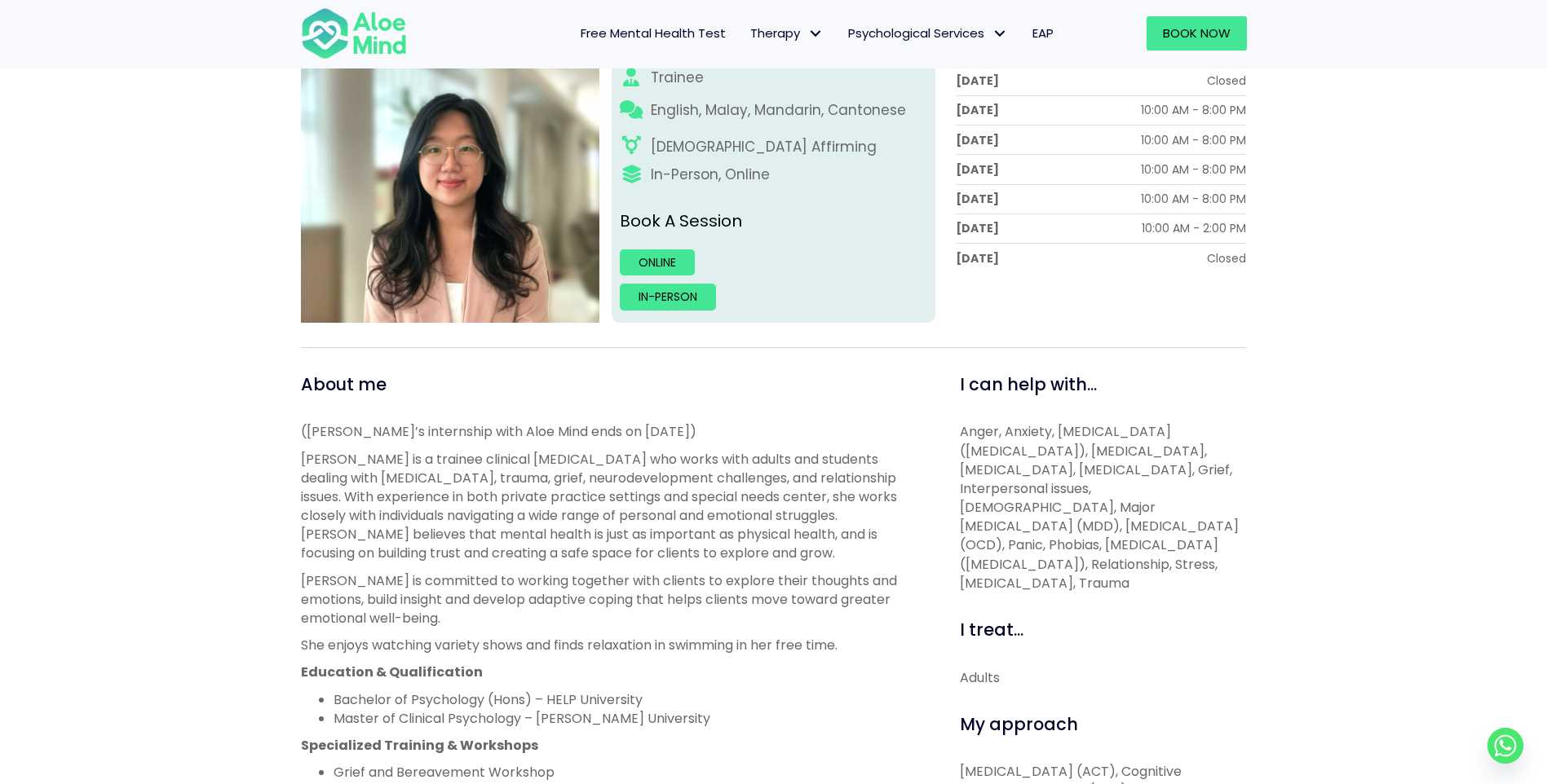
scroll to position [245, 0]
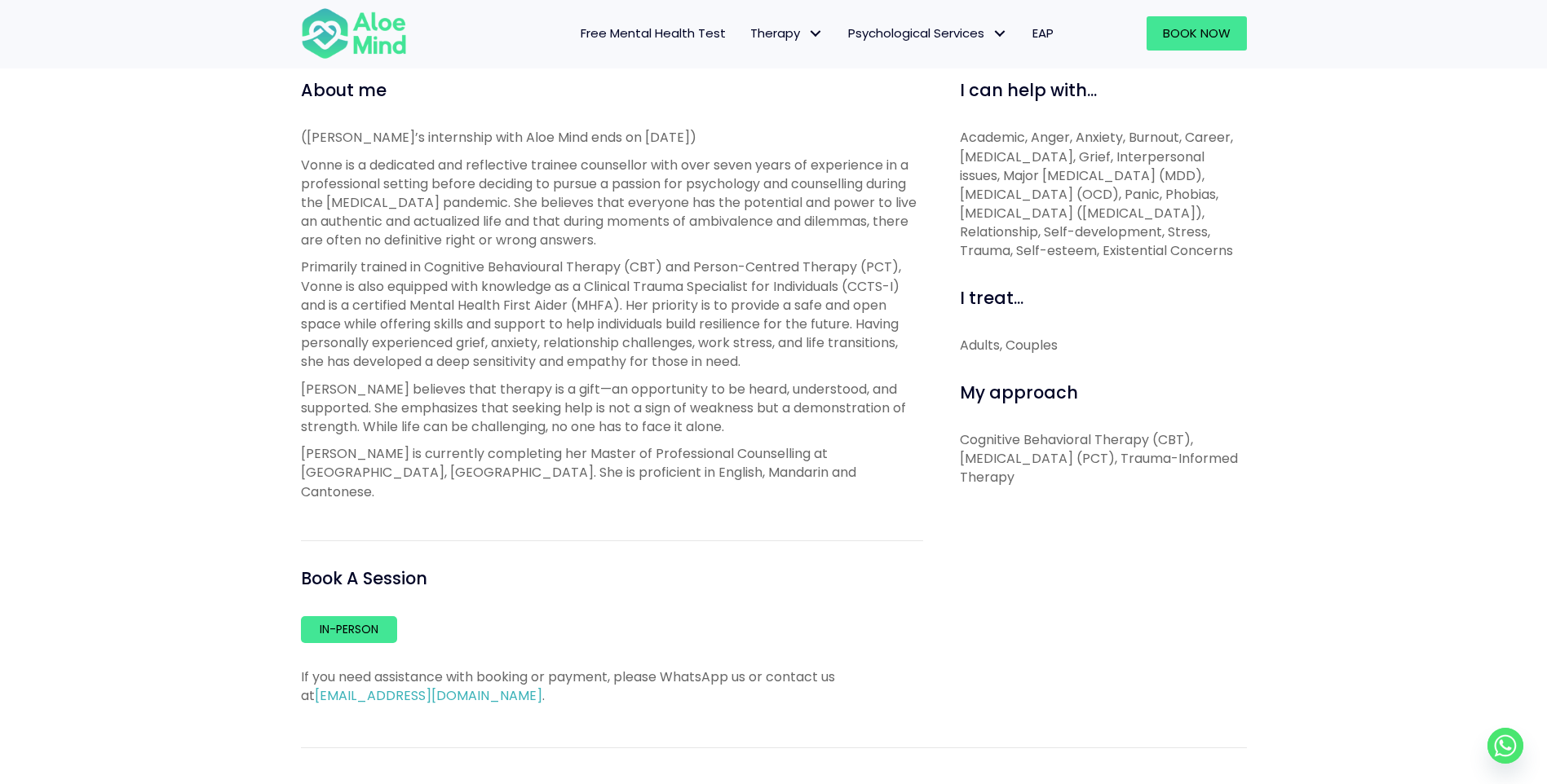
scroll to position [570, 0]
drag, startPoint x: 362, startPoint y: 279, endPoint x: 716, endPoint y: 294, distance: 354.3
click at [716, 294] on p "Primarily trained in Cognitive Behavioural Therapy (CBT) and Person-Centred The…" at bounding box center [611, 313] width 622 height 114
click at [600, 301] on p "Primarily trained in Cognitive Behavioural Therapy (CBT) and Person-Centred The…" at bounding box center [611, 313] width 622 height 114
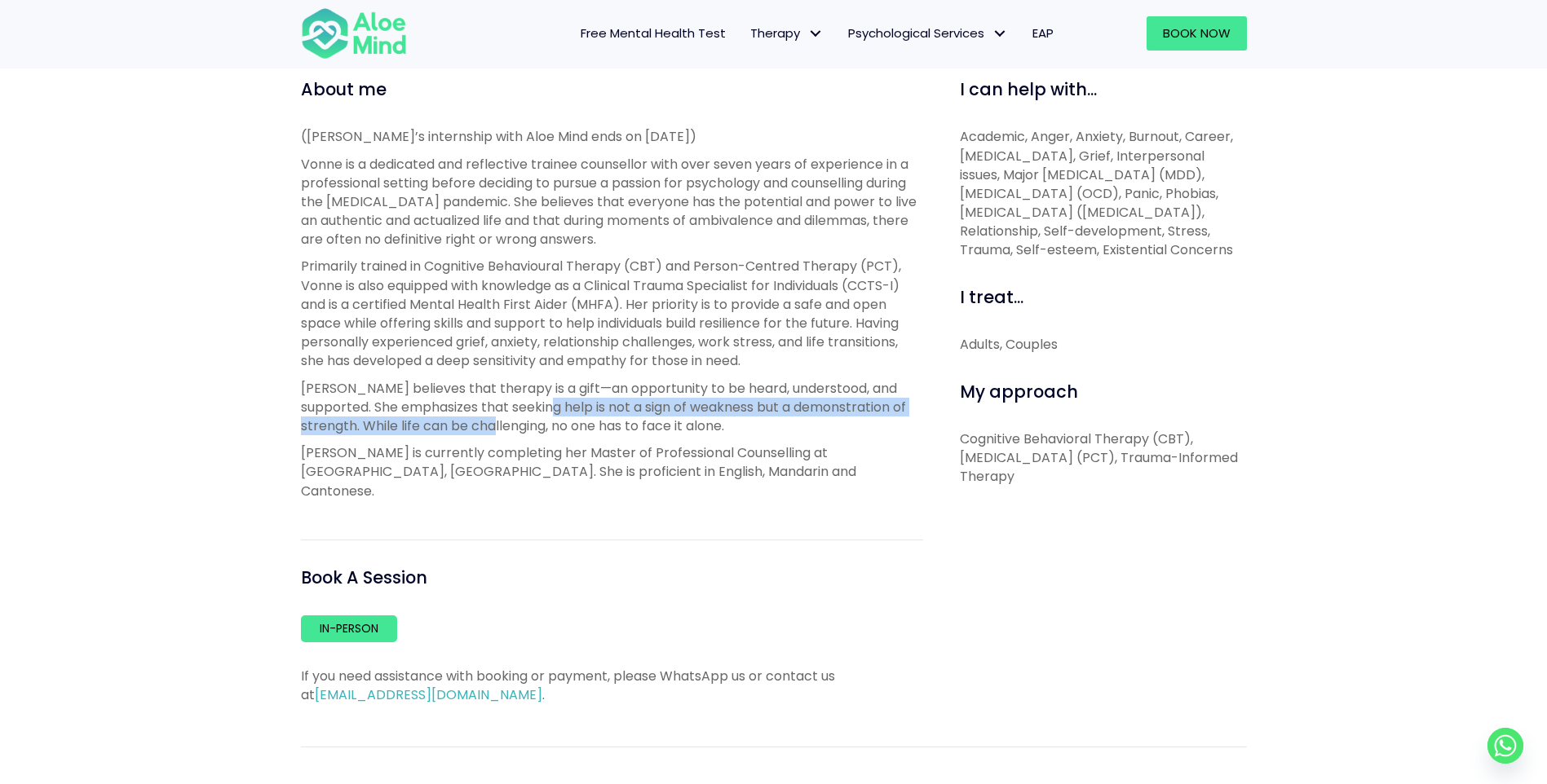
drag, startPoint x: 529, startPoint y: 405, endPoint x: 485, endPoint y: 422, distance: 47.2
click at [485, 422] on p "Vonne believes that therapy is a gift—an opportunity to be heard, understood, a…" at bounding box center [611, 407] width 622 height 57
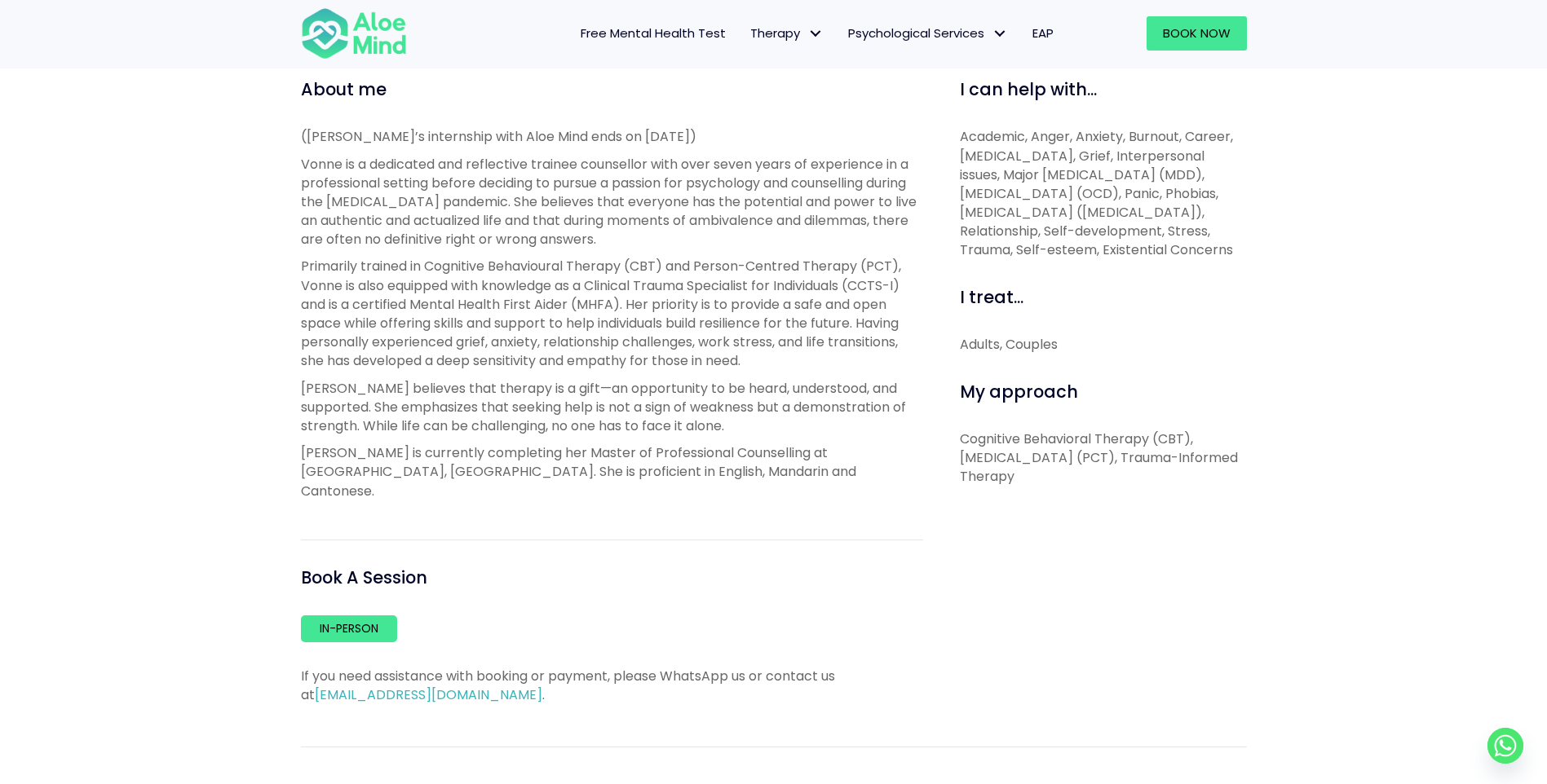
drag, startPoint x: 485, startPoint y: 422, endPoint x: 412, endPoint y: 458, distance: 81.4
click at [412, 458] on span "Vonne is currently completing her Master of Professional Counselling at Monash …" at bounding box center [578, 471] width 555 height 56
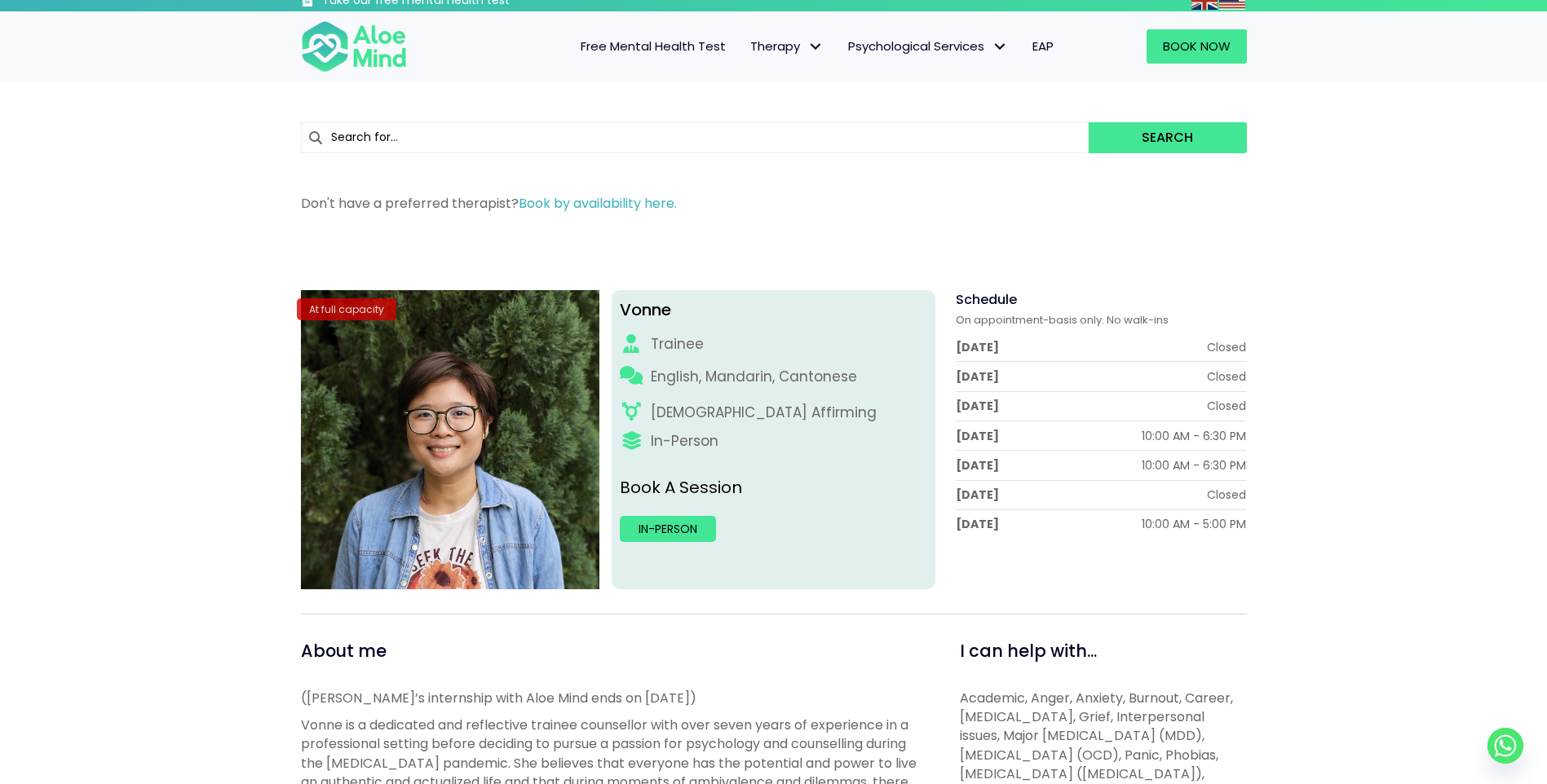
scroll to position [0, 0]
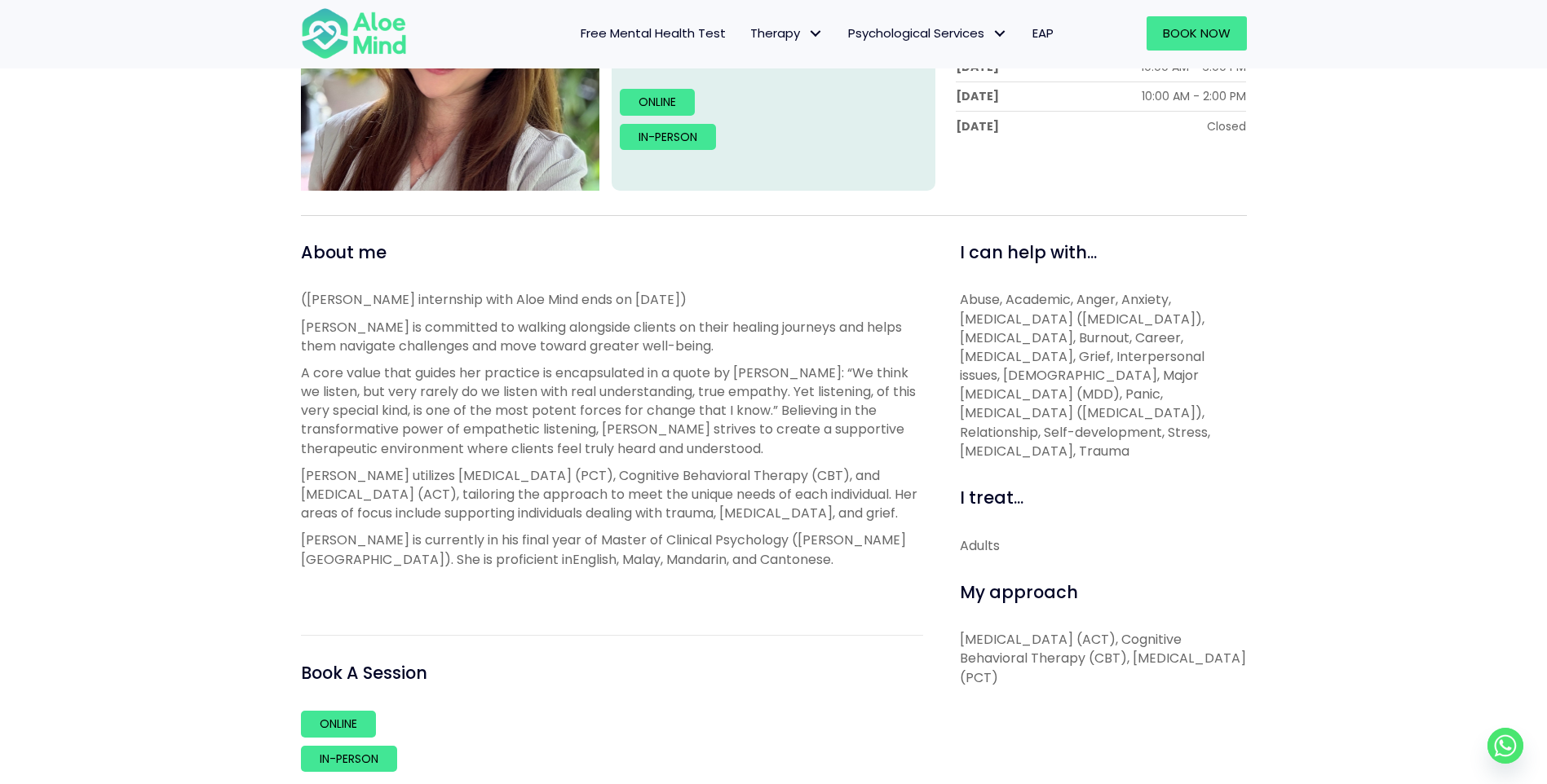
scroll to position [489, 0]
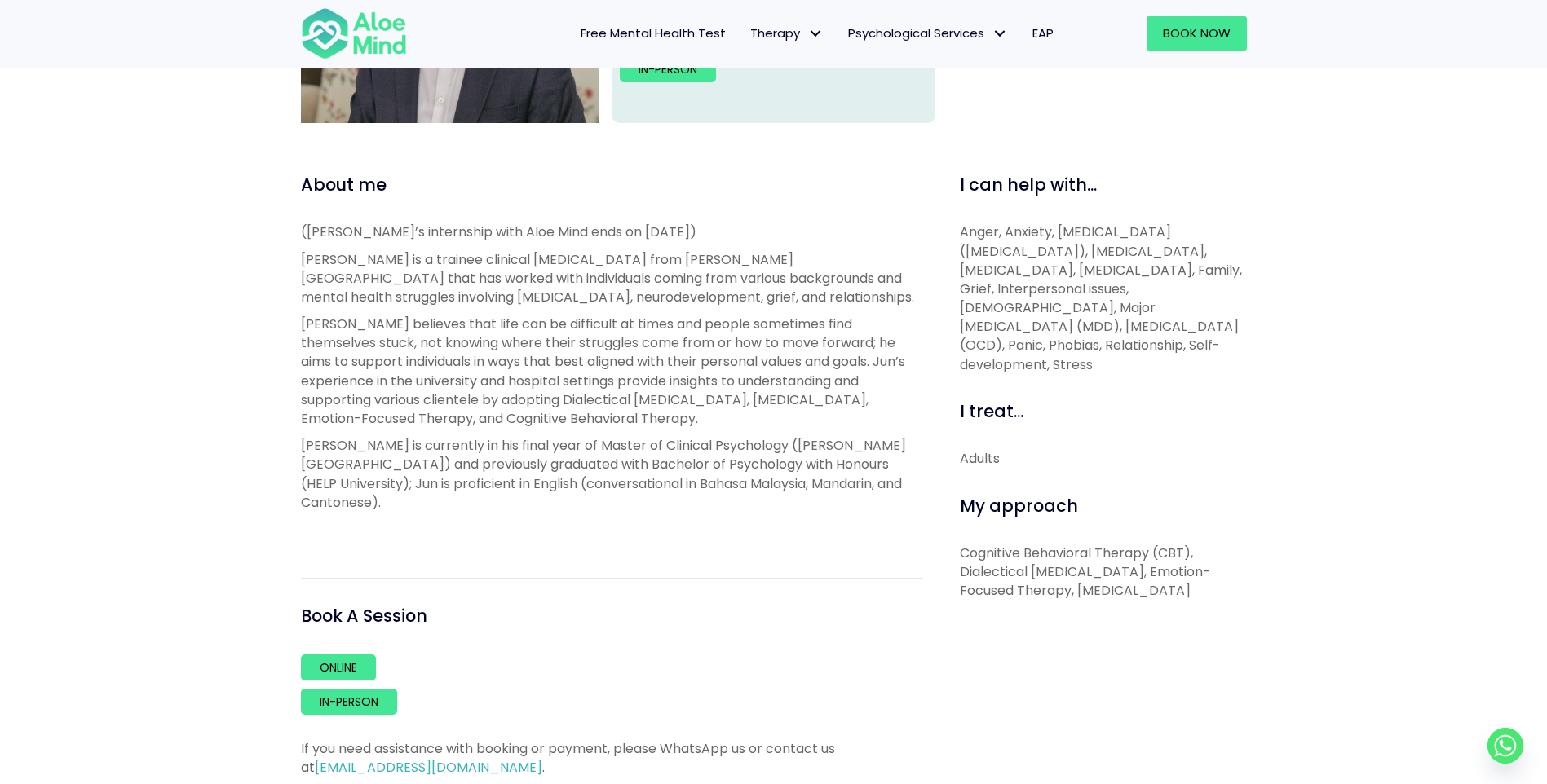
scroll to position [489, 0]
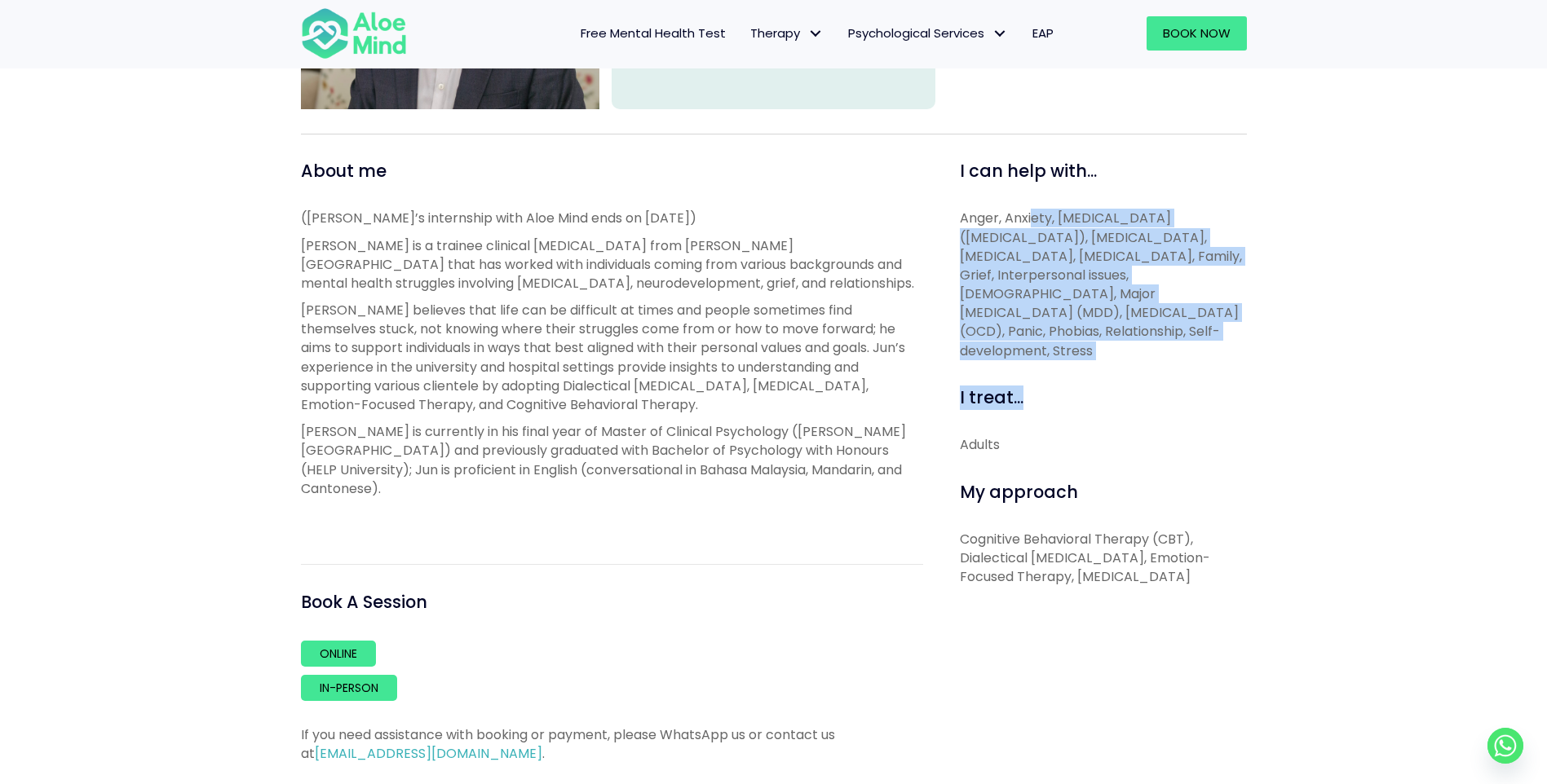
drag, startPoint x: 1030, startPoint y: 226, endPoint x: 1068, endPoint y: 366, distance: 145.1
click at [1068, 366] on div "I can help with... Anger, Anxiety, [MEDICAL_DATA] ([MEDICAL_DATA]), [MEDICAL_DA…" at bounding box center [1098, 461] width 324 height 604
drag, startPoint x: 1068, startPoint y: 366, endPoint x: 1063, endPoint y: 380, distance: 14.9
click at [1063, 380] on div "I can help with... Anger, Anxiety, [MEDICAL_DATA] ([MEDICAL_DATA]), [MEDICAL_DA…" at bounding box center [1098, 461] width 324 height 604
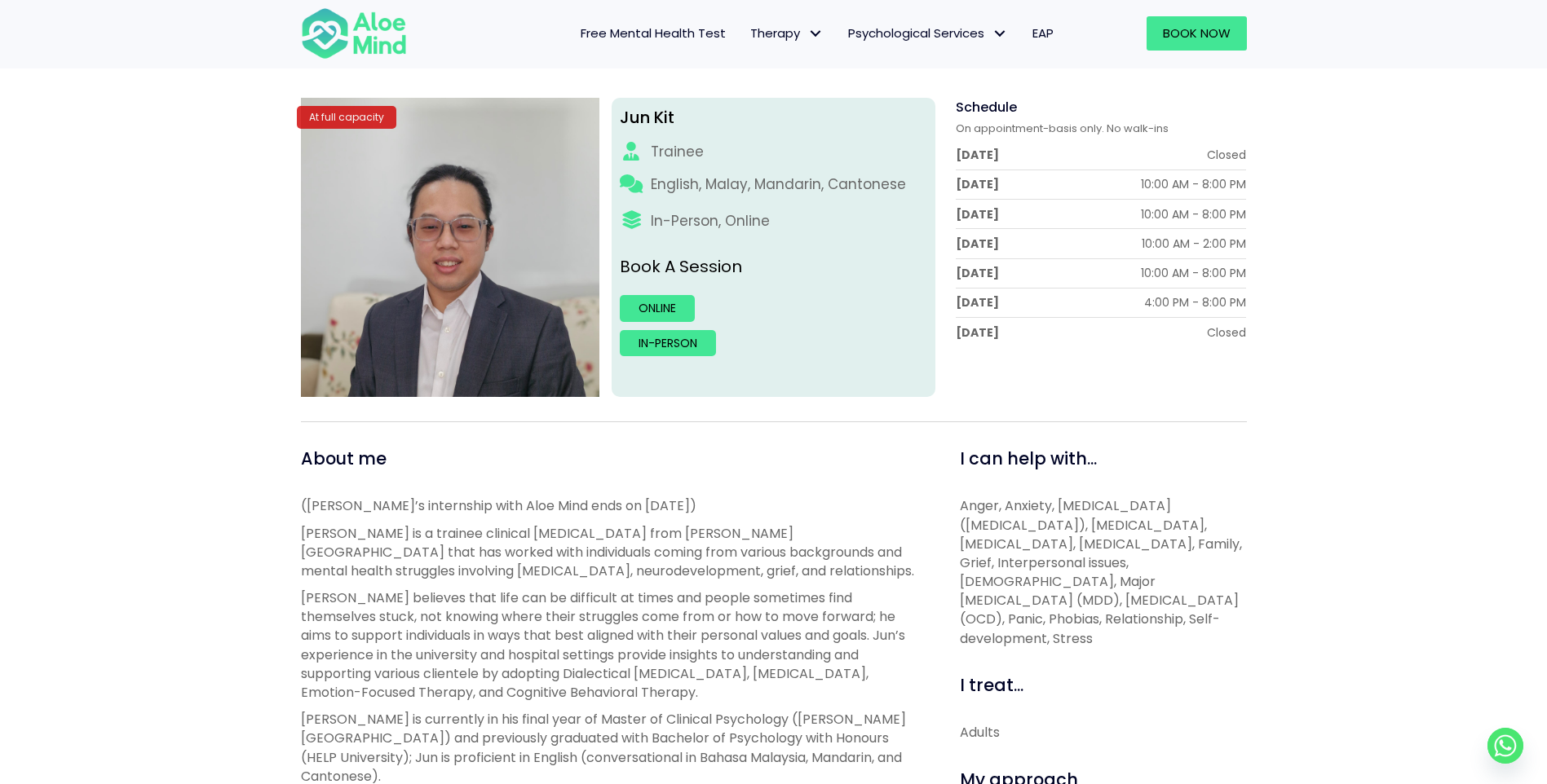
scroll to position [163, 0]
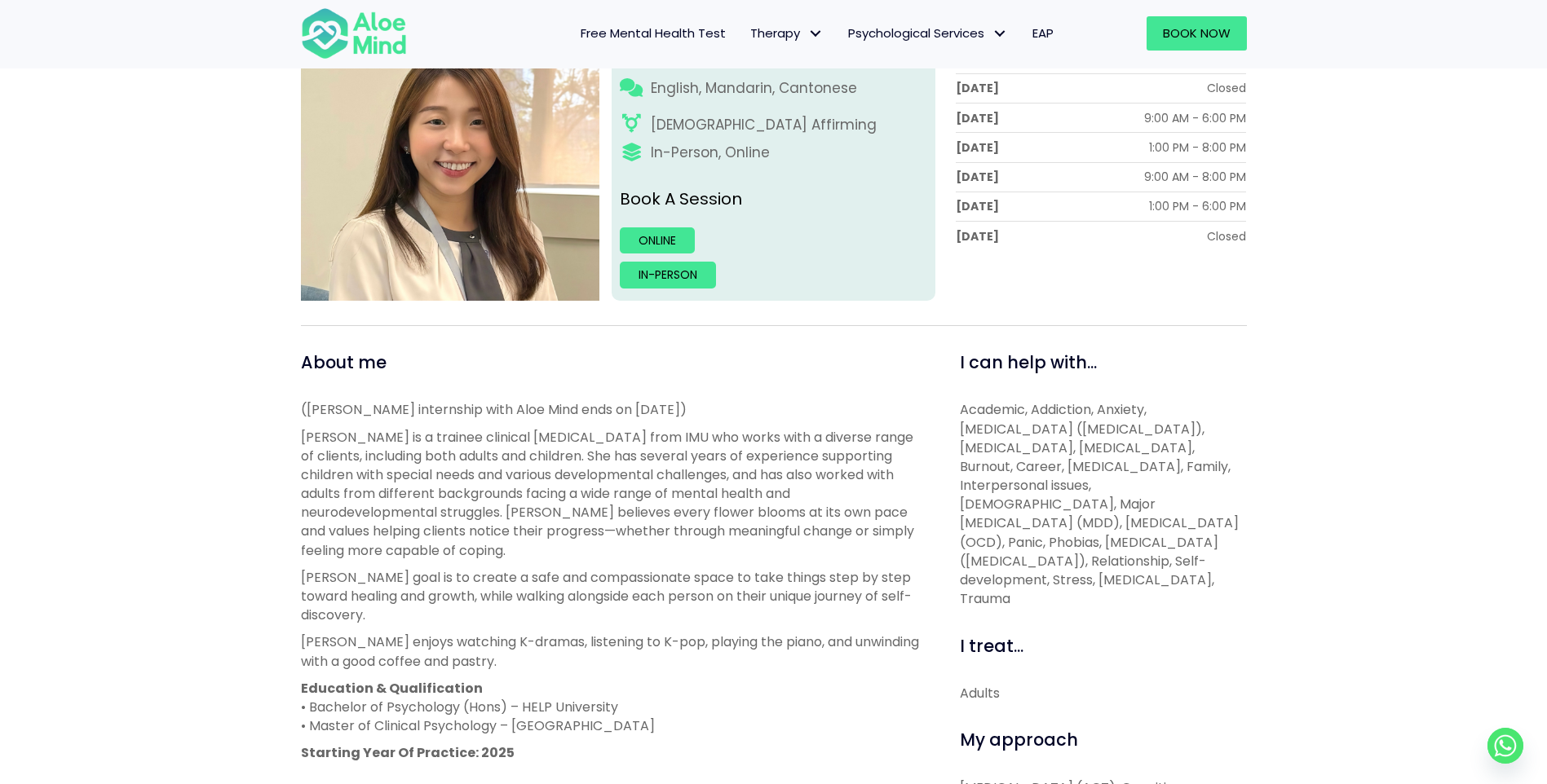
scroll to position [407, 0]
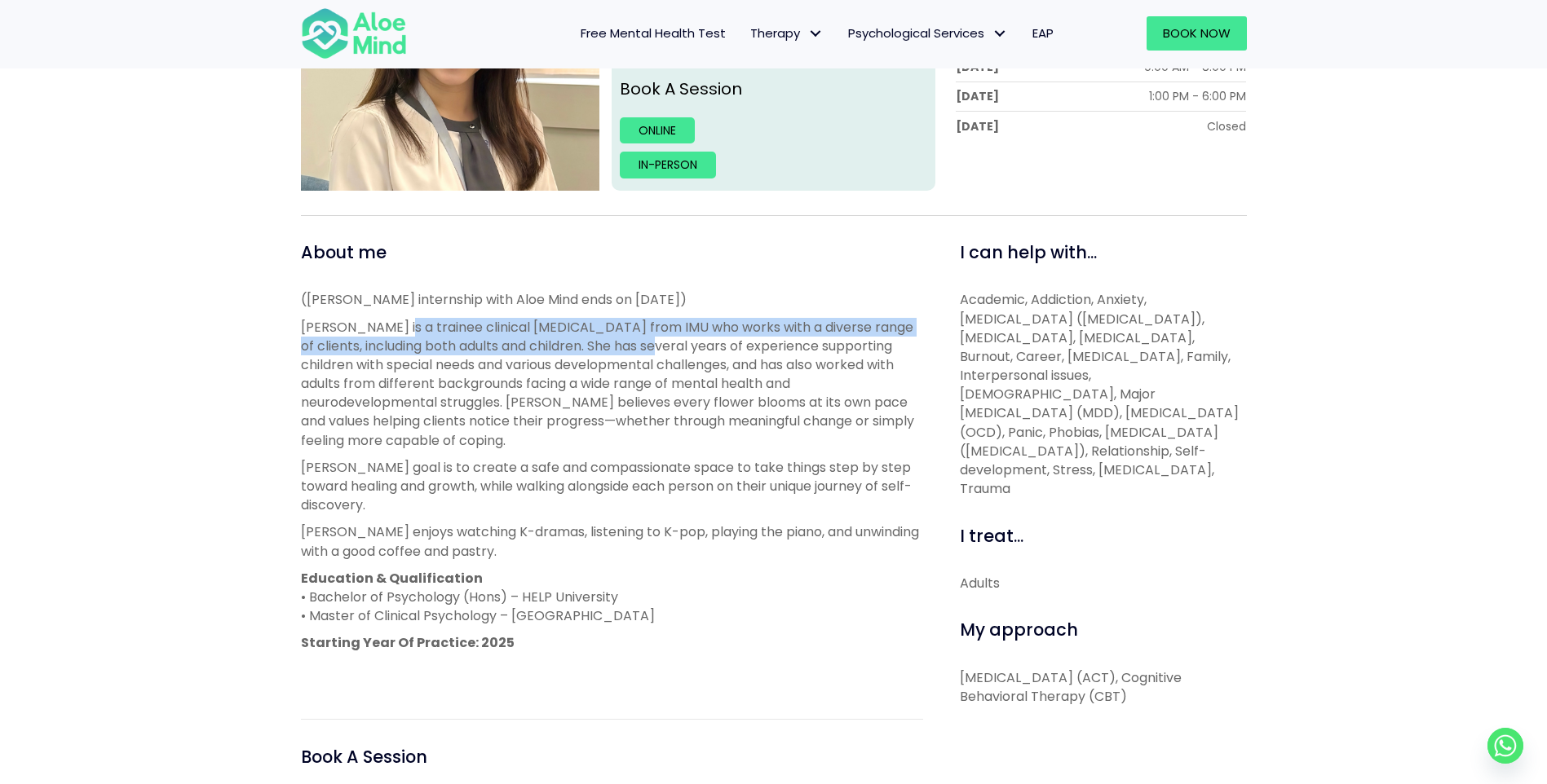
drag, startPoint x: 388, startPoint y: 327, endPoint x: 665, endPoint y: 343, distance: 277.5
click at [665, 343] on p "Tracy is a trainee clinical psychologist from IMU who works with a diverse rang…" at bounding box center [611, 384] width 622 height 132
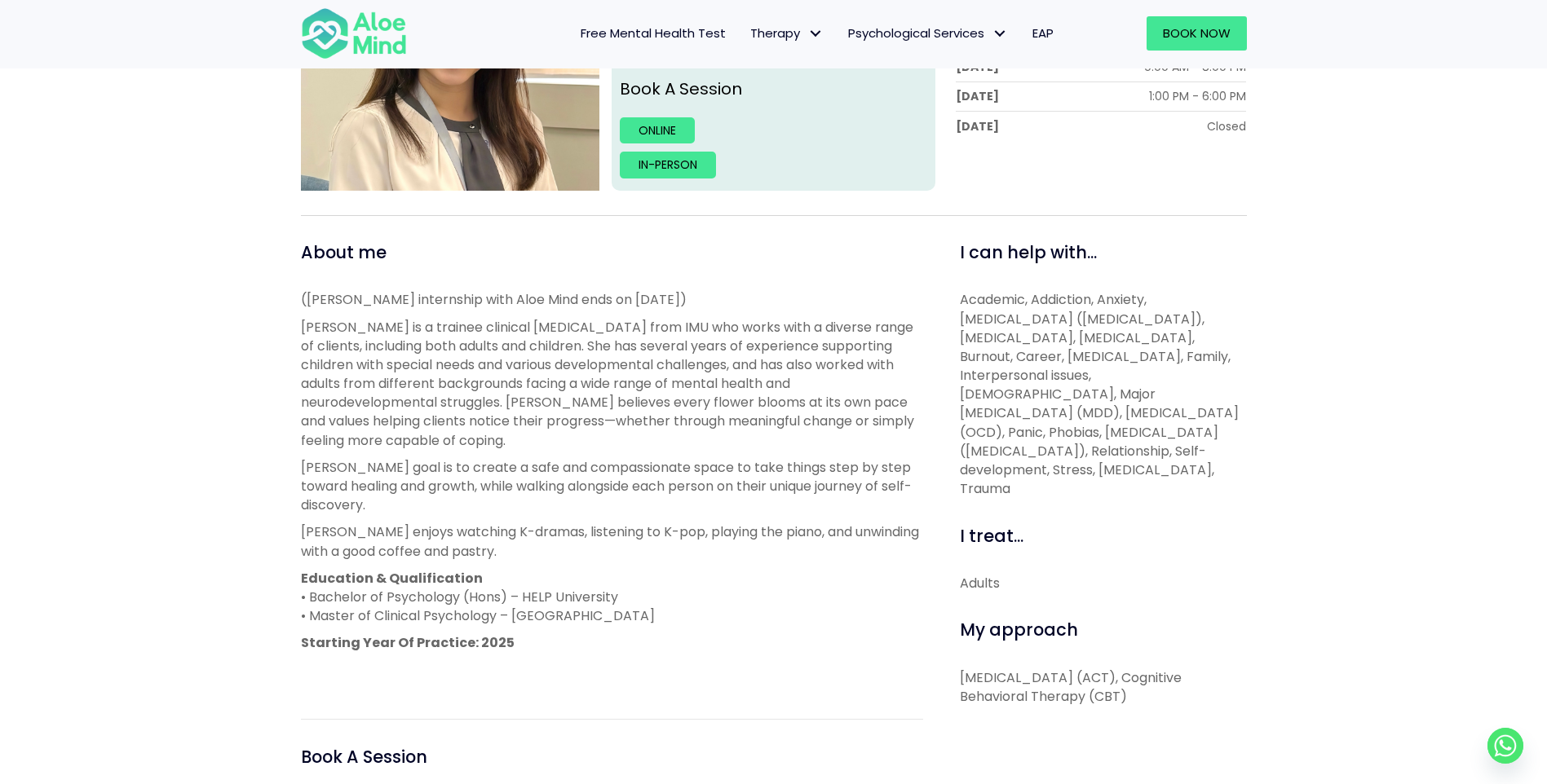
drag, startPoint x: 665, startPoint y: 343, endPoint x: 651, endPoint y: 374, distance: 34.0
click at [651, 374] on p "Tracy is a trainee clinical psychologist from IMU who works with a diverse rang…" at bounding box center [611, 384] width 622 height 132
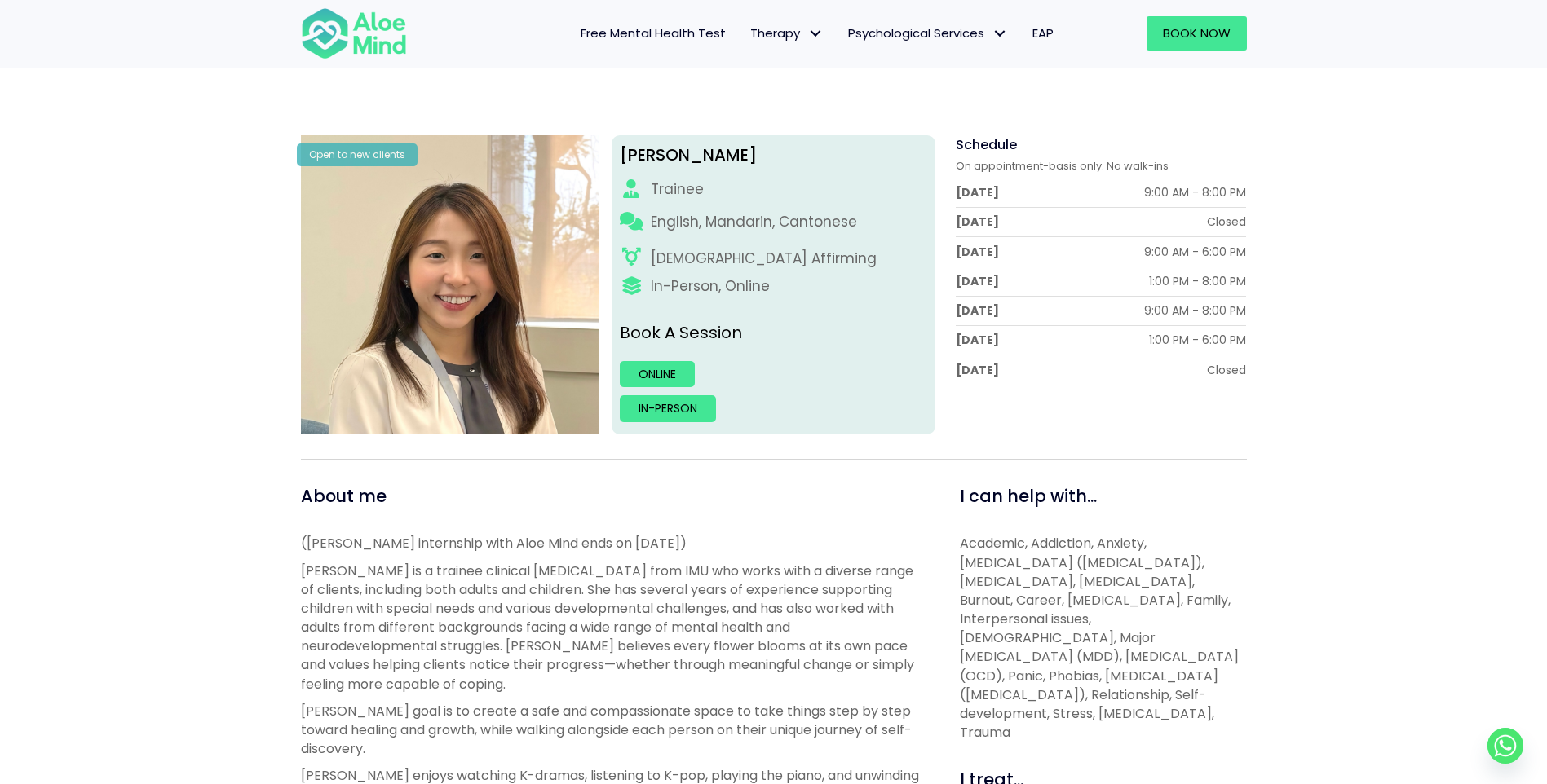
scroll to position [82, 0]
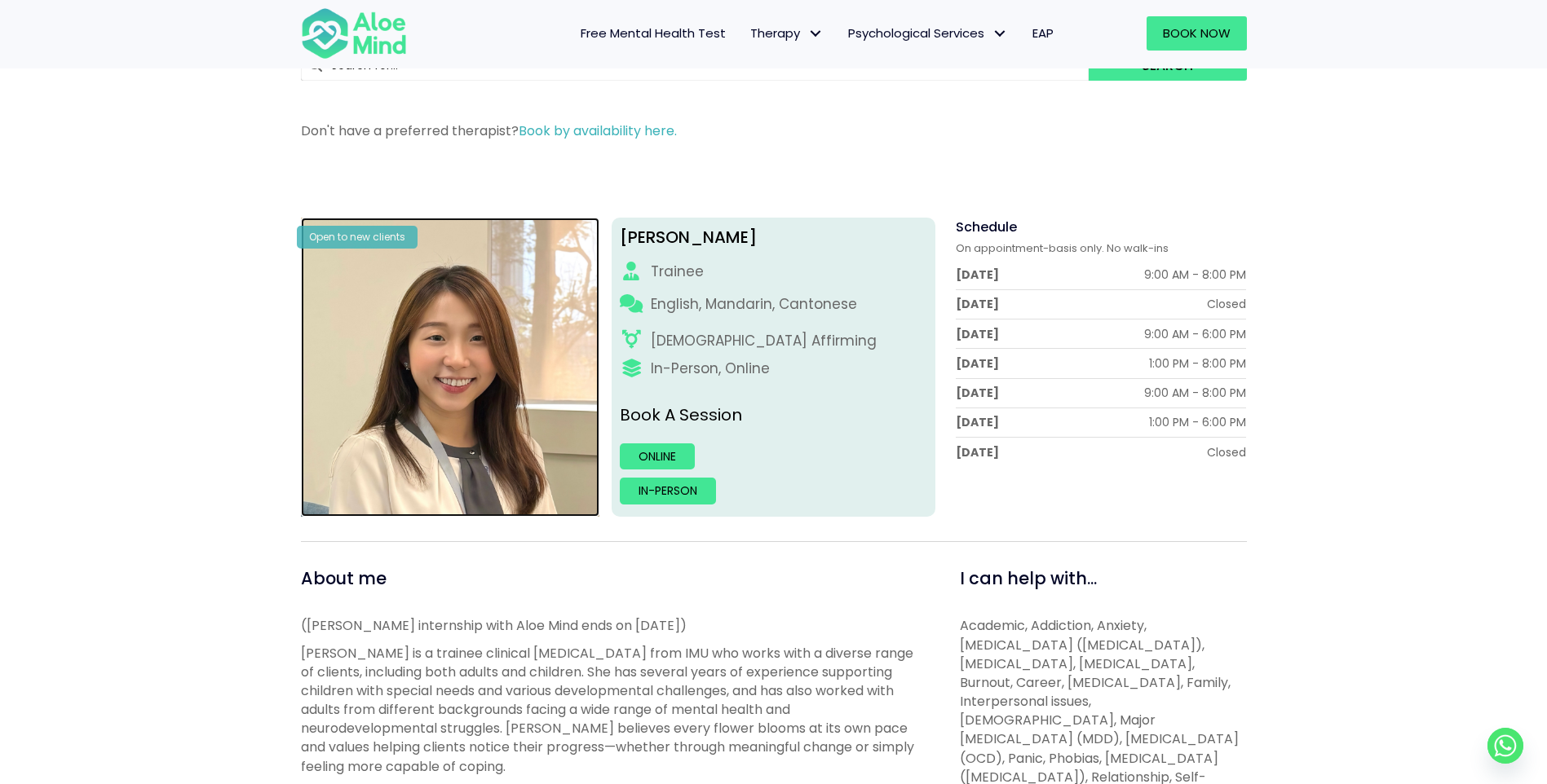
click at [445, 385] on img at bounding box center [450, 367] width 299 height 299
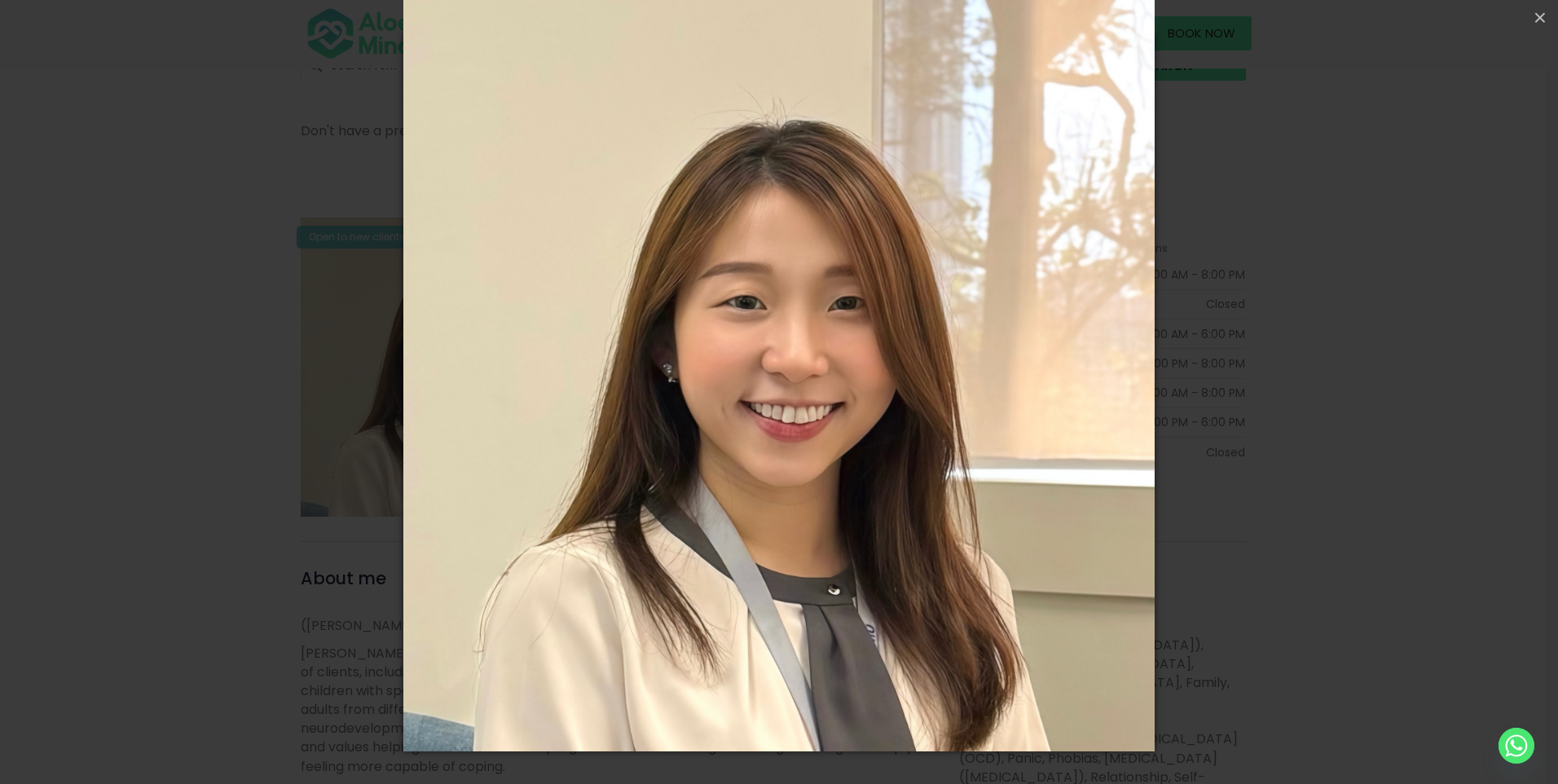
click at [337, 371] on div "Loading..." at bounding box center [779, 392] width 1558 height 784
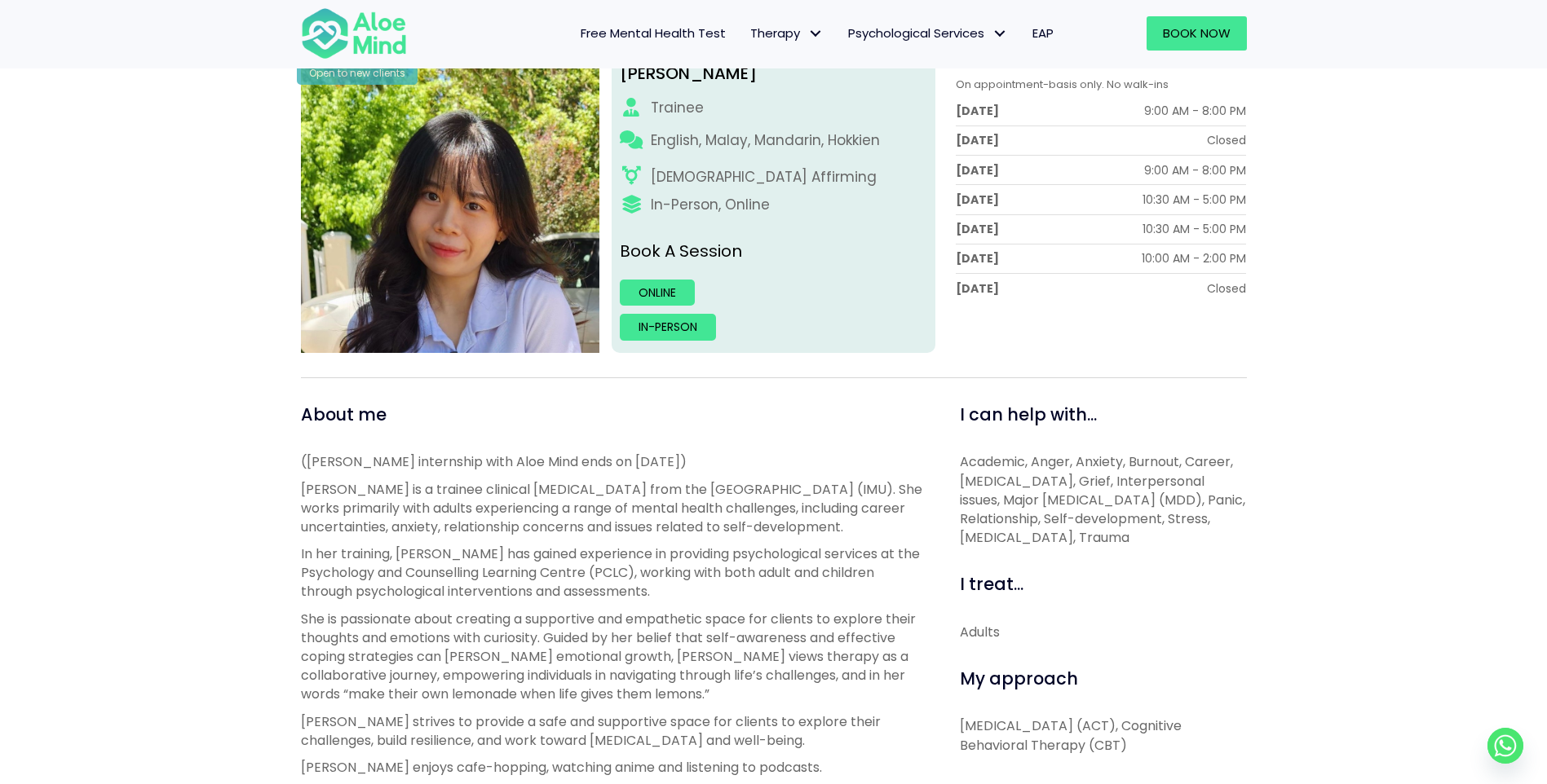
scroll to position [245, 0]
click at [499, 190] on img at bounding box center [450, 204] width 299 height 299
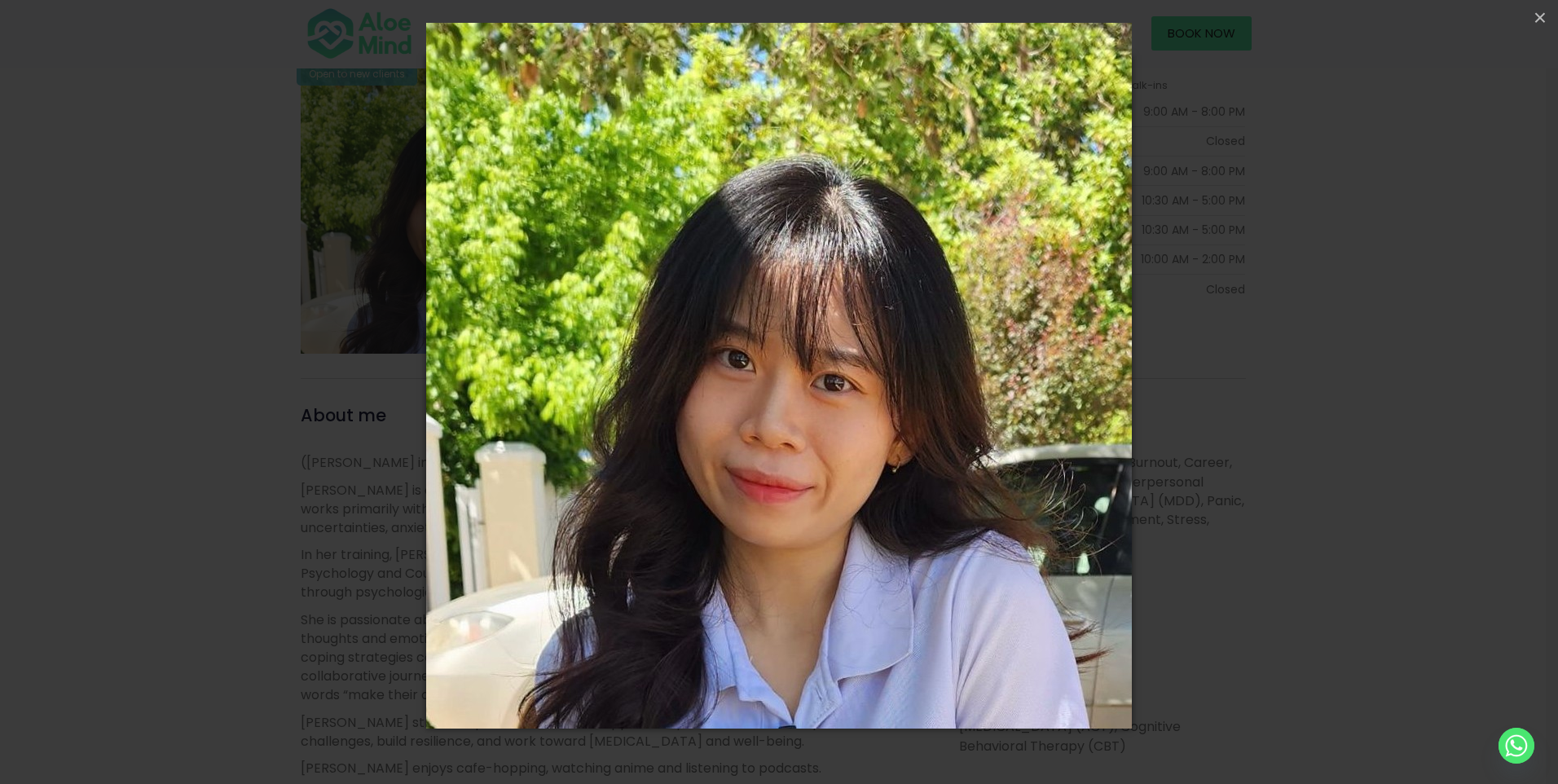
click at [227, 392] on div "Loading..." at bounding box center [779, 392] width 1558 height 784
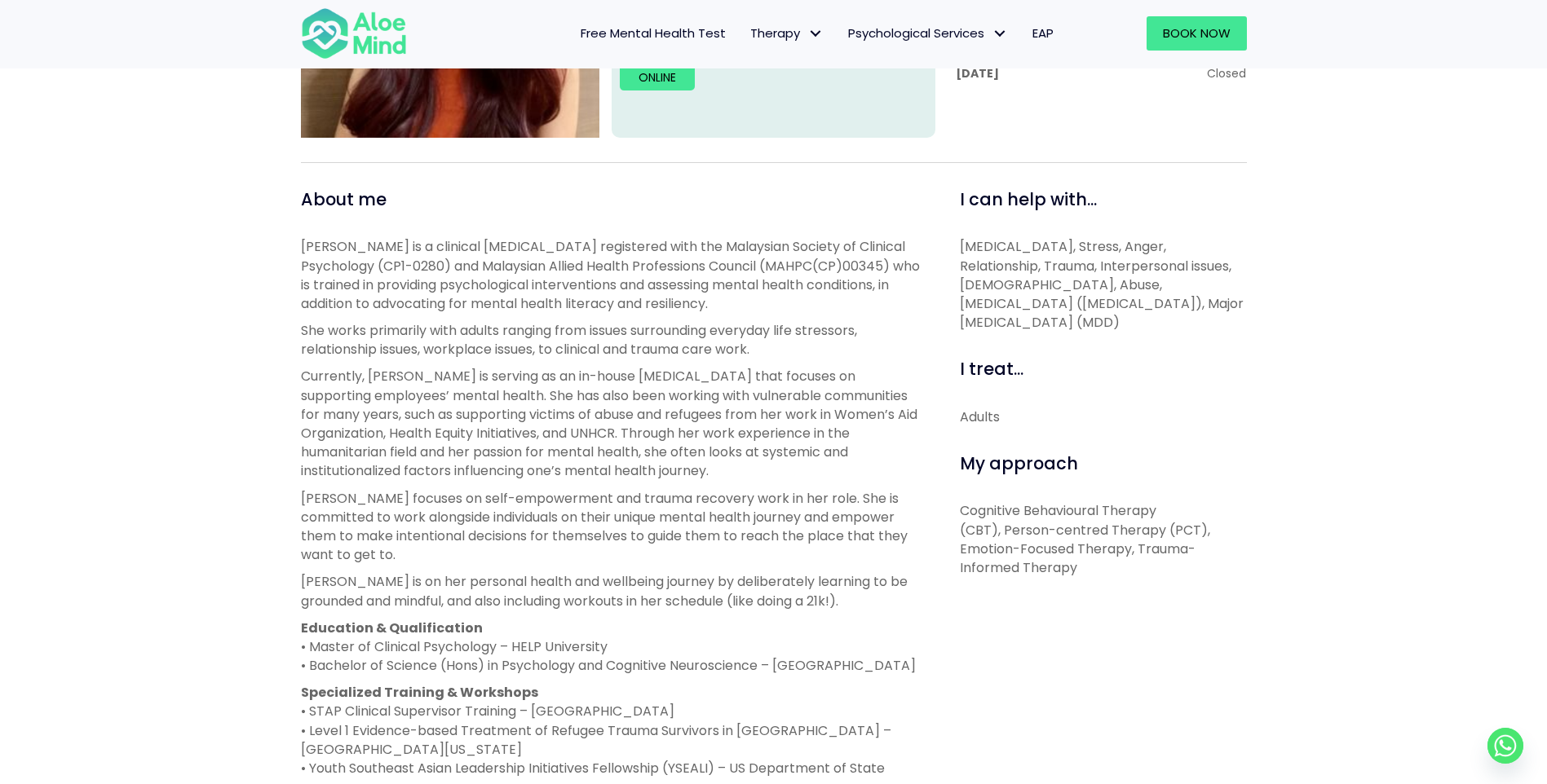
scroll to position [489, 0]
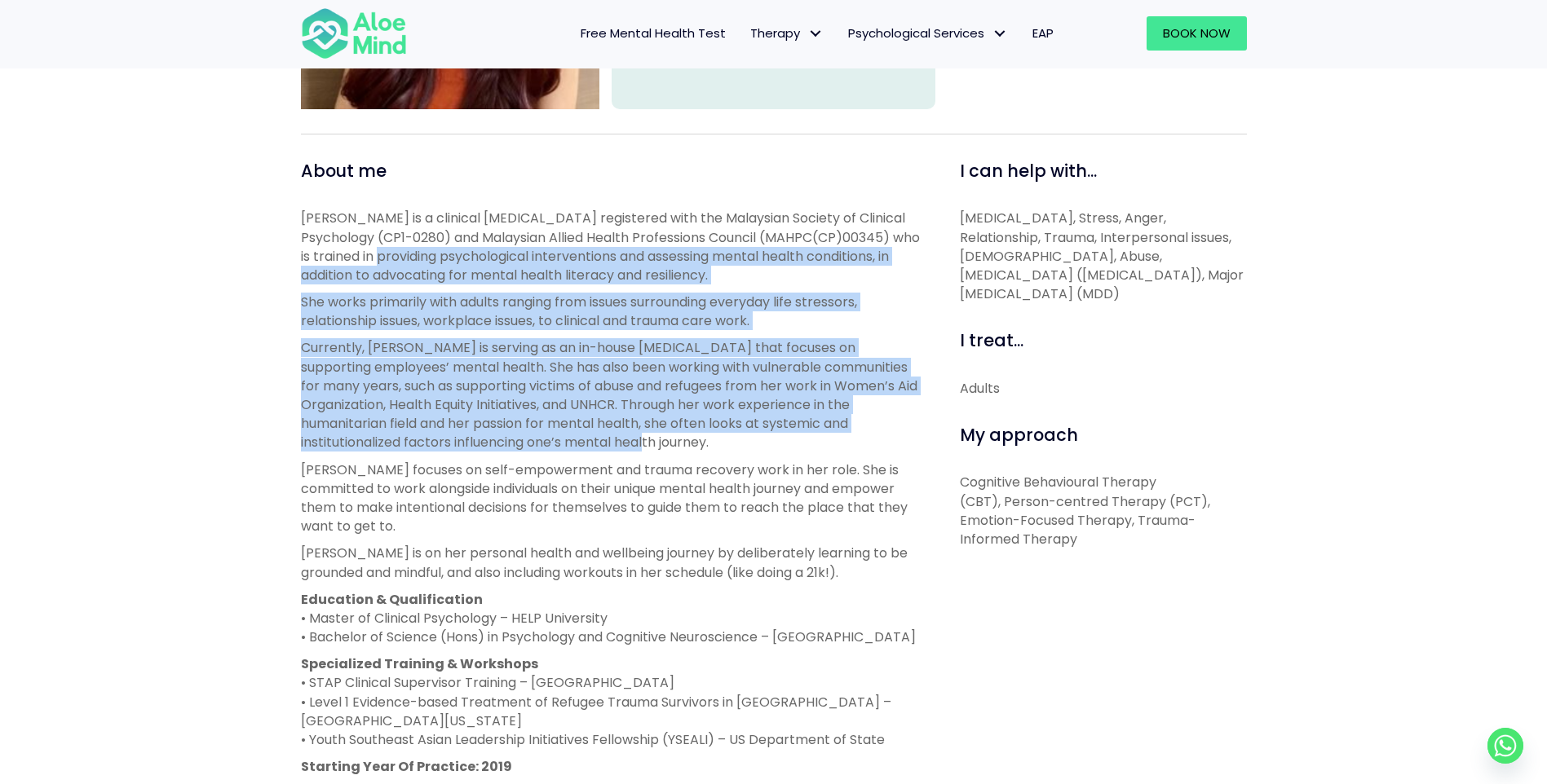
drag, startPoint x: 388, startPoint y: 262, endPoint x: 545, endPoint y: 437, distance: 235.1
click at [545, 437] on div "[PERSON_NAME] is a clinical [MEDICAL_DATA] registered with the Malaysian Societ…" at bounding box center [611, 506] width 622 height 594
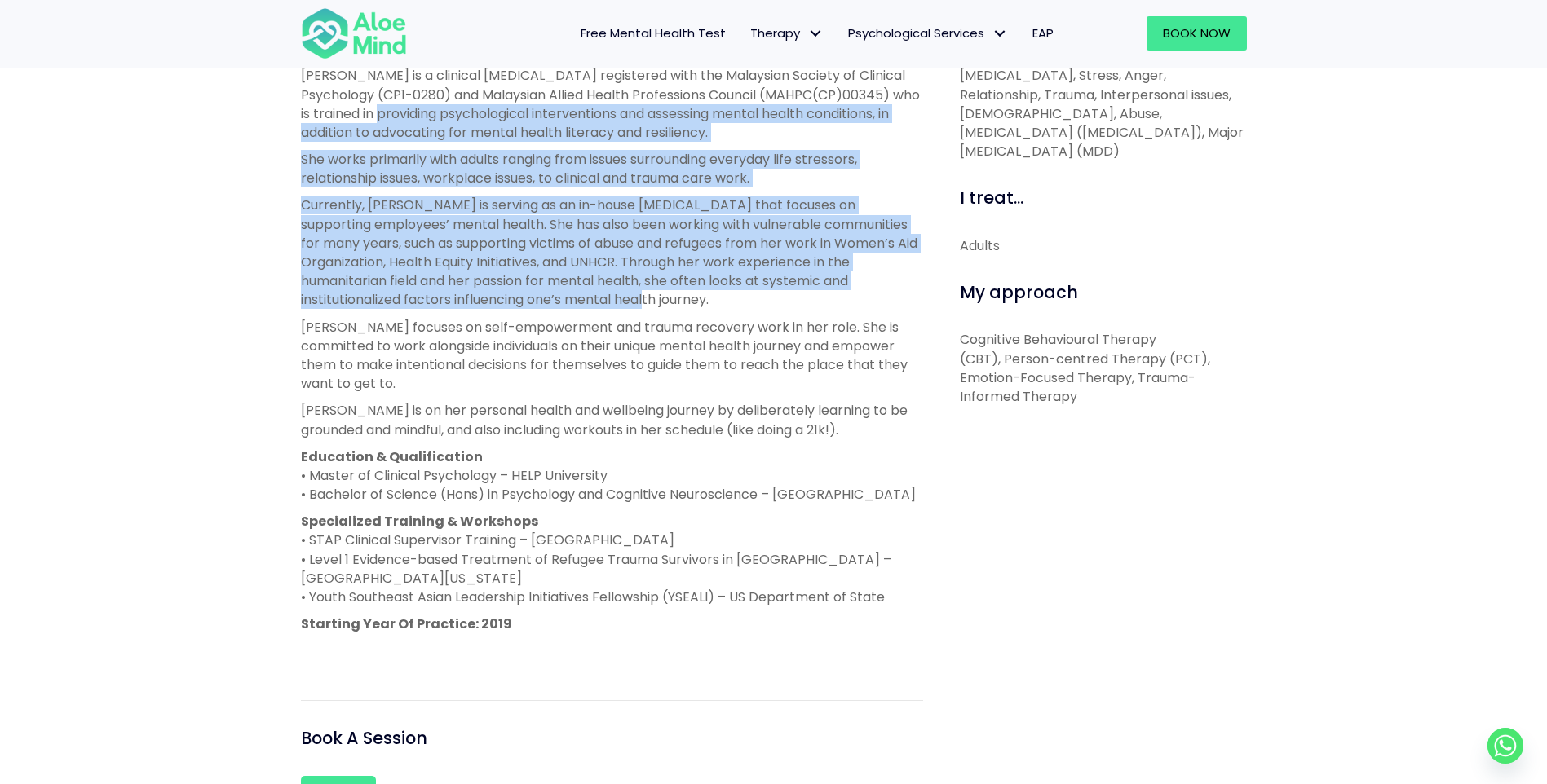
scroll to position [652, 0]
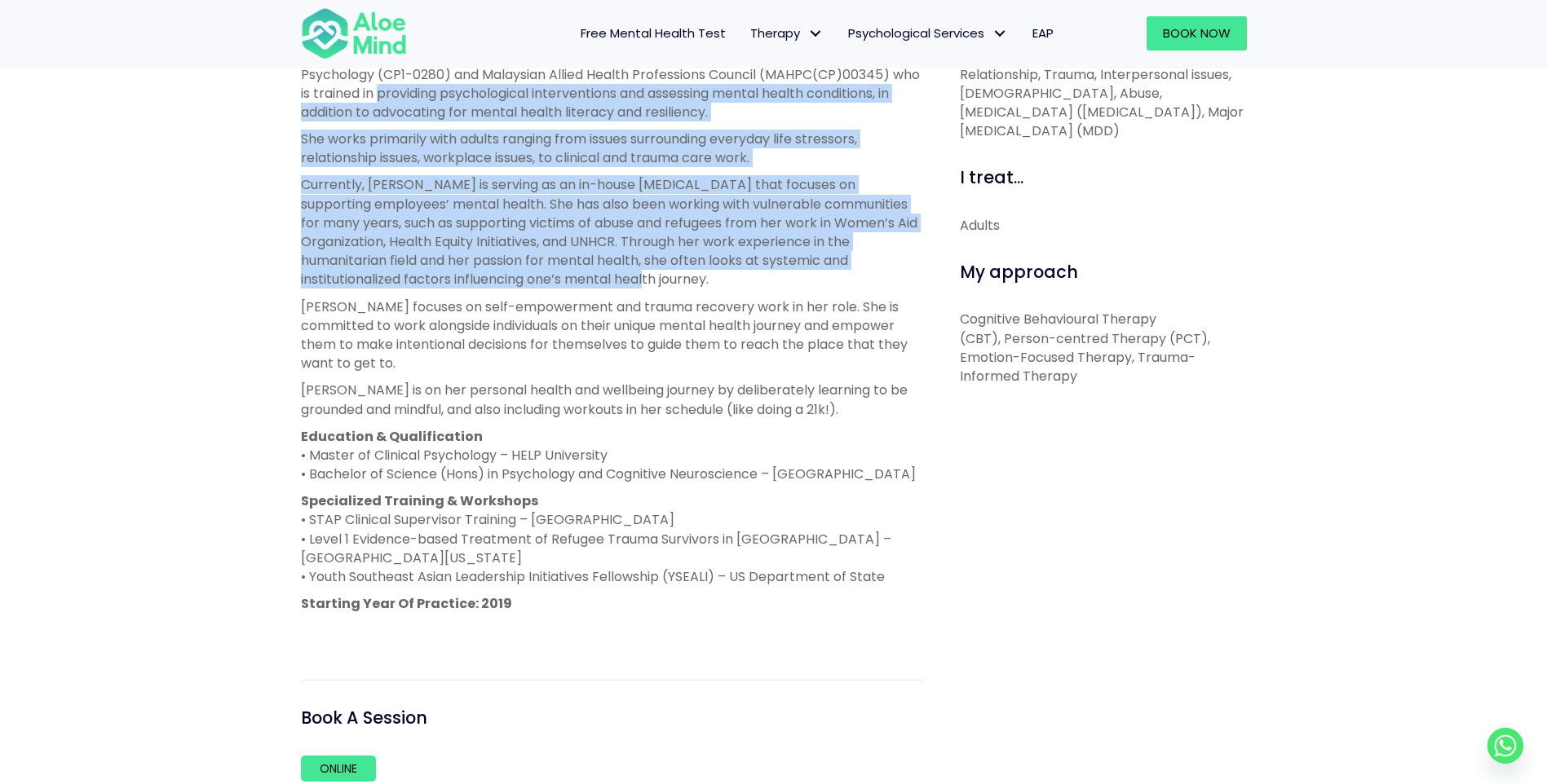
click at [674, 215] on p "Currently, [PERSON_NAME] is serving as an in-house [MEDICAL_DATA] that focuses …" at bounding box center [611, 232] width 622 height 114
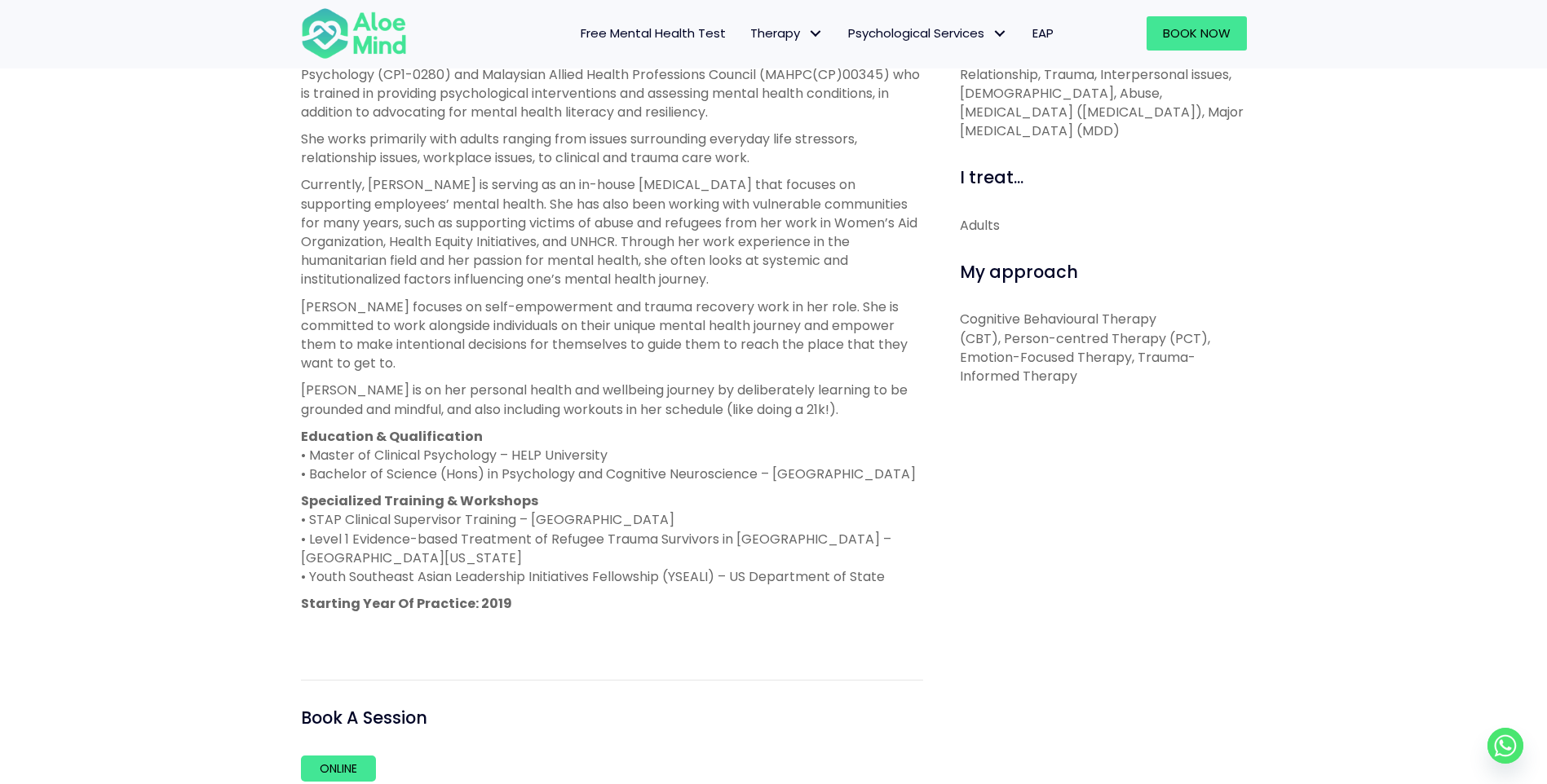
click at [630, 354] on p "[PERSON_NAME] focuses on self-empowerment and trauma recovery work in her role.…" at bounding box center [611, 335] width 622 height 76
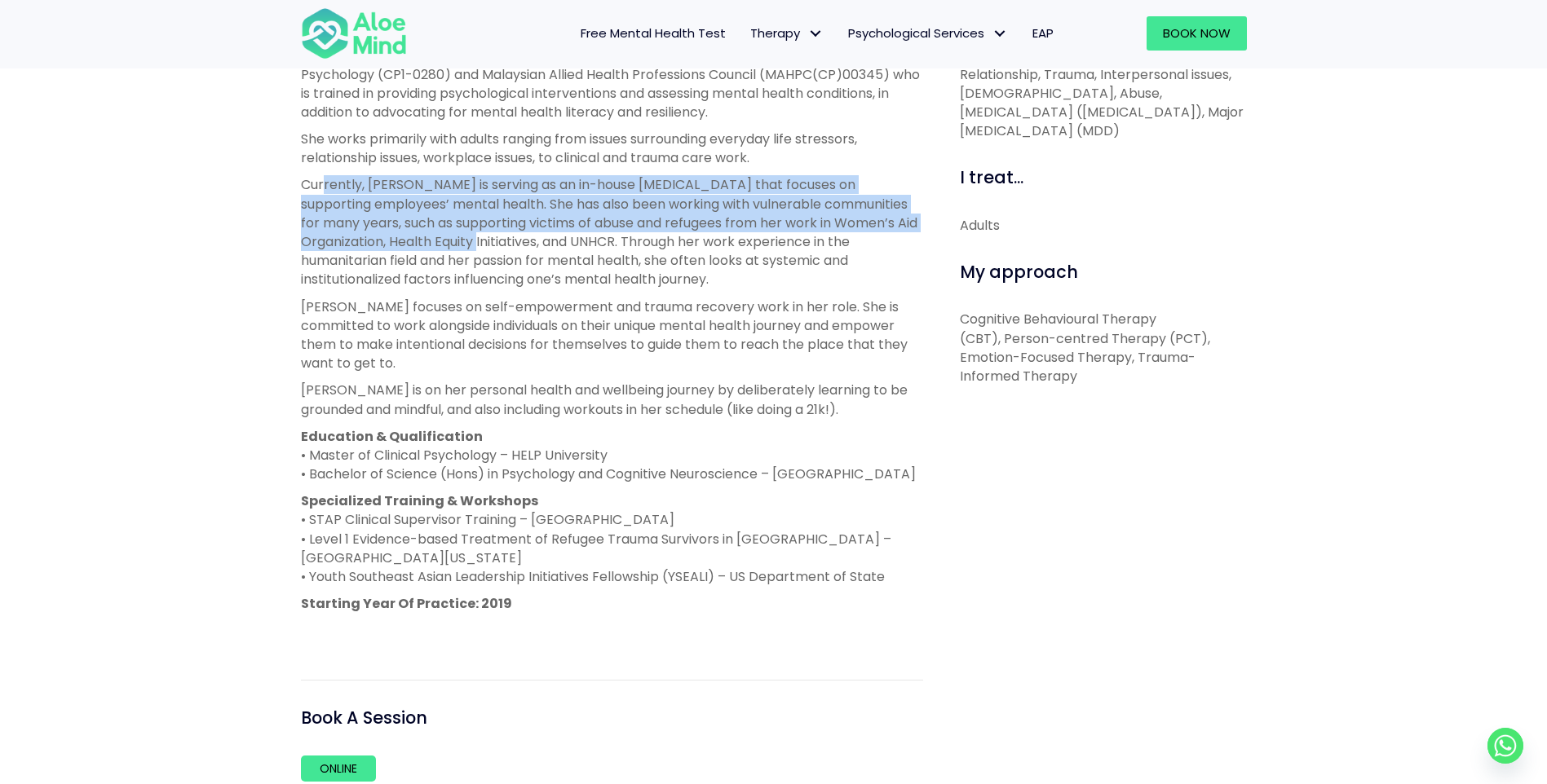
drag, startPoint x: 326, startPoint y: 187, endPoint x: 405, endPoint y: 240, distance: 95.1
click at [405, 240] on p "Currently, [PERSON_NAME] is serving as an in-house [MEDICAL_DATA] that focuses …" at bounding box center [611, 232] width 622 height 114
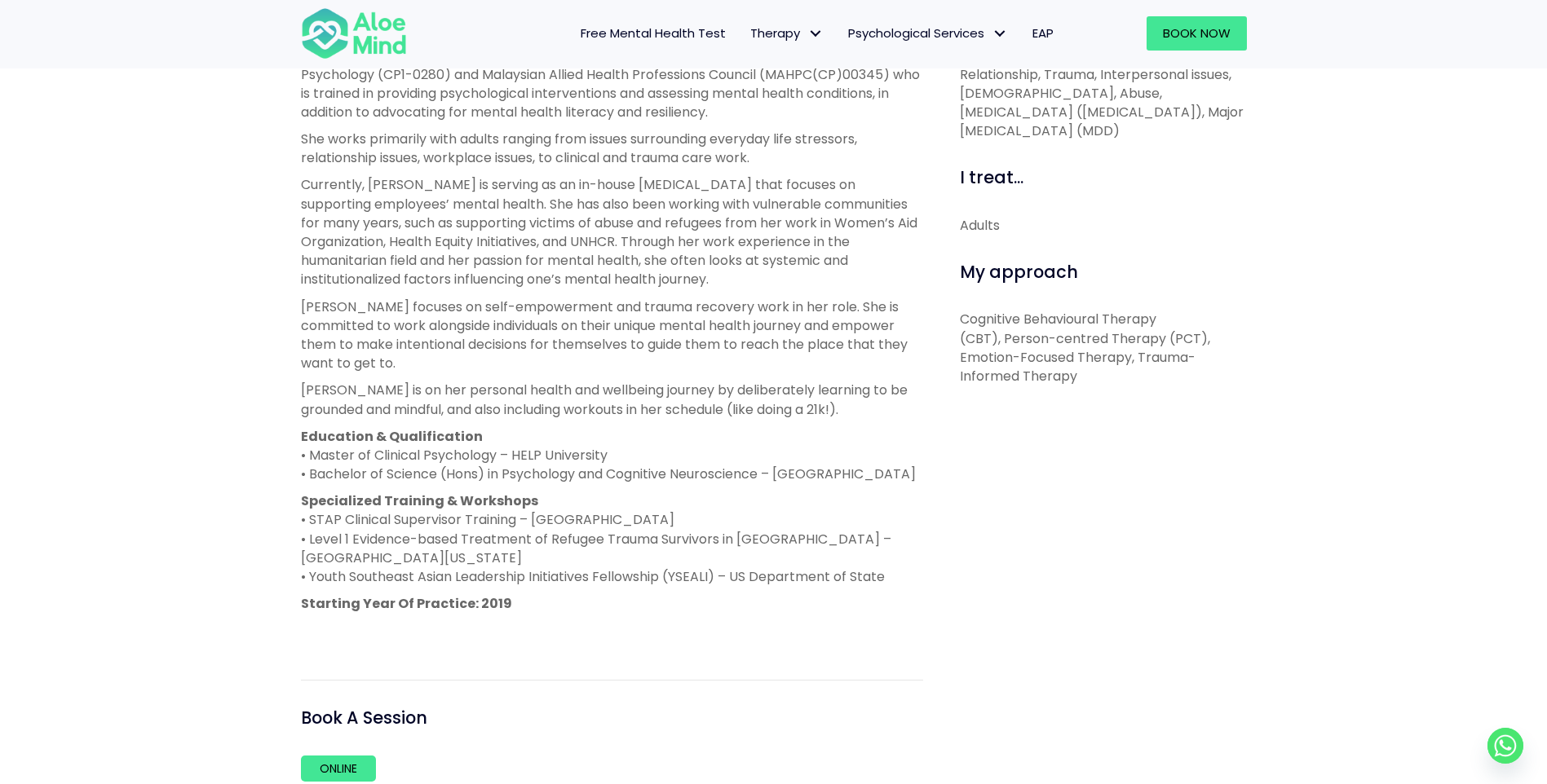
drag, startPoint x: 405, startPoint y: 240, endPoint x: 415, endPoint y: 287, distance: 48.1
click at [415, 287] on p "Currently, [PERSON_NAME] is serving as an in-house [MEDICAL_DATA] that focuses …" at bounding box center [611, 232] width 622 height 114
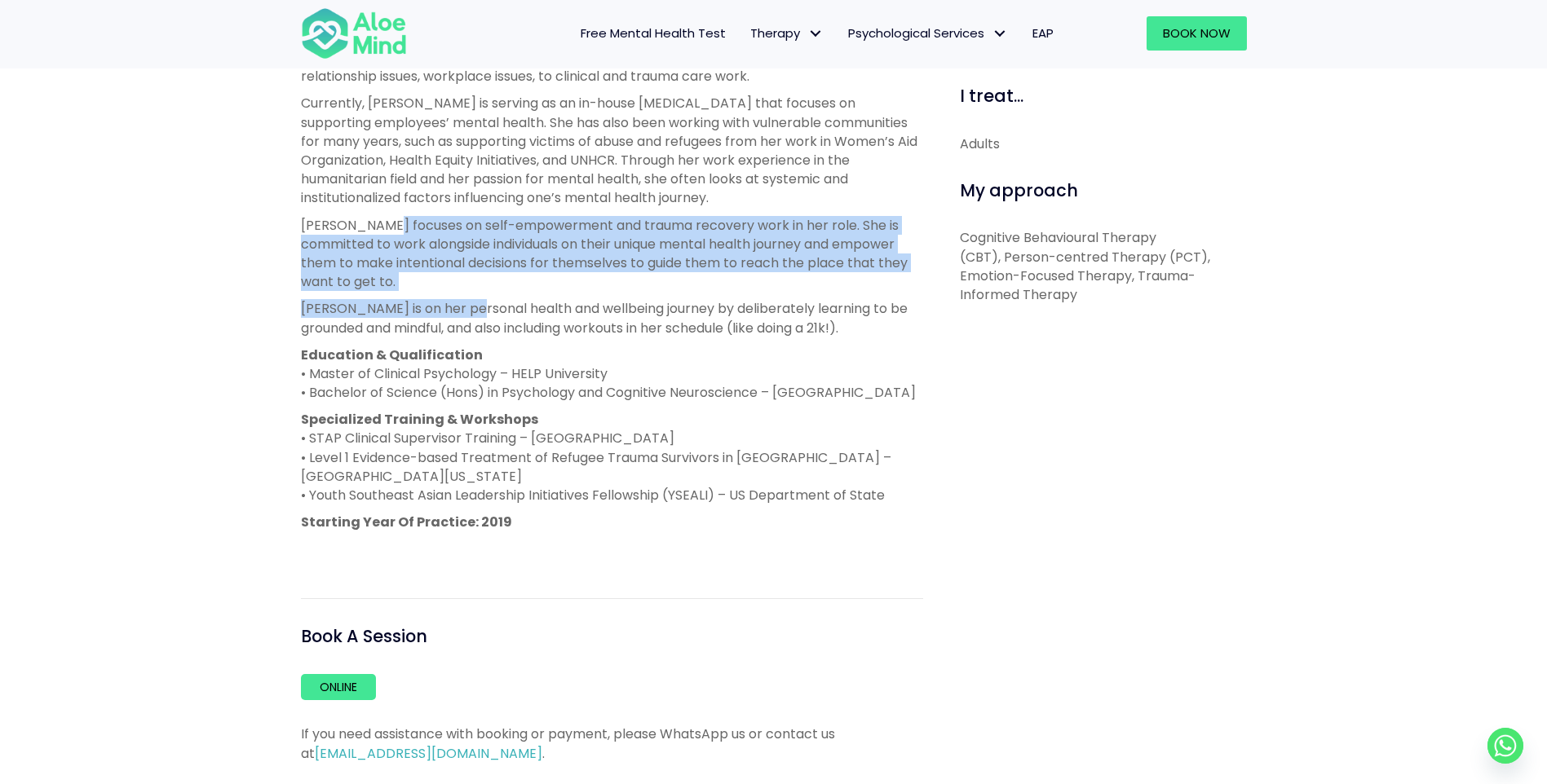
drag, startPoint x: 383, startPoint y: 238, endPoint x: 476, endPoint y: 297, distance: 110.1
click at [476, 297] on div "[PERSON_NAME] is a clinical [MEDICAL_DATA] registered with the Malaysian Societ…" at bounding box center [611, 261] width 622 height 594
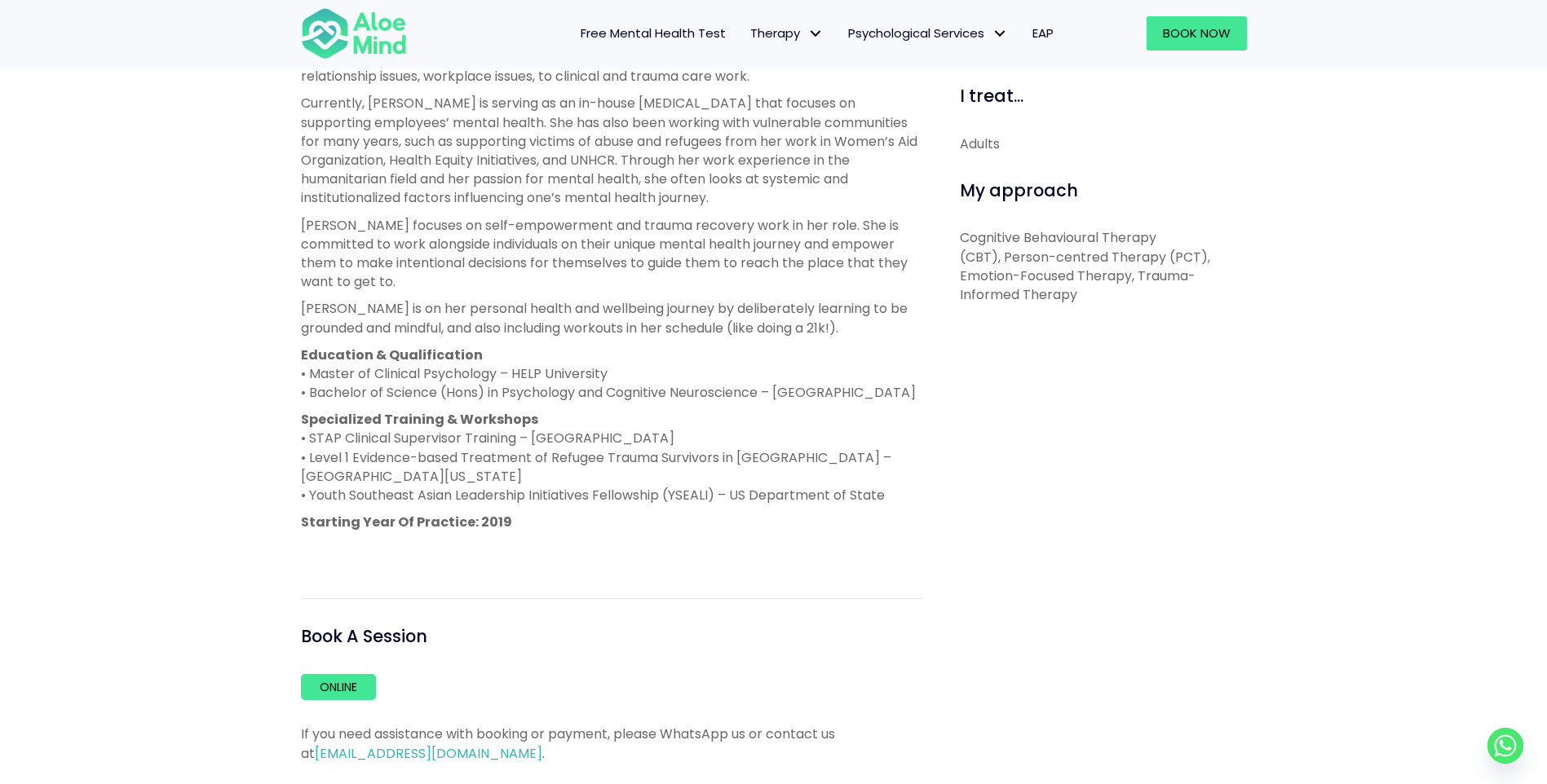
drag, startPoint x: 476, startPoint y: 297, endPoint x: 540, endPoint y: 297, distance: 64.0
click at [540, 299] on p "[PERSON_NAME] is on her personal health and wellbeing journey by deliberately l…" at bounding box center [611, 317] width 622 height 38
drag, startPoint x: 405, startPoint y: 310, endPoint x: 700, endPoint y: 312, distance: 295.0
click at [700, 312] on p "[PERSON_NAME] is on her personal health and wellbeing journey by deliberately l…" at bounding box center [611, 317] width 622 height 38
click at [484, 382] on p "Education & Qualification • Master of Clinical Psychology – HELP University • B…" at bounding box center [611, 374] width 622 height 57
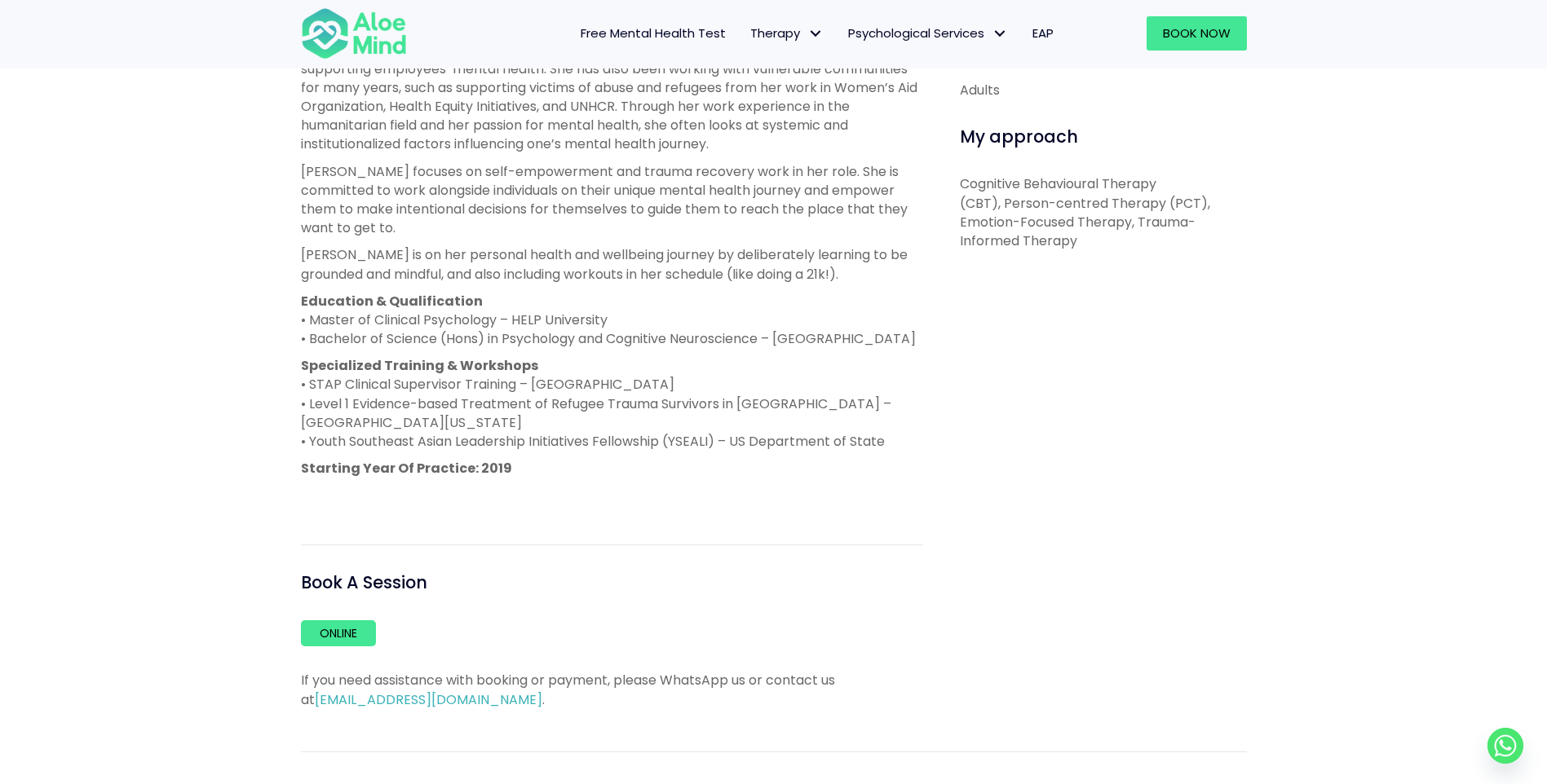
scroll to position [815, 0]
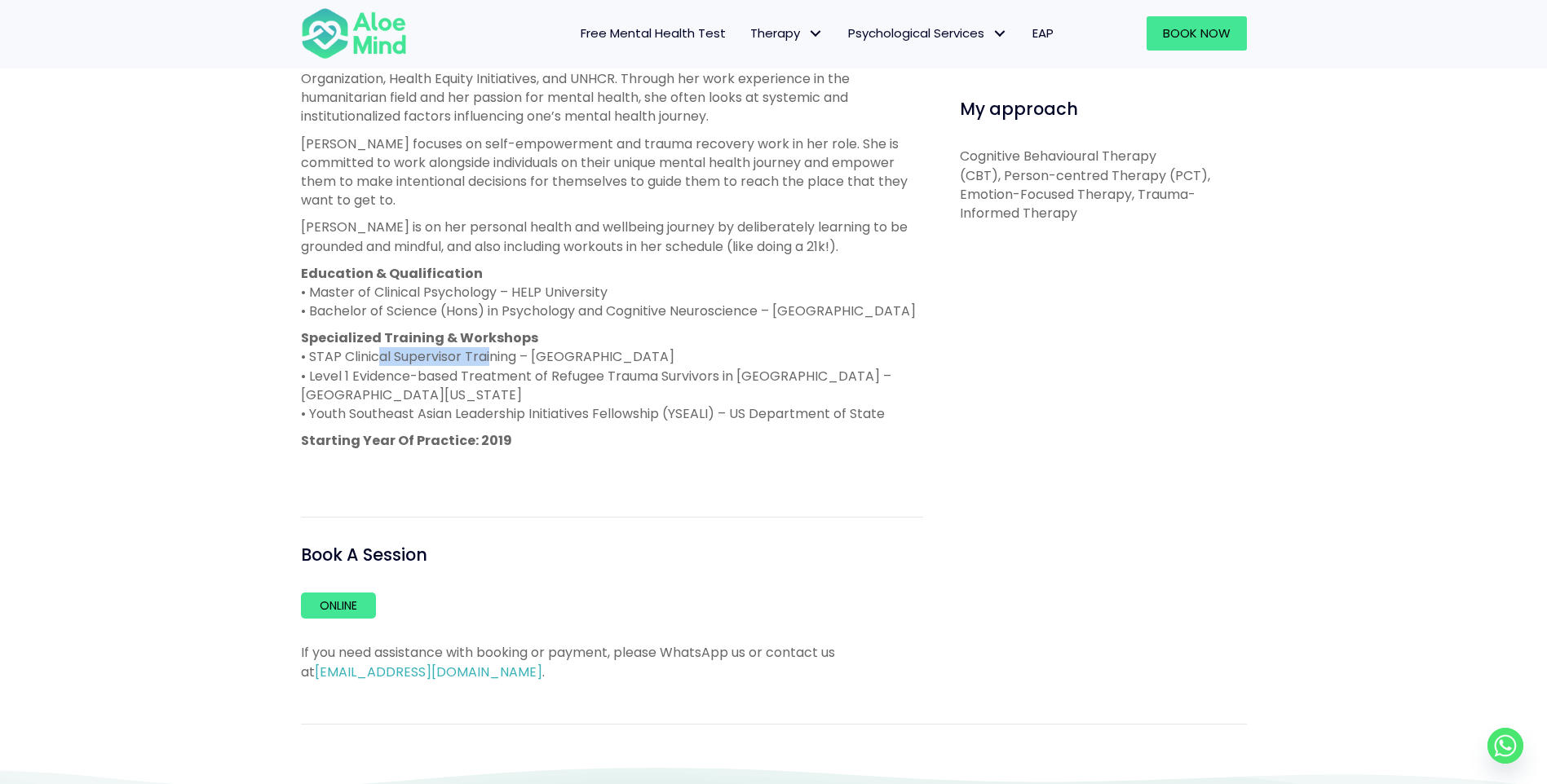
drag, startPoint x: 375, startPoint y: 361, endPoint x: 487, endPoint y: 362, distance: 112.0
click at [487, 362] on p "Specialized Training & Workshops • STAP Clinical Supervisor Training – Monash U…" at bounding box center [611, 375] width 622 height 94
click at [418, 358] on p "Specialized Training & Workshops • STAP Clinical Supervisor Training – Monash U…" at bounding box center [611, 375] width 622 height 94
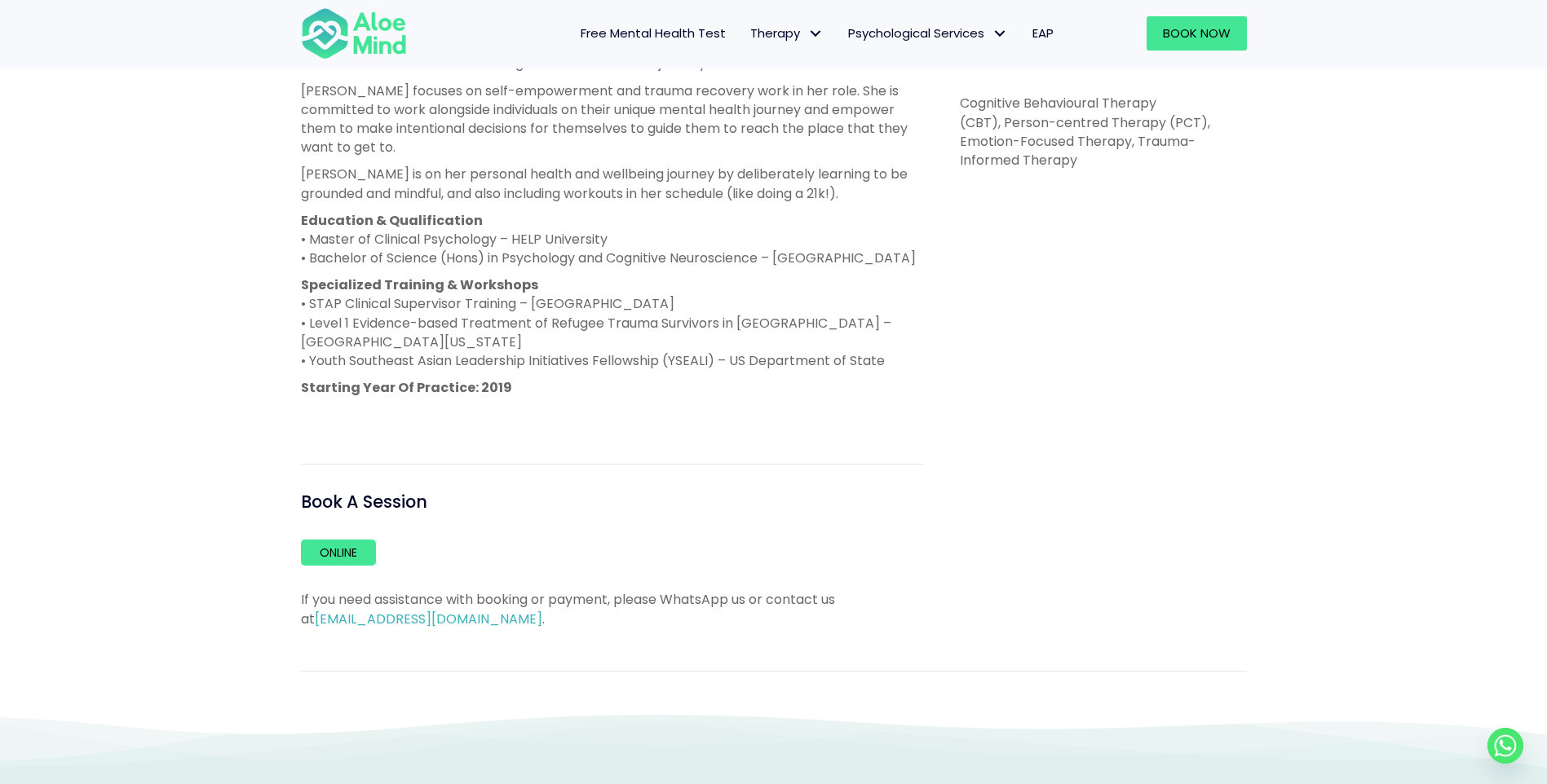
scroll to position [897, 0]
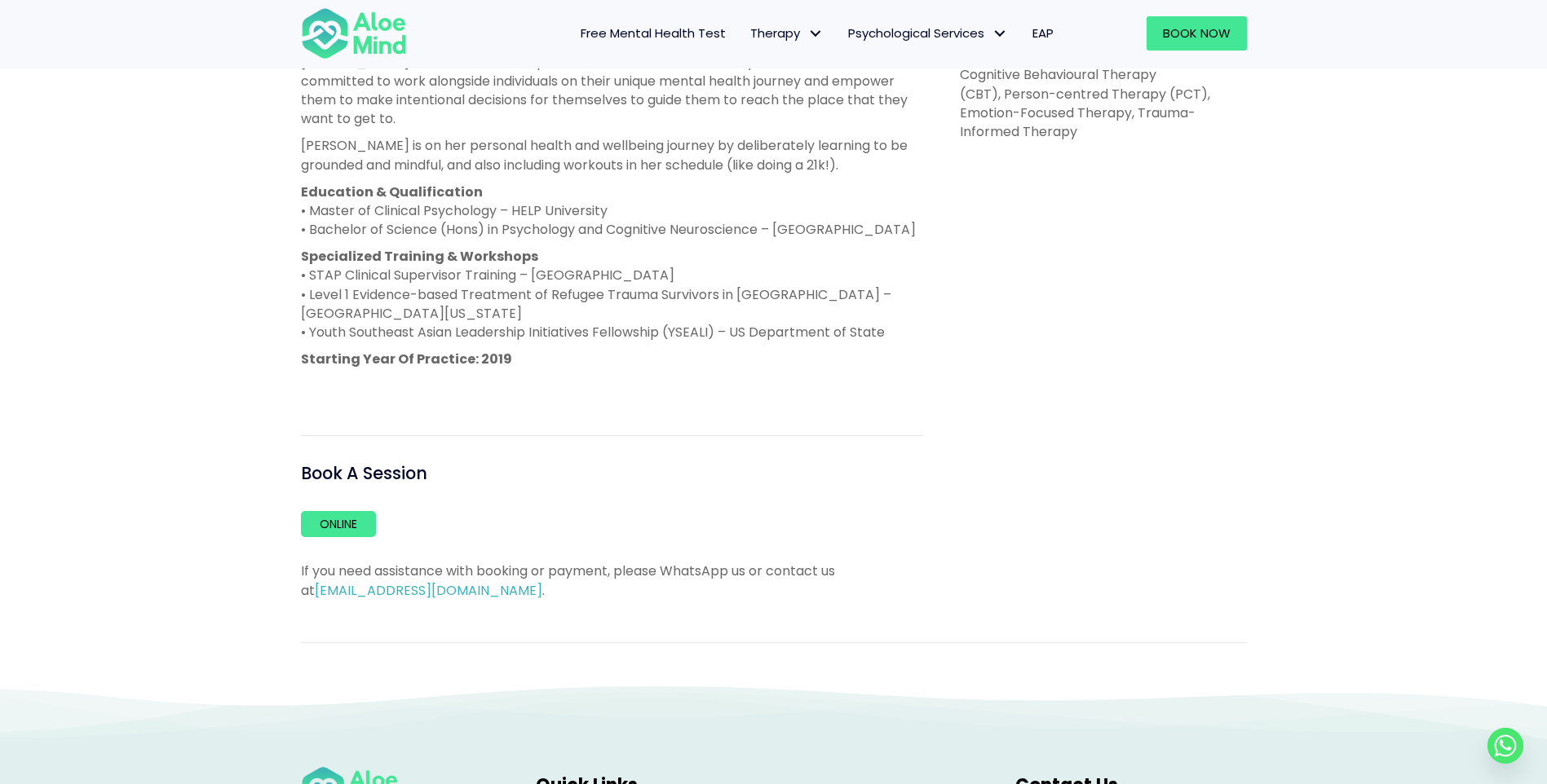
drag, startPoint x: 309, startPoint y: 276, endPoint x: 682, endPoint y: 275, distance: 373.0
click at [682, 275] on p "Specialized Training & Workshops • STAP Clinical Supervisor Training – Monash U…" at bounding box center [611, 294] width 622 height 94
click at [445, 316] on p "Specialized Training & Workshops • STAP Clinical Supervisor Training – Monash U…" at bounding box center [611, 294] width 622 height 94
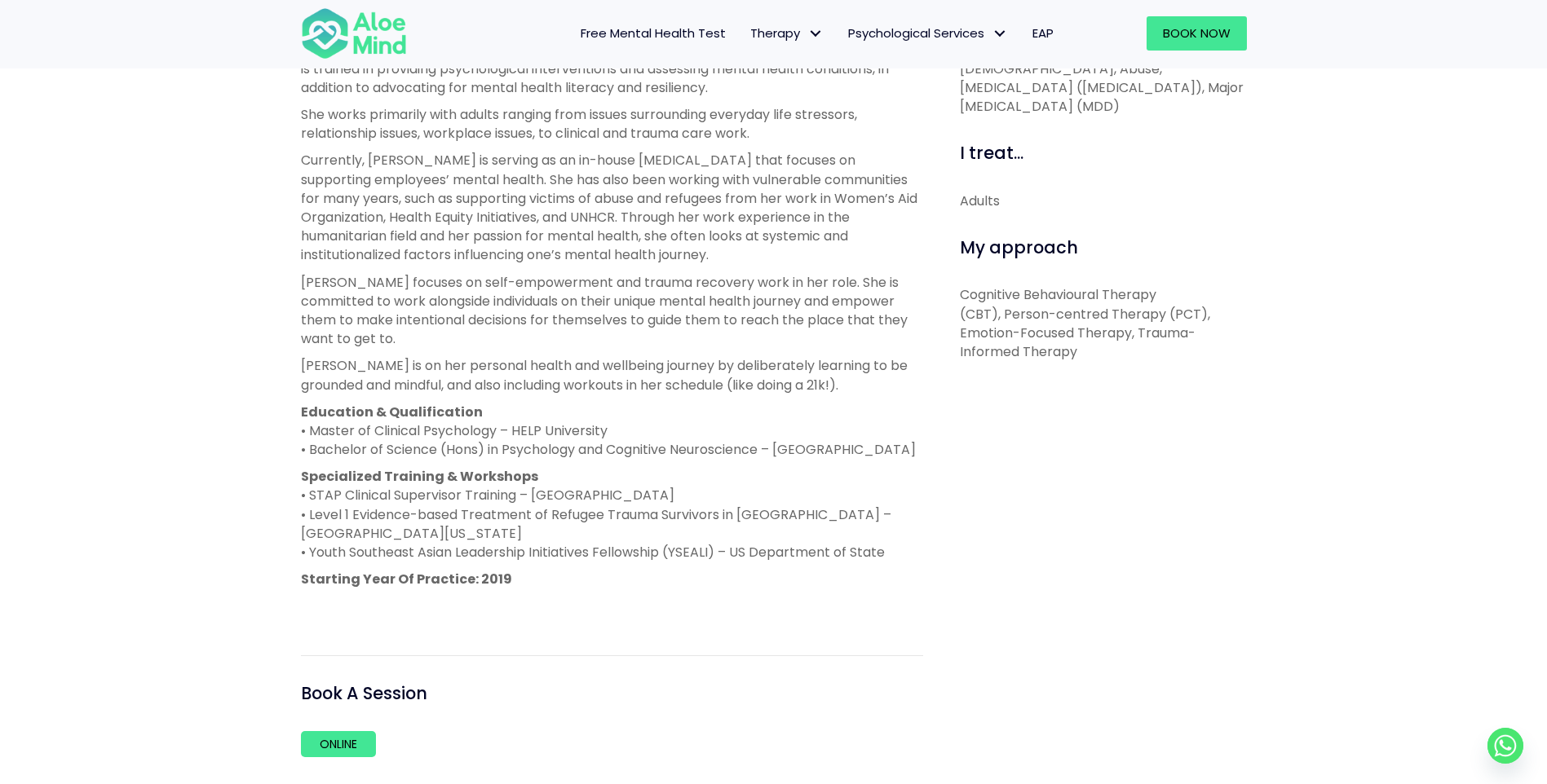
scroll to position [652, 0]
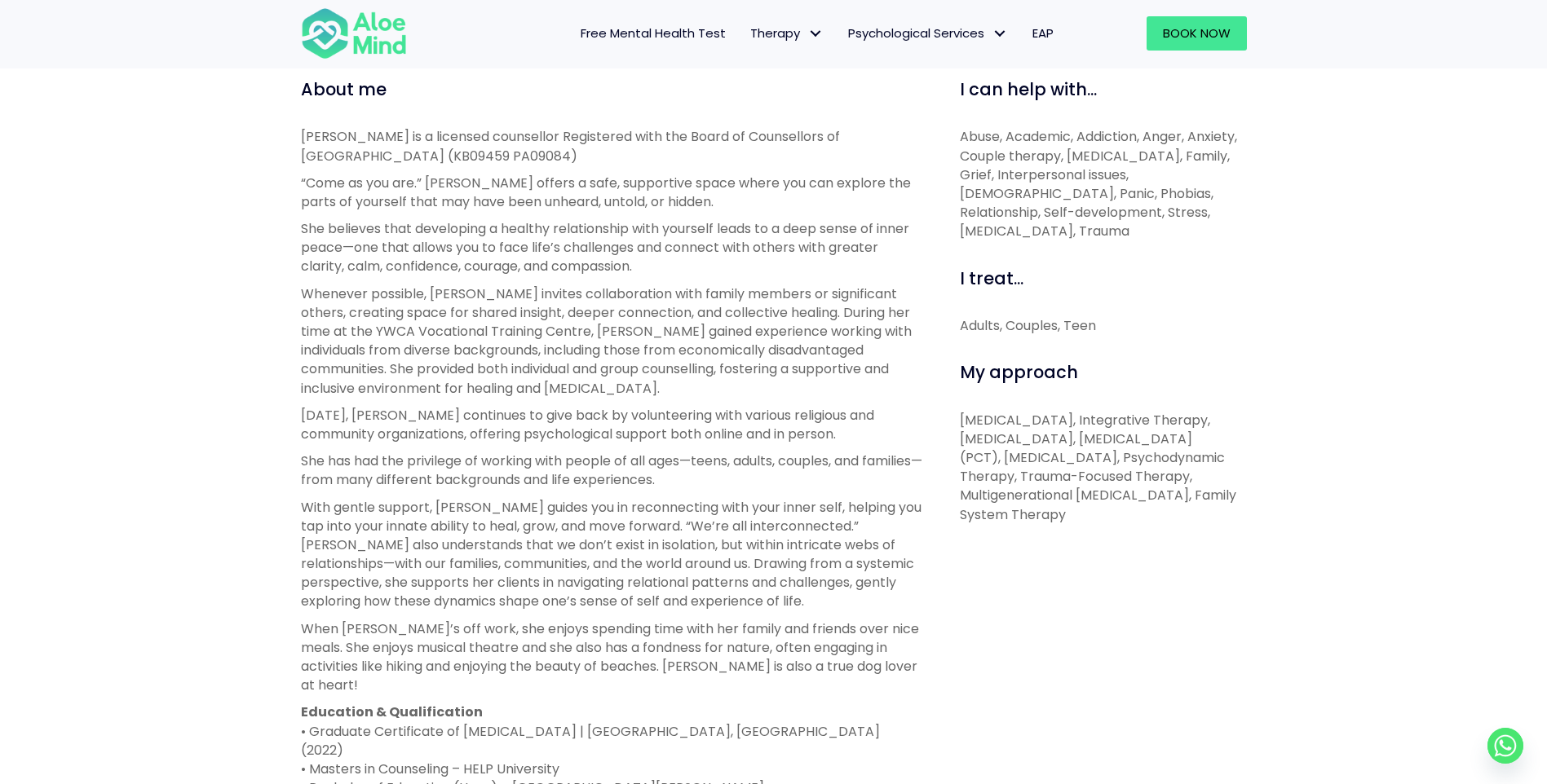
scroll to position [1060, 0]
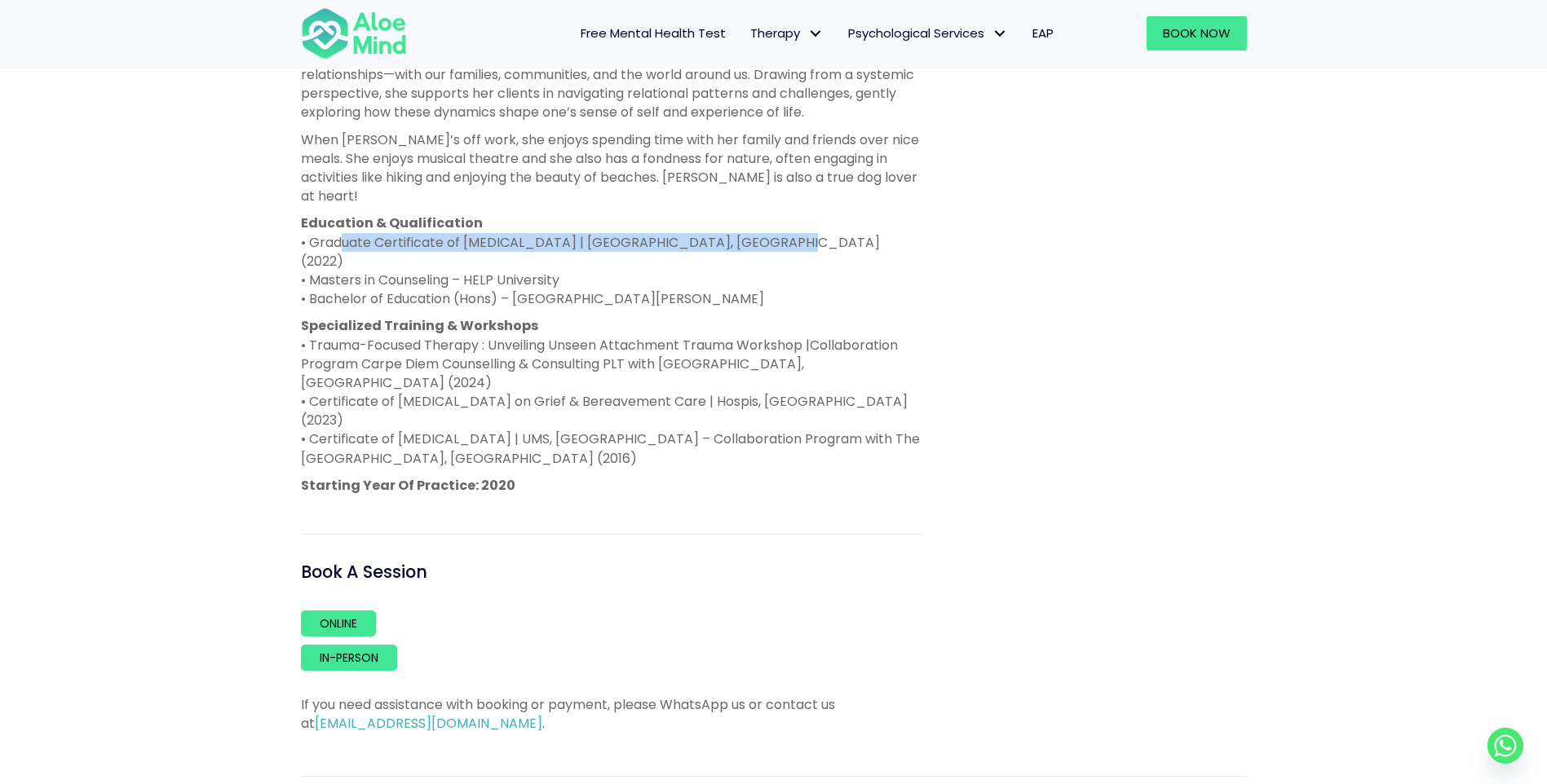
drag, startPoint x: 339, startPoint y: 231, endPoint x: 752, endPoint y: 231, distance: 413.0
click at [752, 231] on p "Education & Qualification • Graduate Certificate of Family Therapy | Delta Clin…" at bounding box center [611, 260] width 622 height 94
click at [459, 249] on p "Education & Qualification • Graduate Certificate of Family Therapy | Delta Clin…" at bounding box center [611, 260] width 622 height 94
drag, startPoint x: 305, startPoint y: 258, endPoint x: 731, endPoint y: 265, distance: 426.1
click at [731, 265] on p "Education & Qualification • Graduate Certificate of Family Therapy | Delta Clin…" at bounding box center [611, 260] width 622 height 94
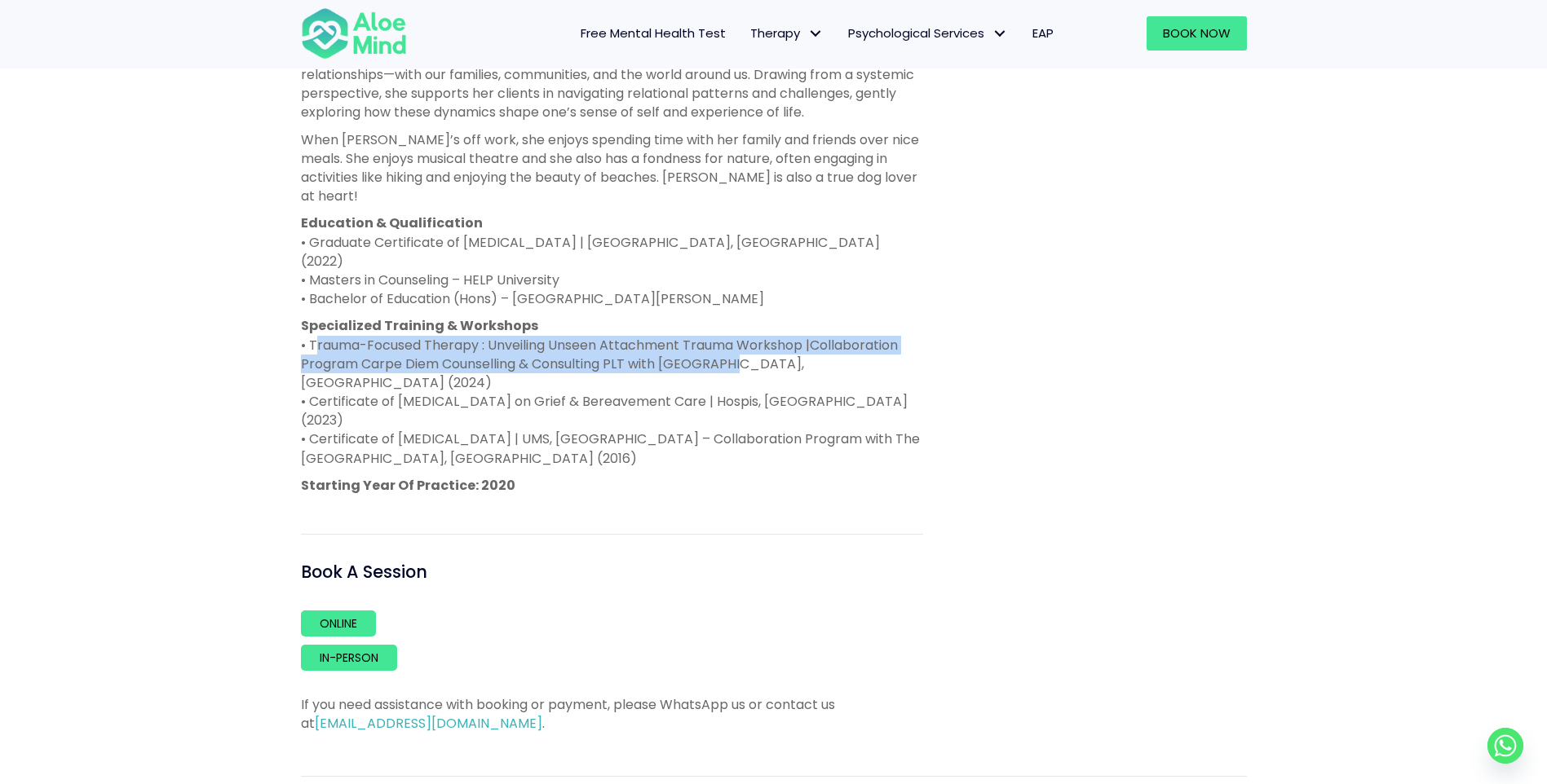
drag, startPoint x: 310, startPoint y: 311, endPoint x: 738, endPoint y: 324, distance: 428.2
click at [738, 324] on p "Specialized Training & Workshops • Trauma-Focused Therapy : Unveiling Unseen At…" at bounding box center [611, 392] width 622 height 152
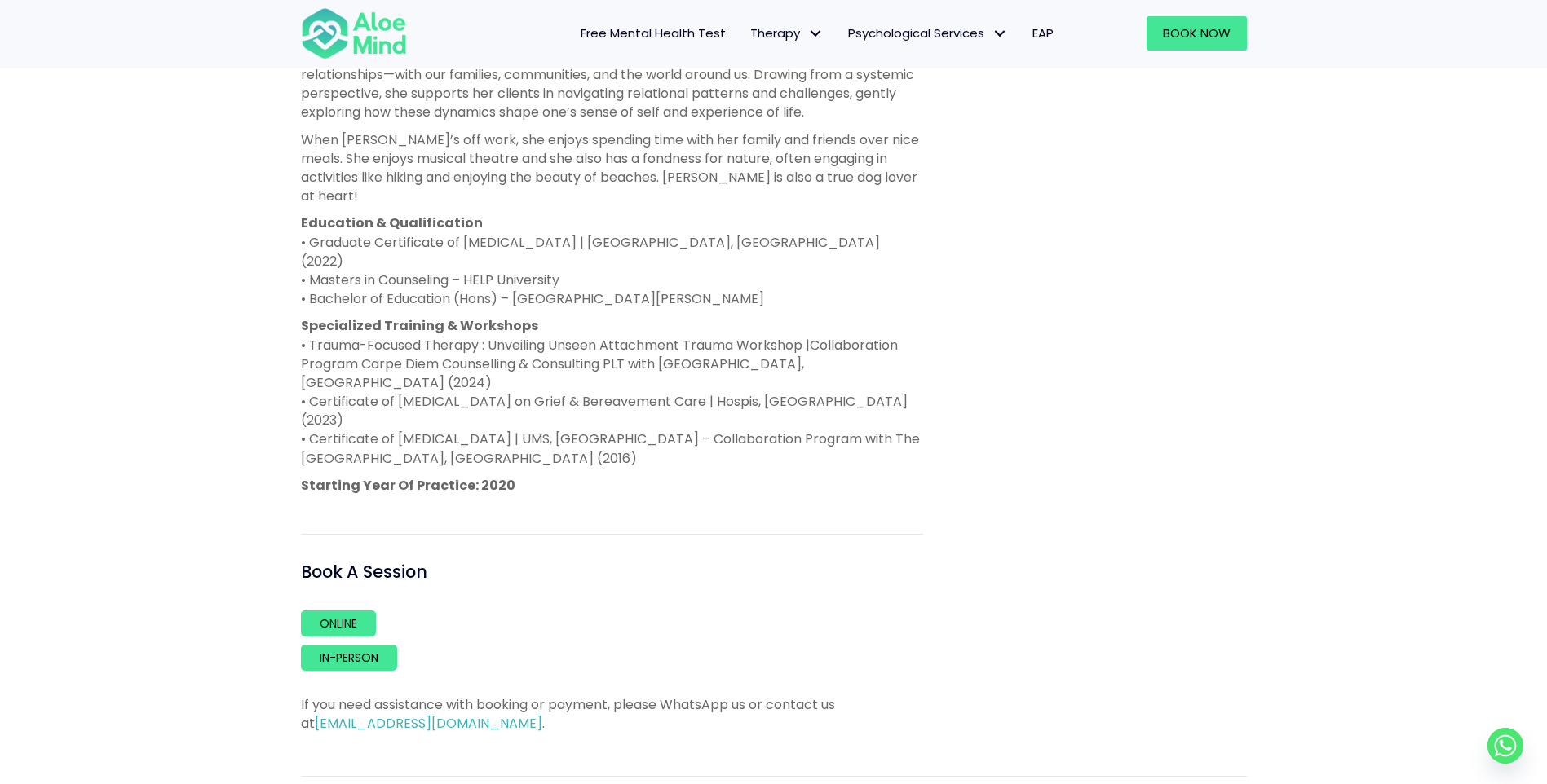
drag, startPoint x: 738, startPoint y: 324, endPoint x: 736, endPoint y: 388, distance: 64.0
click at [736, 388] on p "Specialized Training & Workshops • Trauma-Focused Therapy : Unveiling Unseen At…" at bounding box center [611, 392] width 622 height 152
drag, startPoint x: 343, startPoint y: 342, endPoint x: 809, endPoint y: 343, distance: 466.0
click at [809, 343] on p "Specialized Training & Workshops • Trauma-Focused Therapy : Unveiling Unseen At…" at bounding box center [611, 392] width 622 height 152
drag, startPoint x: 809, startPoint y: 343, endPoint x: 906, endPoint y: 459, distance: 151.2
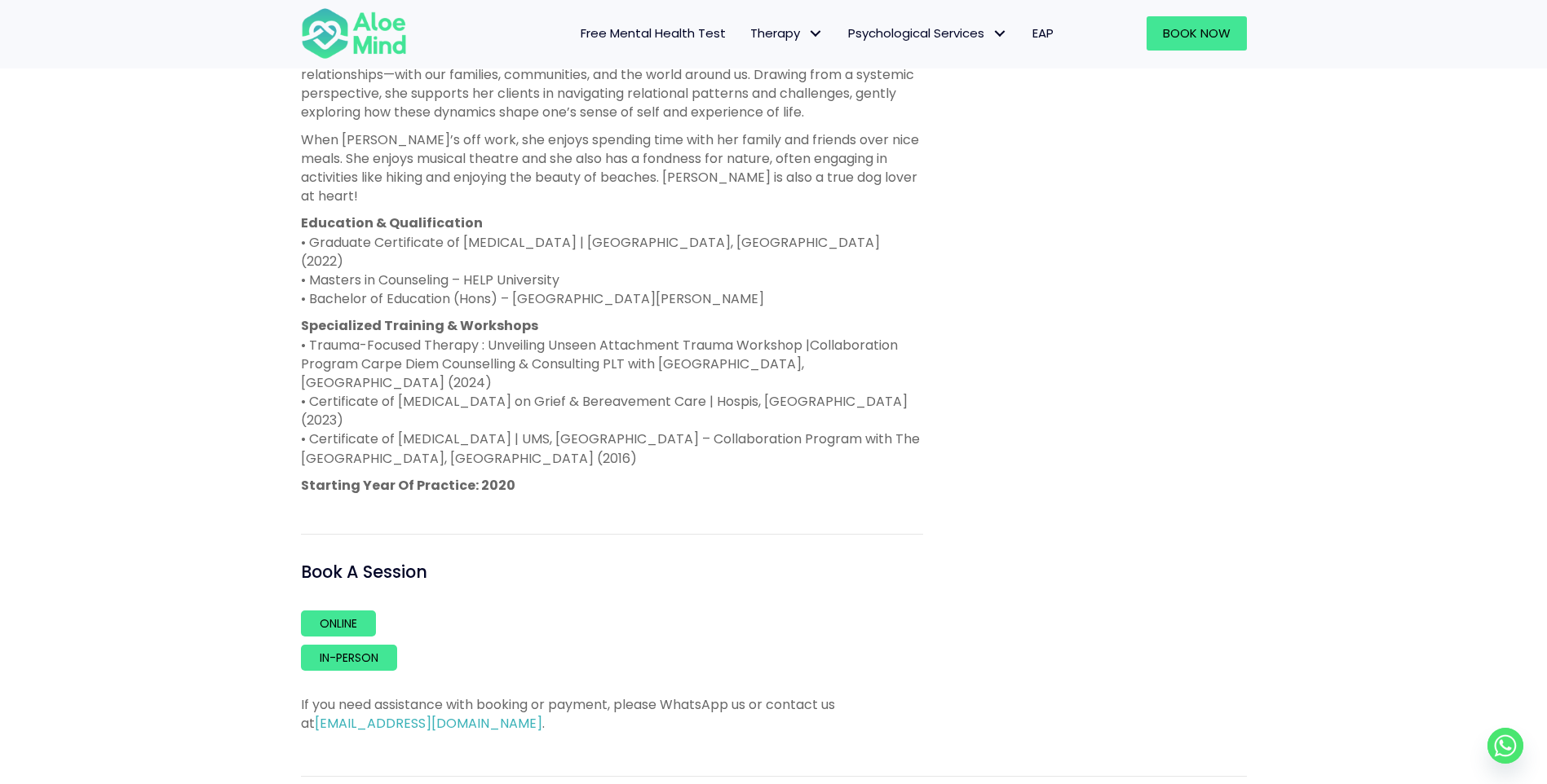
click at [906, 534] on hr at bounding box center [611, 534] width 622 height 1
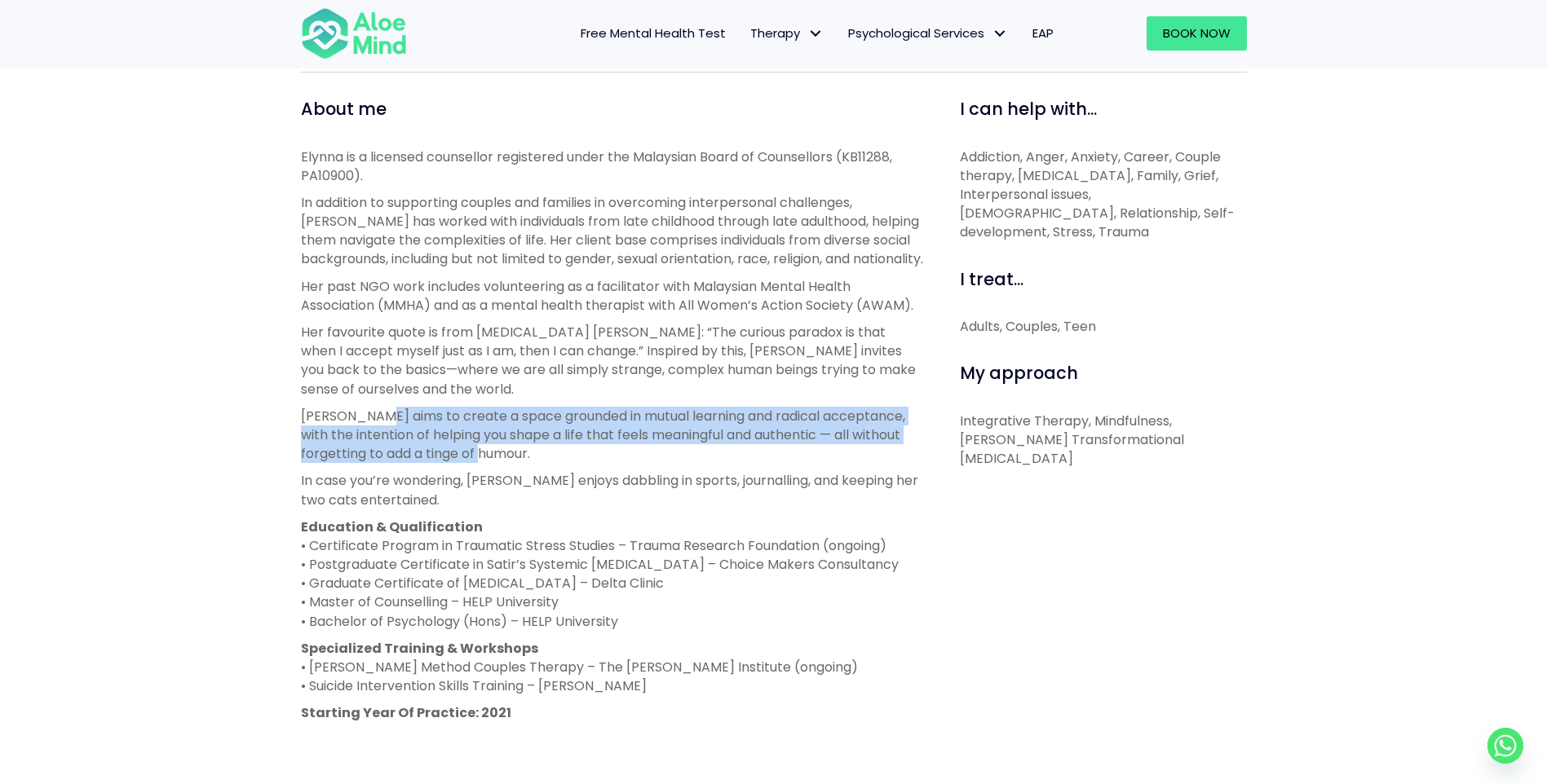
scroll to position [815, 0]
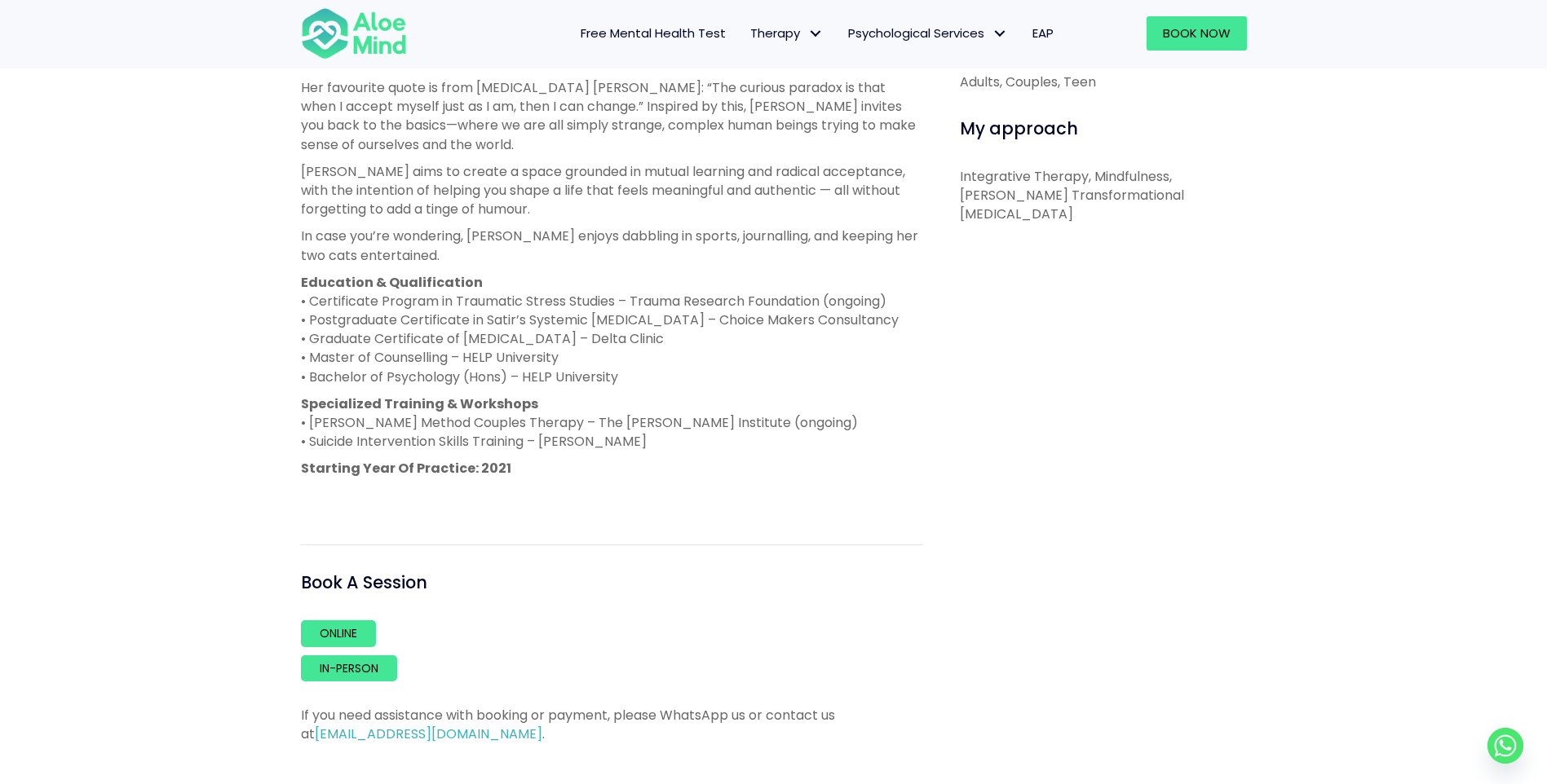
click at [656, 345] on p "Education & Qualification • Certificate Program in Traumatic Stress Studies – T…" at bounding box center [611, 330] width 622 height 114
